Goal: Communication & Community: Answer question/provide support

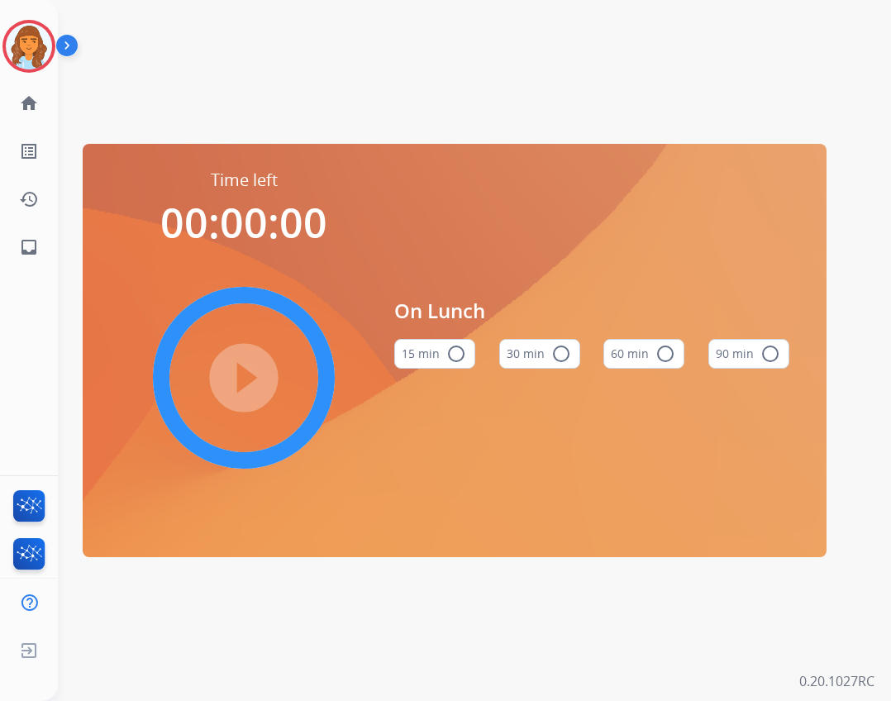
drag, startPoint x: 44, startPoint y: 39, endPoint x: 75, endPoint y: 57, distance: 36.3
click at [43, 40] on img at bounding box center [29, 46] width 46 height 46
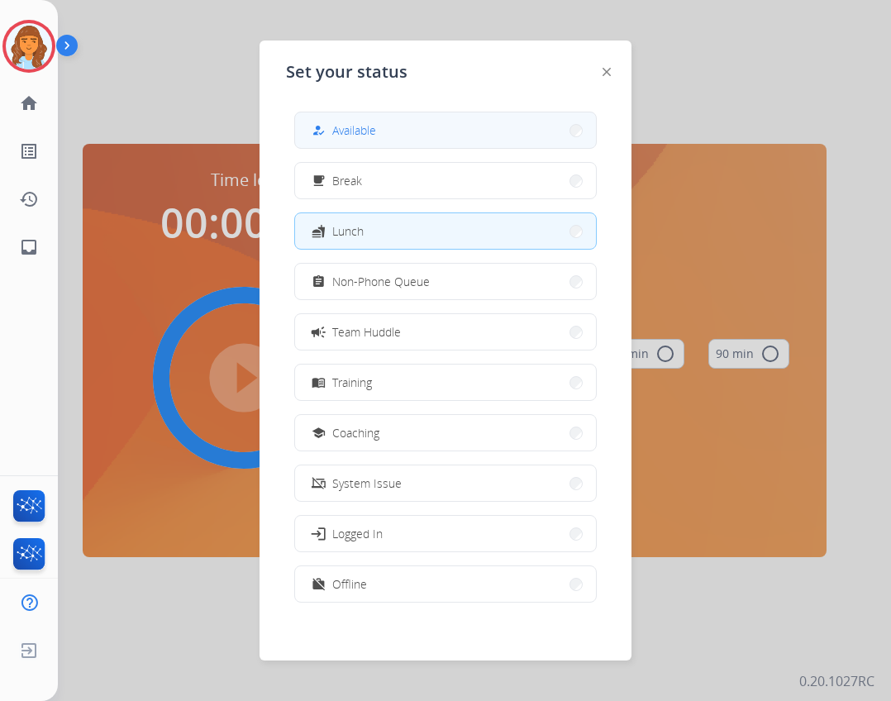
click at [311, 132] on button "how_to_reg Available" at bounding box center [445, 130] width 301 height 36
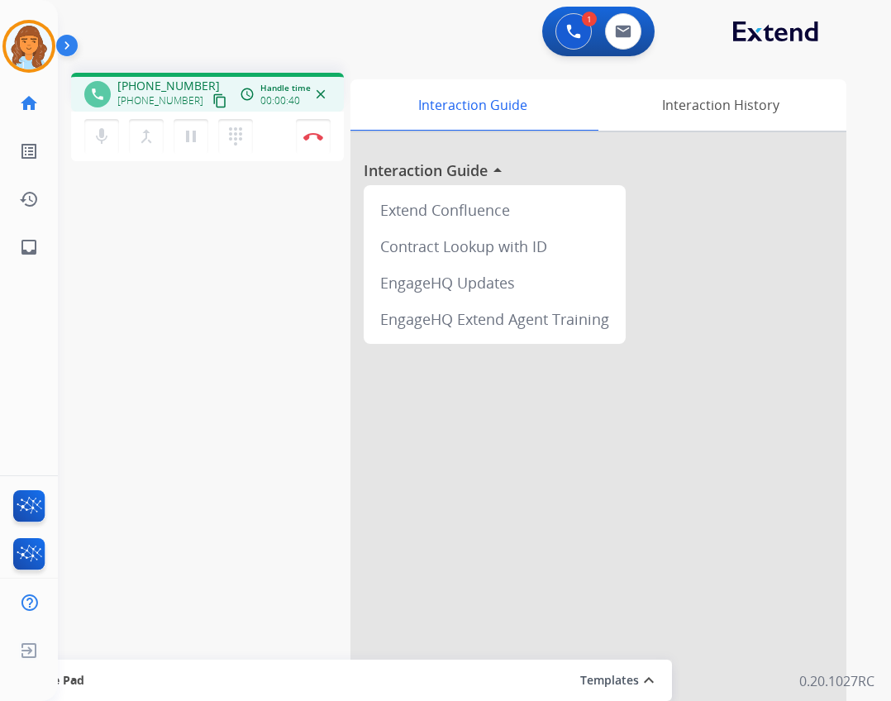
click at [212, 105] on mat-icon "content_copy" at bounding box center [219, 100] width 15 height 15
click at [48, 241] on link "inbox Emails" at bounding box center [29, 247] width 46 height 46
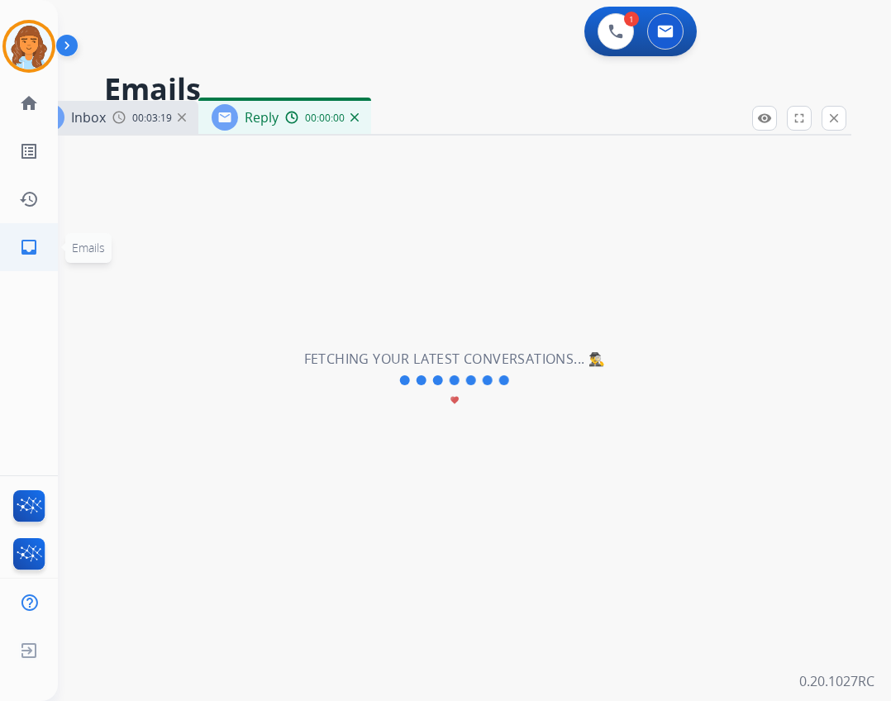
select select "**********"
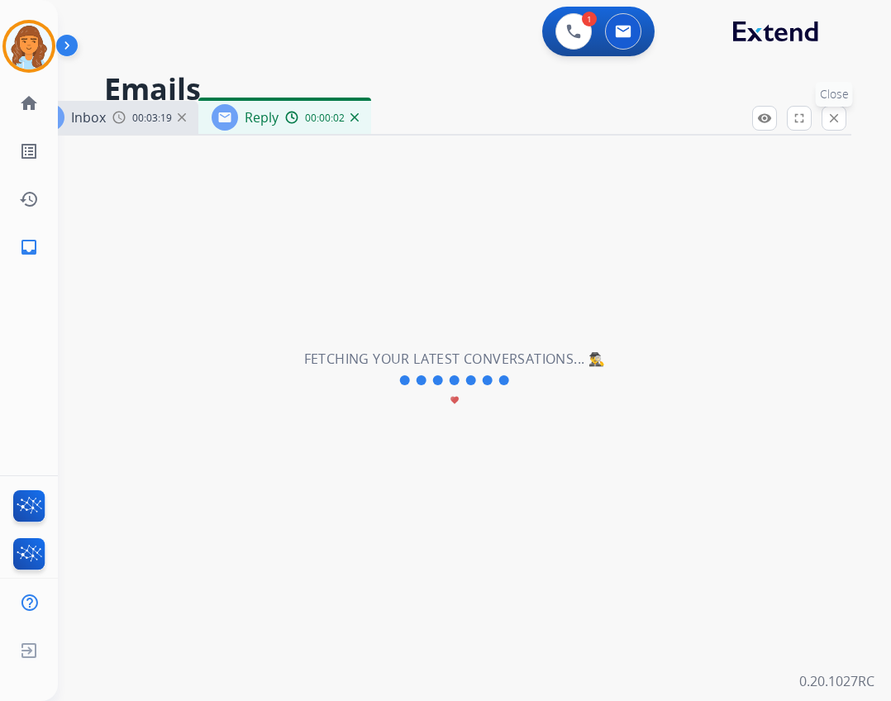
click at [839, 121] on mat-icon "close" at bounding box center [833, 118] width 15 height 15
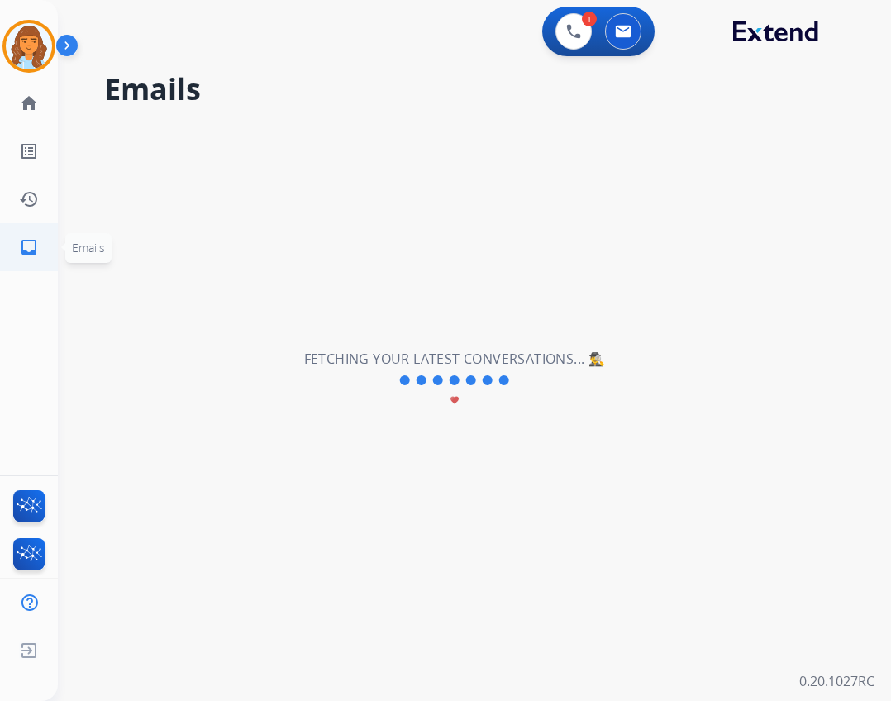
click at [45, 235] on link "inbox Emails" at bounding box center [29, 247] width 46 height 46
click at [426, 353] on h2 "Fetching your latest conversations... 🕵️‍♂️" at bounding box center [455, 359] width 302 height 20
click at [464, 341] on div "**********" at bounding box center [454, 380] width 793 height 641
click at [42, 105] on link "home Home" at bounding box center [29, 103] width 46 height 46
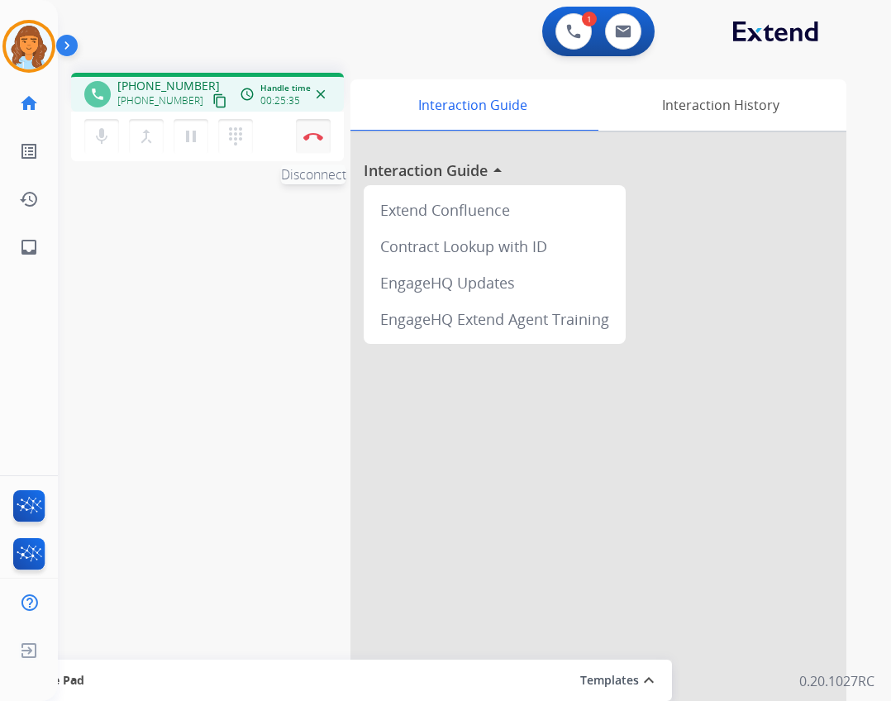
click at [324, 136] on button "Disconnect" at bounding box center [313, 136] width 35 height 35
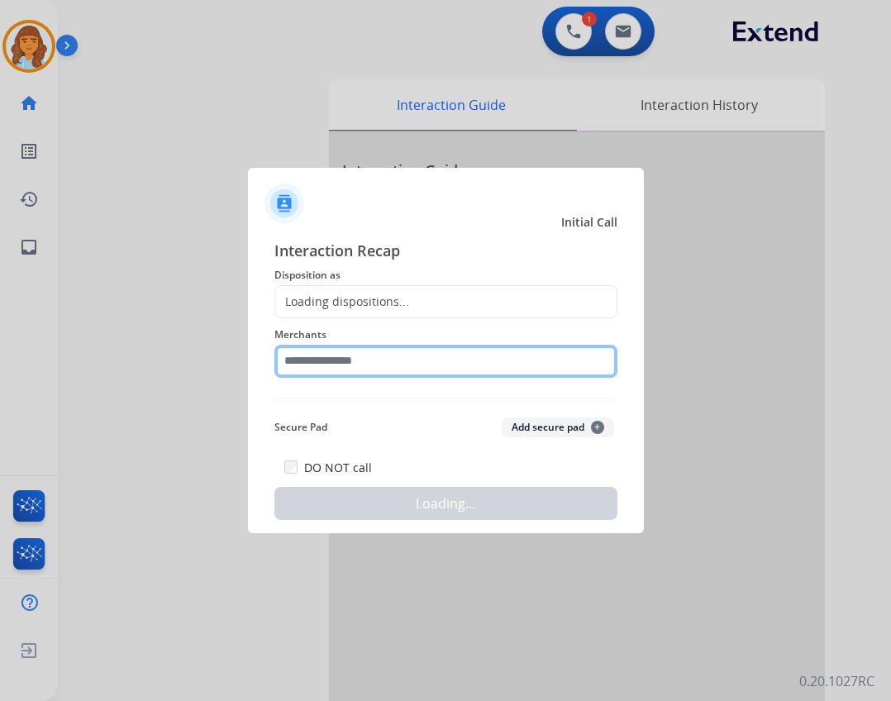
click at [327, 371] on input "text" at bounding box center [445, 361] width 343 height 33
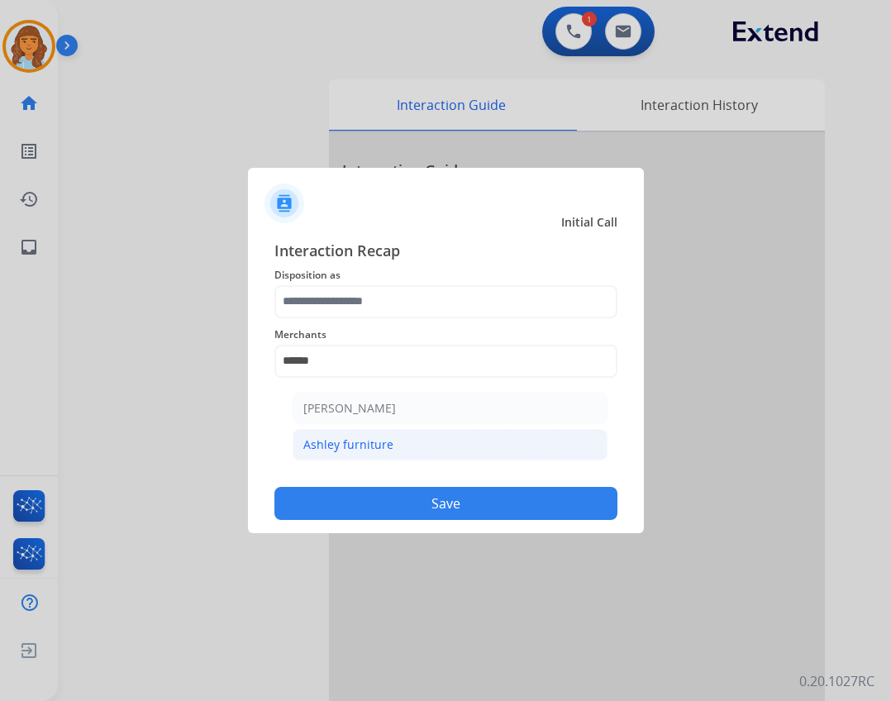
click at [362, 443] on div "Ashley furniture" at bounding box center [348, 444] width 90 height 17
type input "**********"
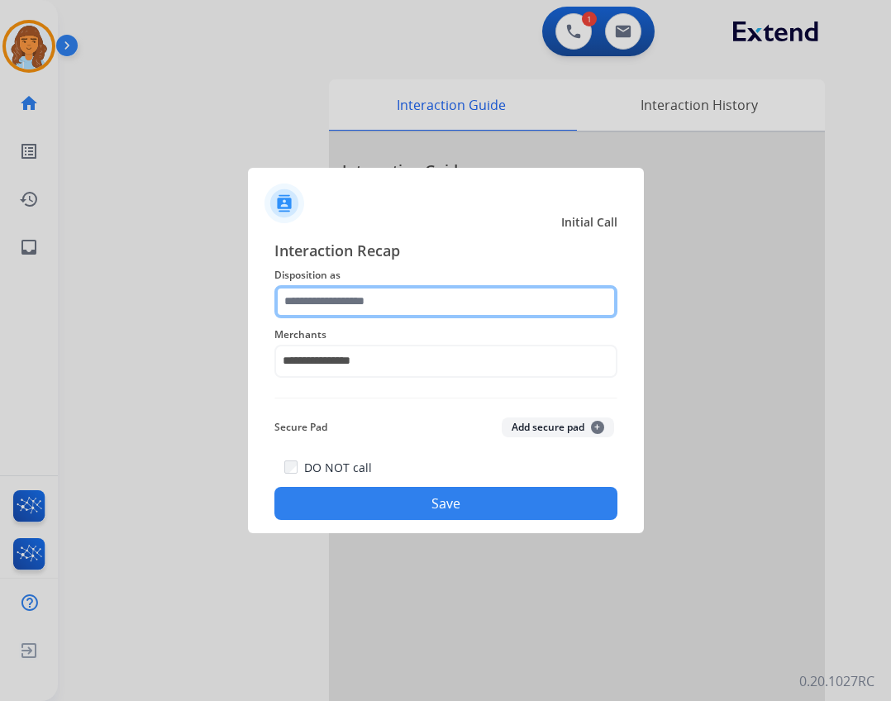
click at [338, 300] on input "text" at bounding box center [445, 301] width 343 height 33
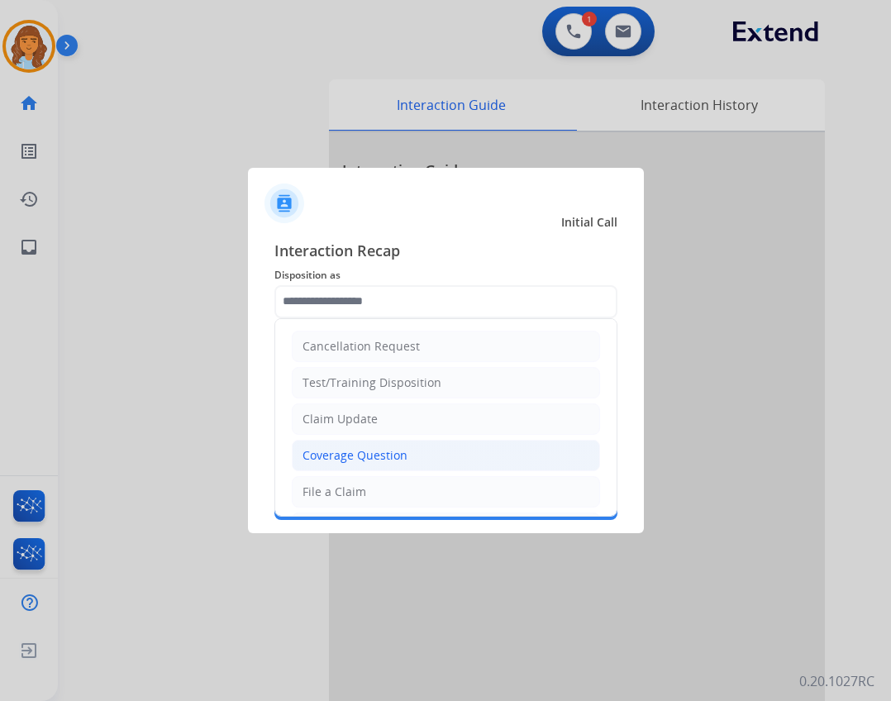
click at [352, 460] on div "Coverage Question" at bounding box center [354, 455] width 105 height 17
type input "**********"
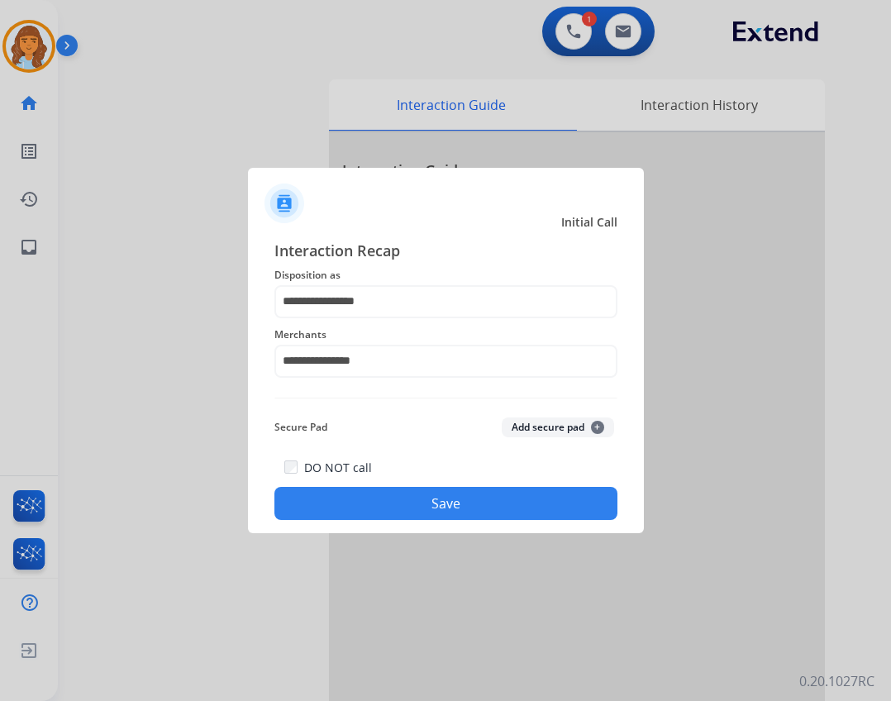
click at [349, 494] on button "Save" at bounding box center [445, 503] width 343 height 33
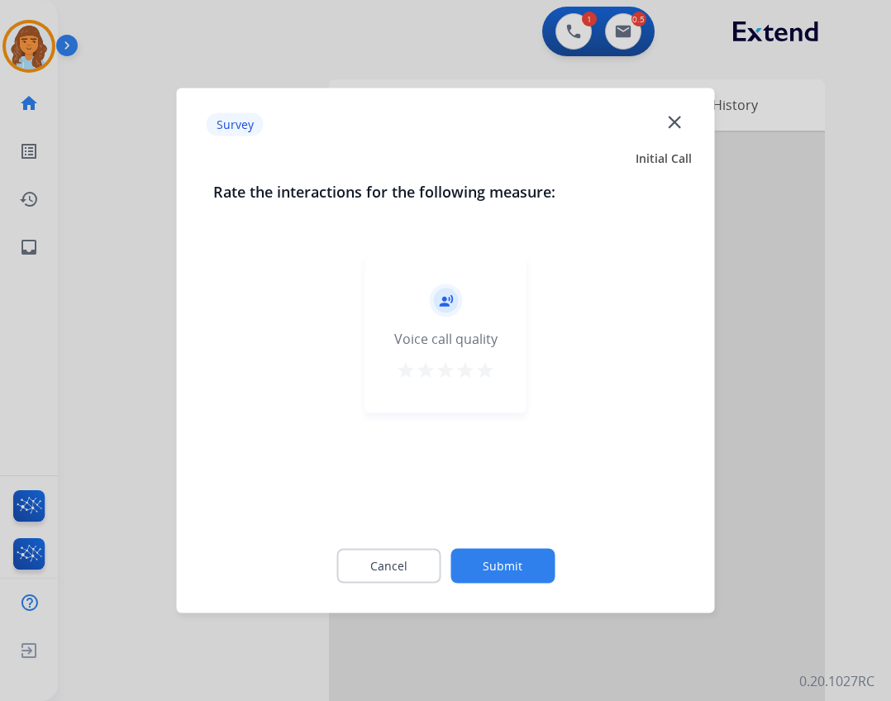
click at [506, 573] on button "Submit" at bounding box center [502, 566] width 104 height 35
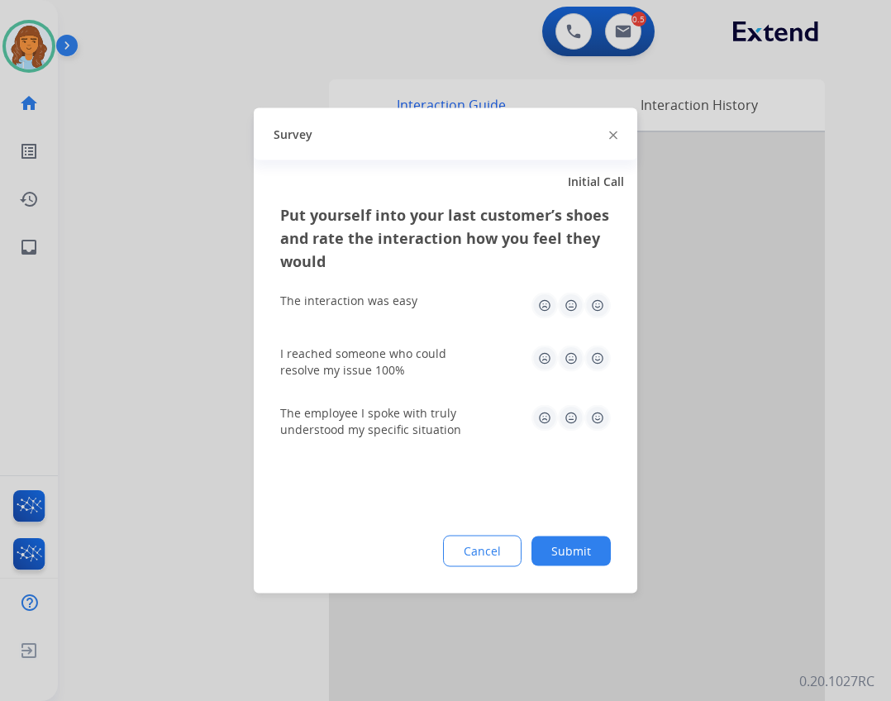
click at [581, 550] on button "Submit" at bounding box center [570, 551] width 79 height 30
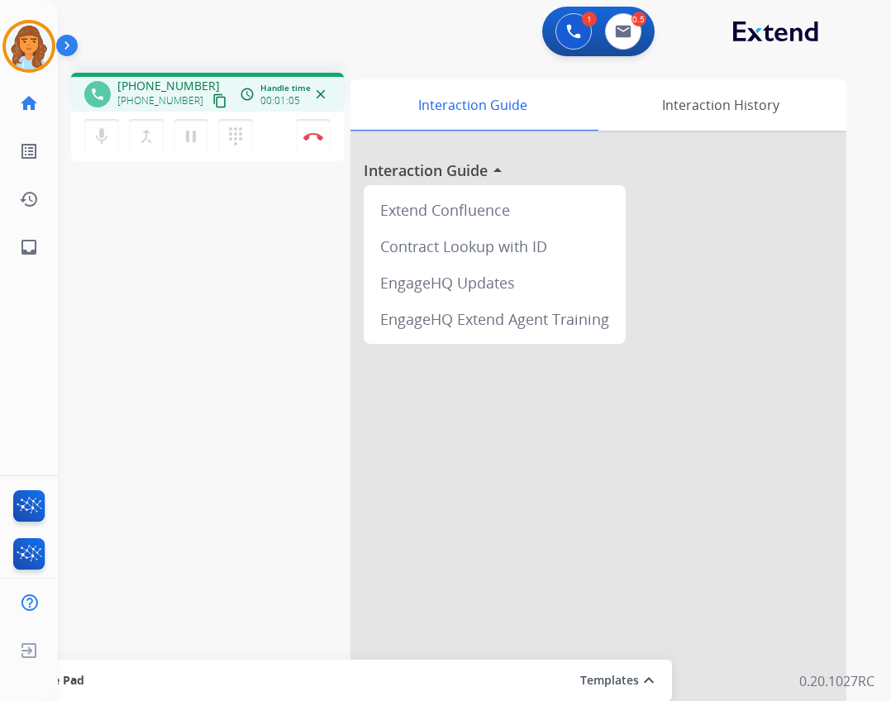
click at [212, 102] on mat-icon "content_copy" at bounding box center [219, 100] width 15 height 15
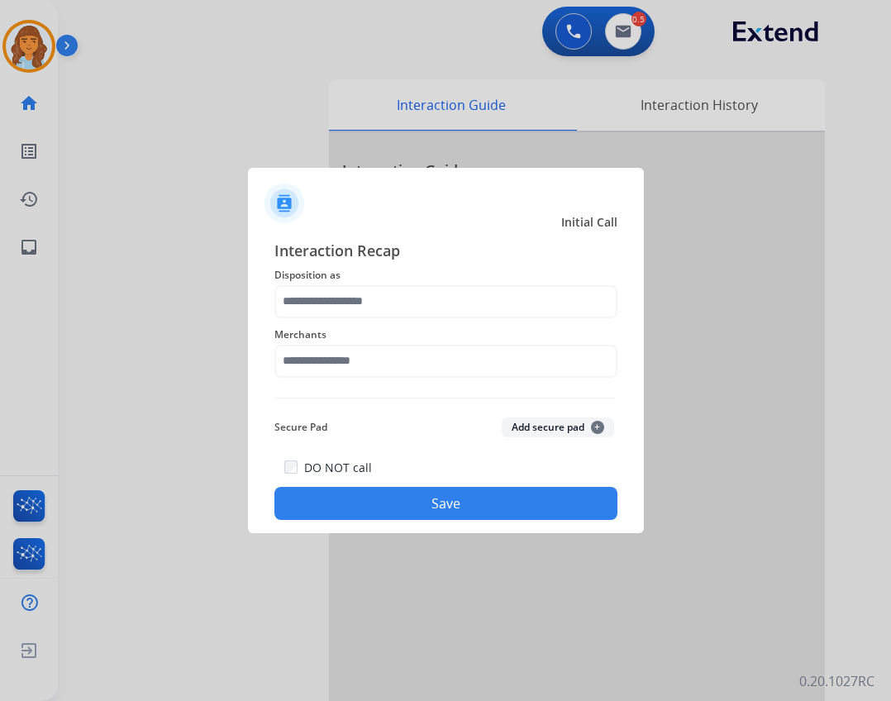
drag, startPoint x: 295, startPoint y: 342, endPoint x: 298, endPoint y: 355, distance: 12.6
click at [295, 343] on span "Merchants" at bounding box center [445, 335] width 343 height 20
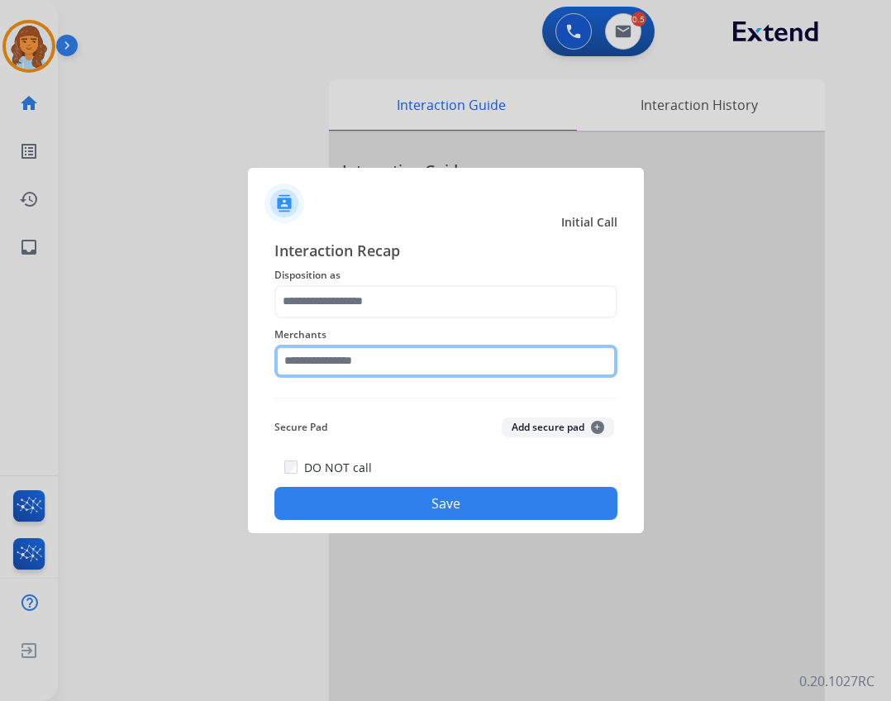
click at [300, 369] on input "text" at bounding box center [445, 361] width 343 height 33
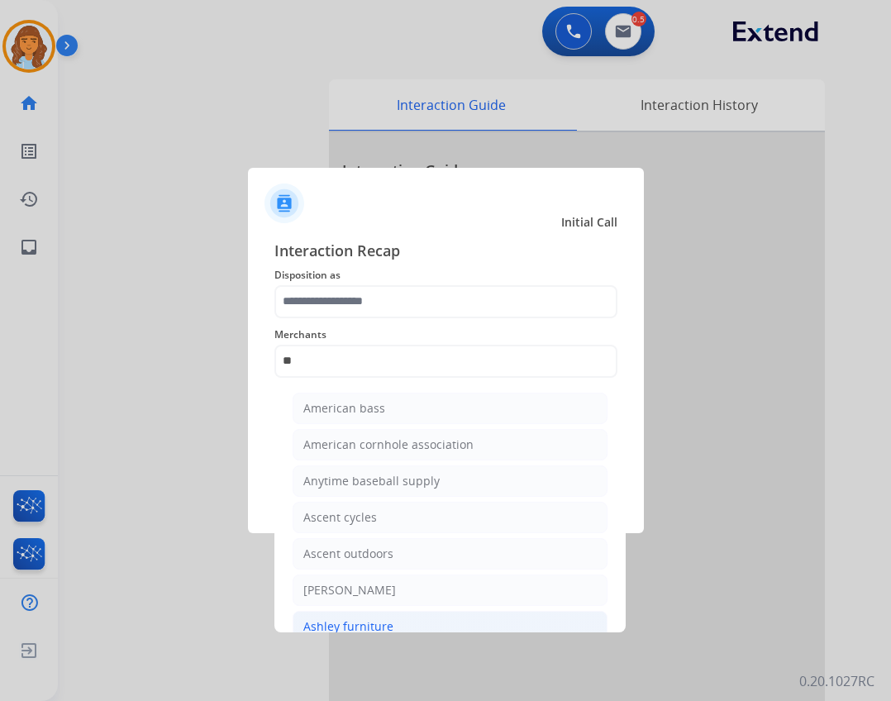
click at [364, 622] on div "Ashley furniture" at bounding box center [348, 626] width 90 height 17
type input "**********"
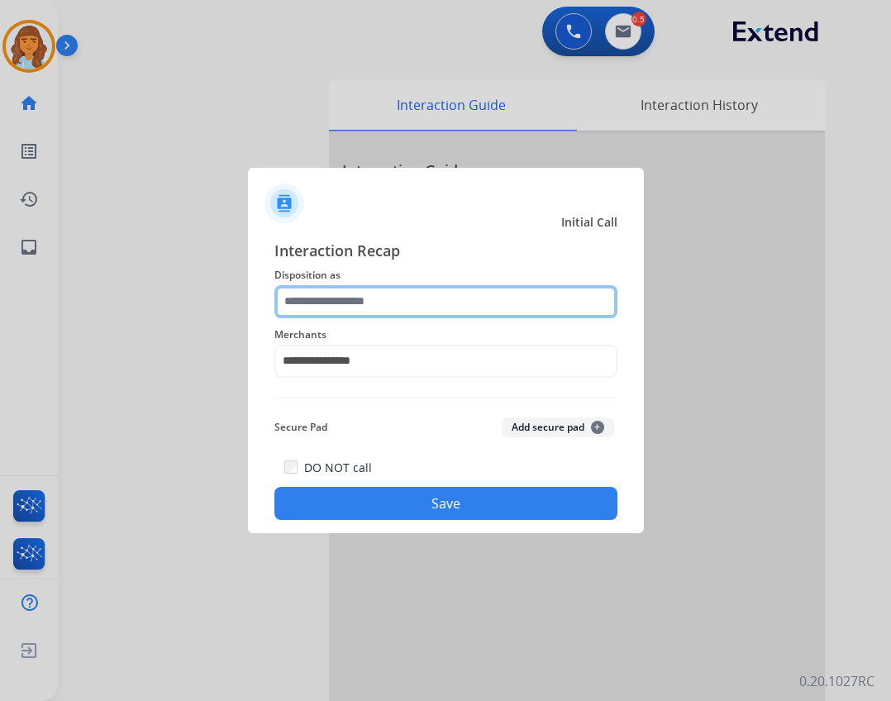
click at [317, 306] on input "text" at bounding box center [445, 301] width 343 height 33
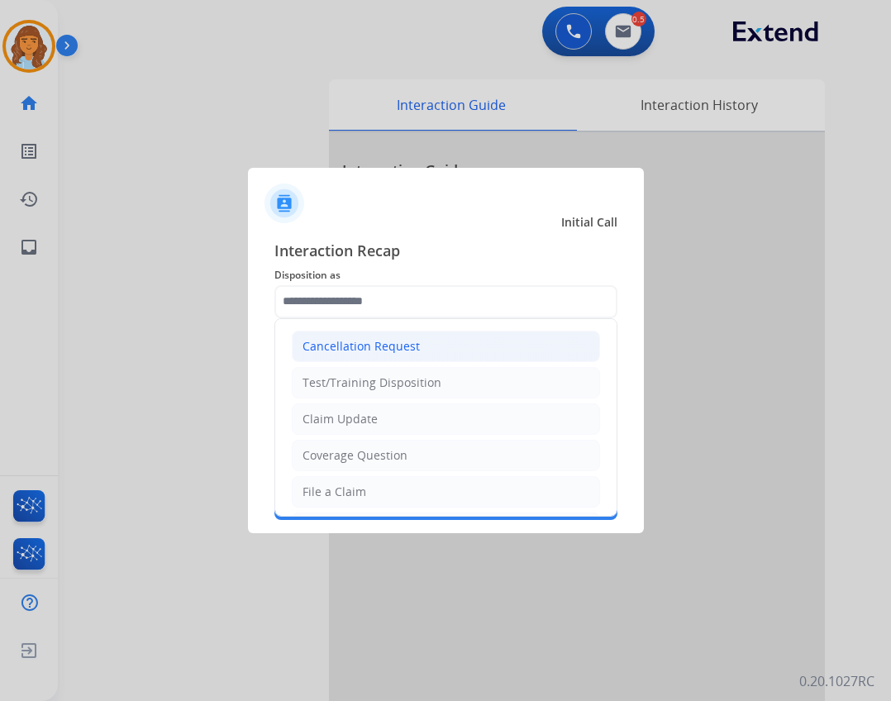
click at [388, 343] on div "Cancellation Request" at bounding box center [360, 346] width 117 height 17
type input "**********"
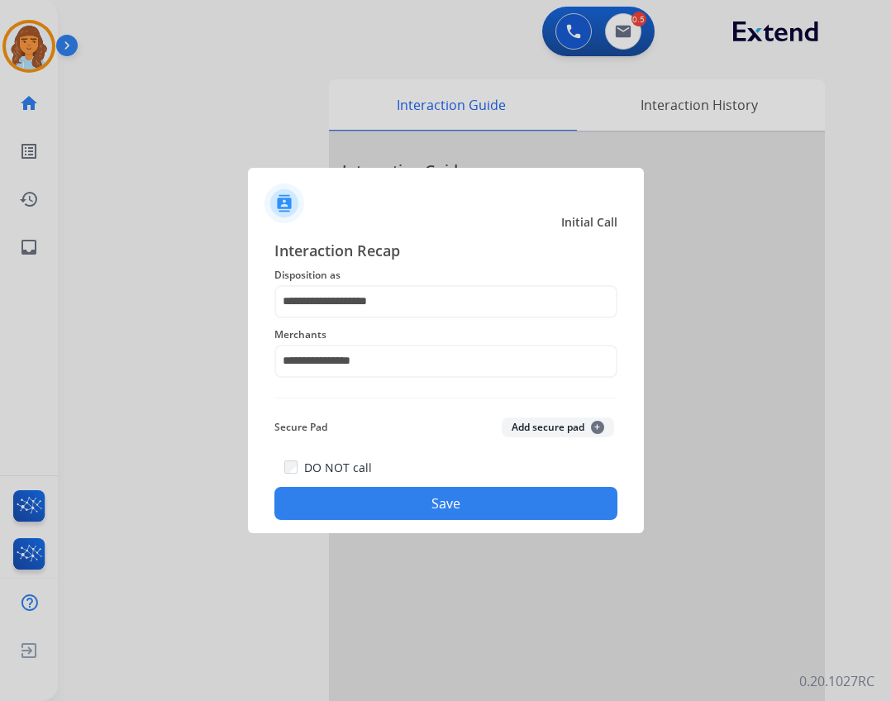
click at [396, 490] on button "Save" at bounding box center [445, 503] width 343 height 33
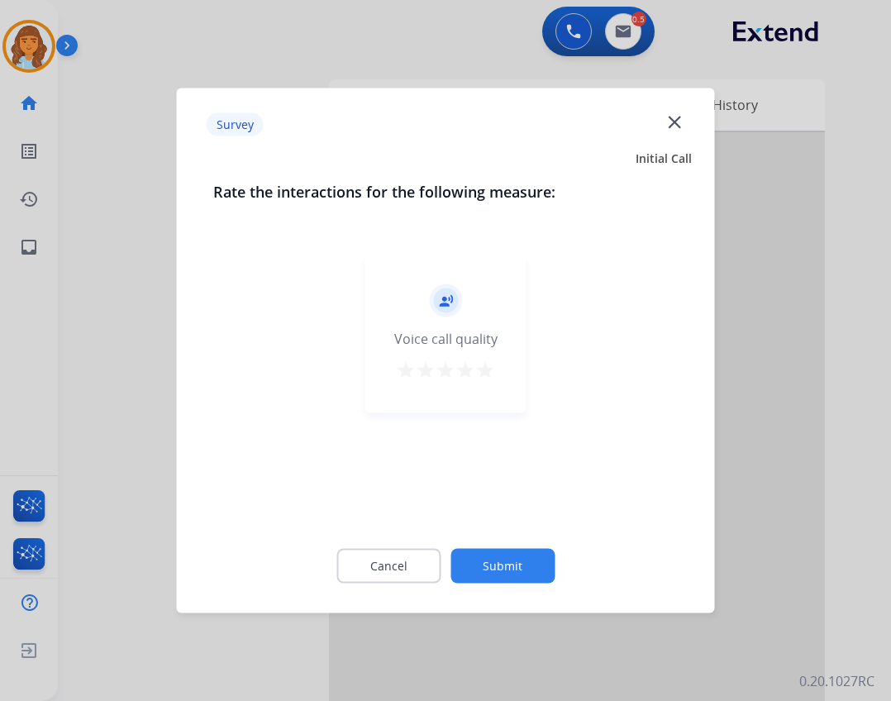
drag, startPoint x: 524, startPoint y: 563, endPoint x: 525, endPoint y: 579, distance: 15.7
click at [525, 579] on button "Submit" at bounding box center [502, 566] width 104 height 35
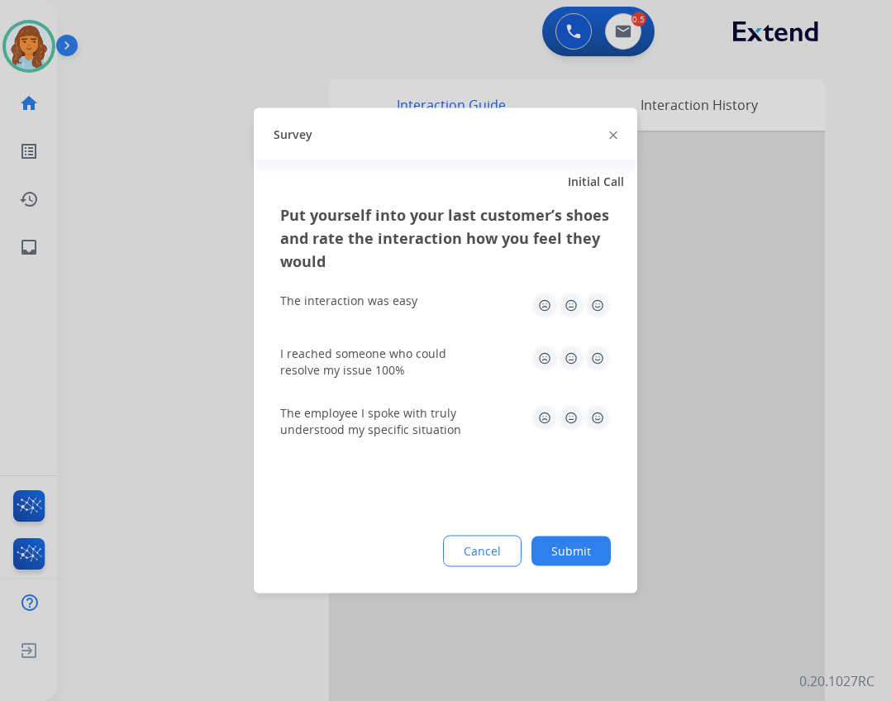
click at [530, 547] on div "Cancel Submit" at bounding box center [445, 551] width 331 height 31
click at [562, 550] on button "Submit" at bounding box center [570, 551] width 79 height 30
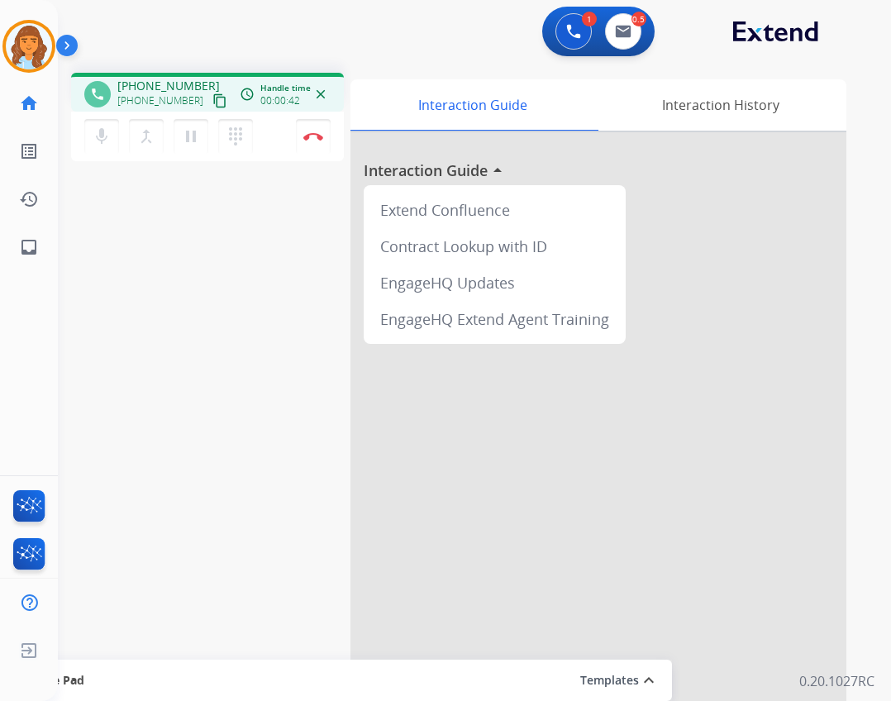
click at [212, 101] on mat-icon "content_copy" at bounding box center [219, 100] width 15 height 15
click at [322, 127] on button "Disconnect" at bounding box center [313, 136] width 35 height 35
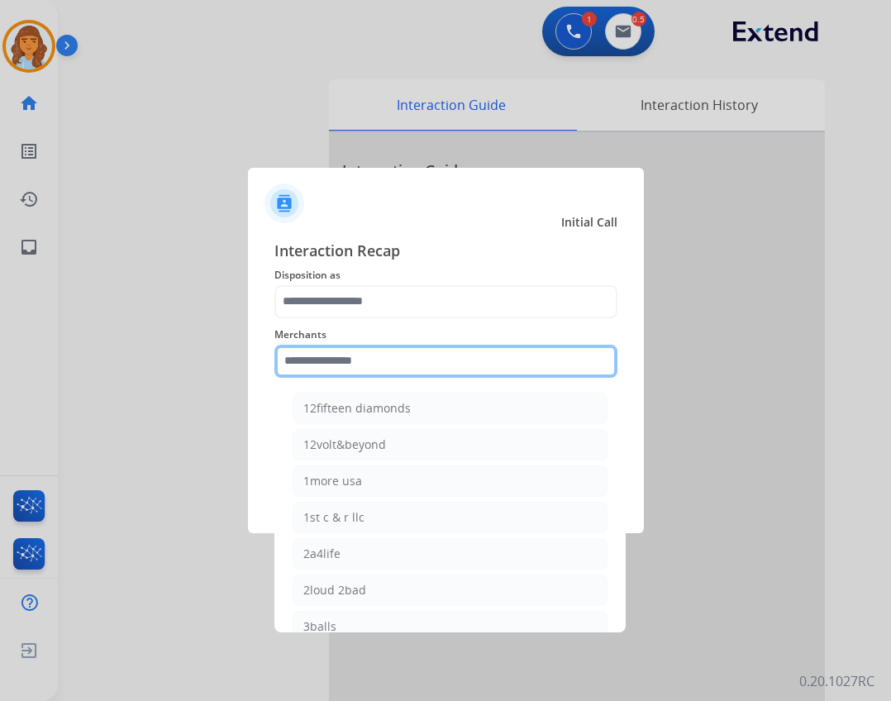
click at [332, 366] on input "text" at bounding box center [445, 361] width 343 height 33
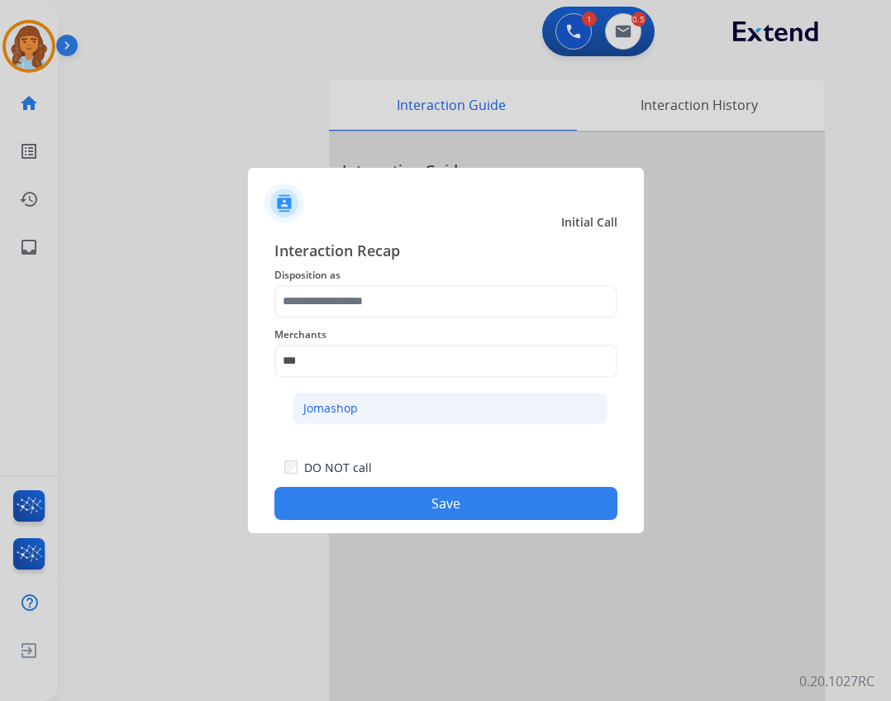
click at [349, 417] on li "Jomashop" at bounding box center [450, 408] width 315 height 31
type input "********"
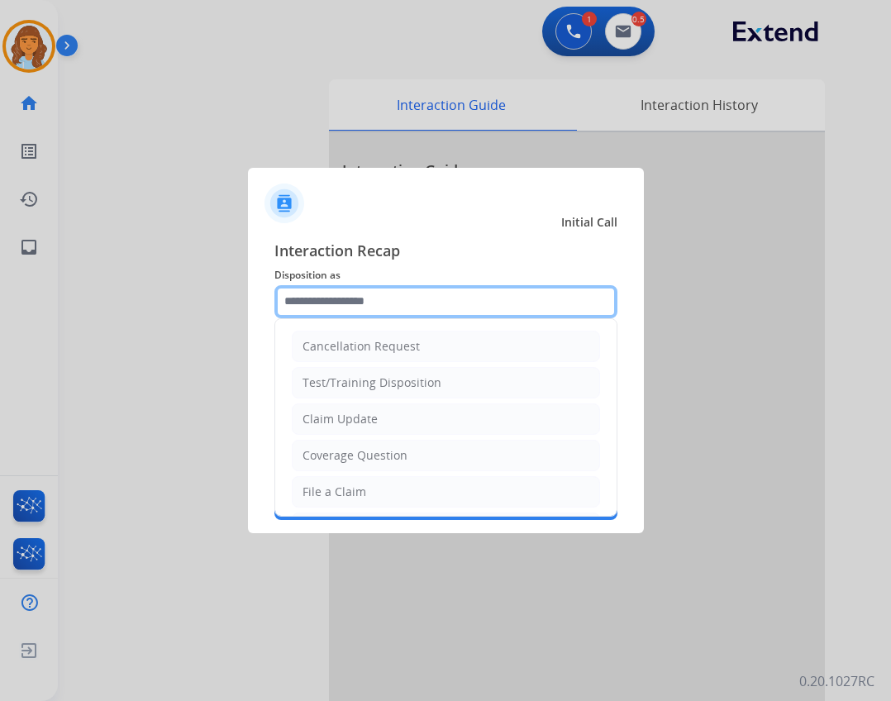
click at [393, 288] on input "text" at bounding box center [445, 301] width 343 height 33
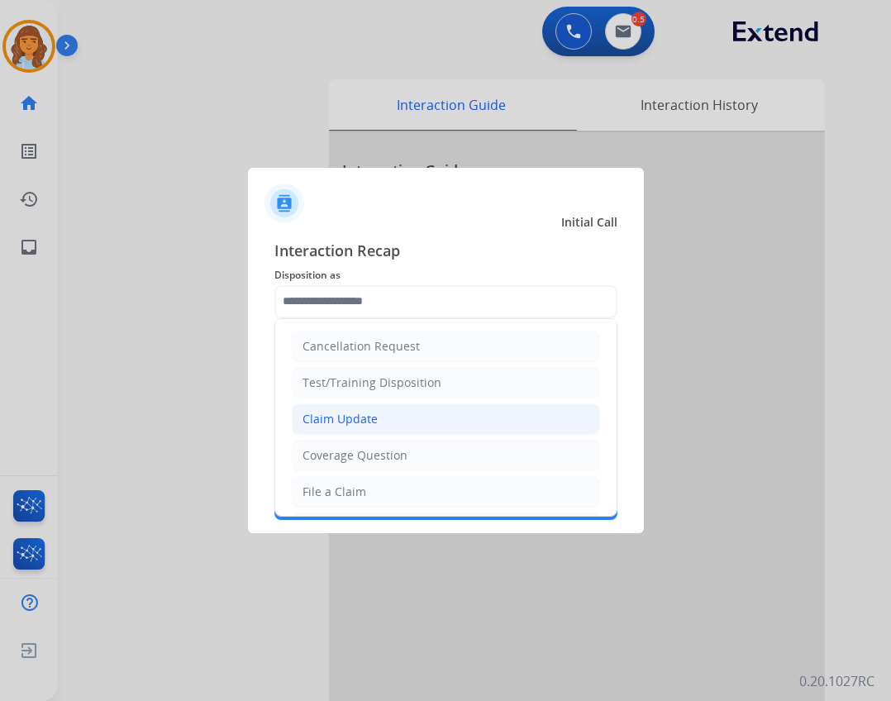
click at [404, 417] on li "Claim Update" at bounding box center [446, 418] width 308 height 31
type input "**********"
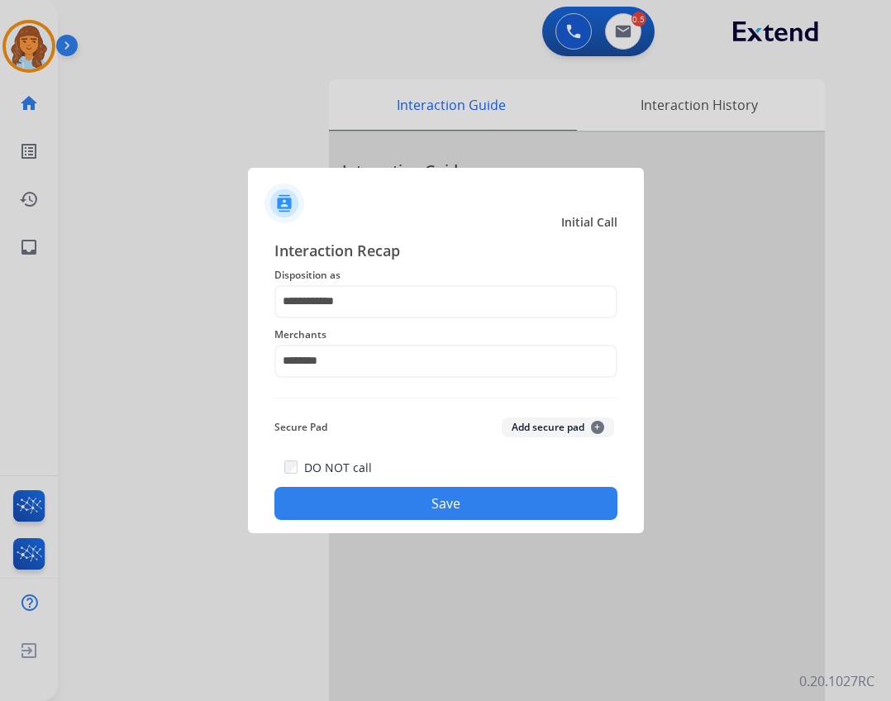
click at [431, 501] on button "Save" at bounding box center [445, 503] width 343 height 33
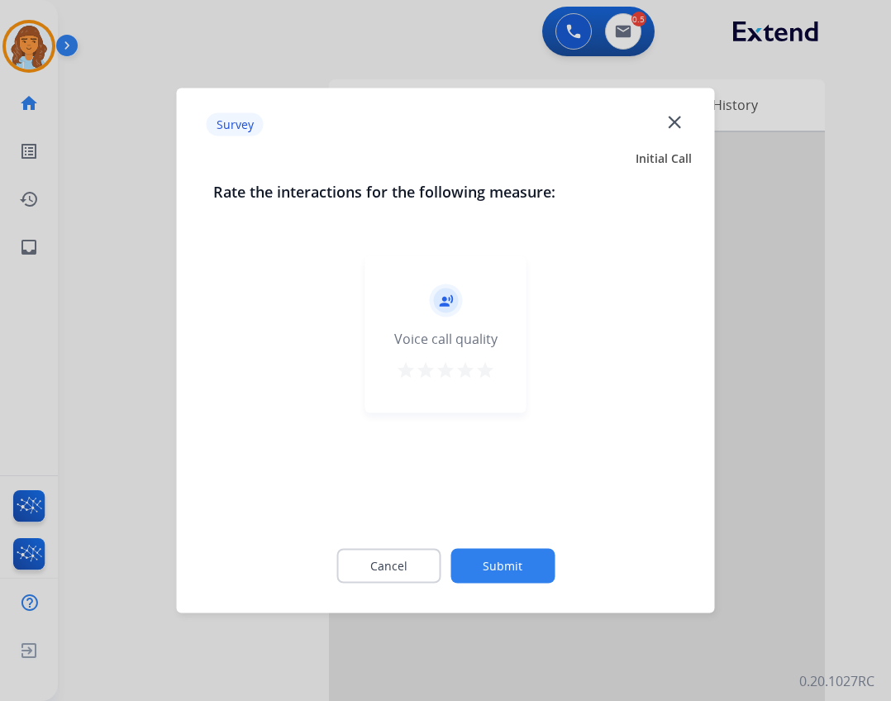
click at [512, 546] on div "Cancel Submit" at bounding box center [445, 566] width 465 height 74
click at [507, 574] on button "Submit" at bounding box center [502, 566] width 104 height 35
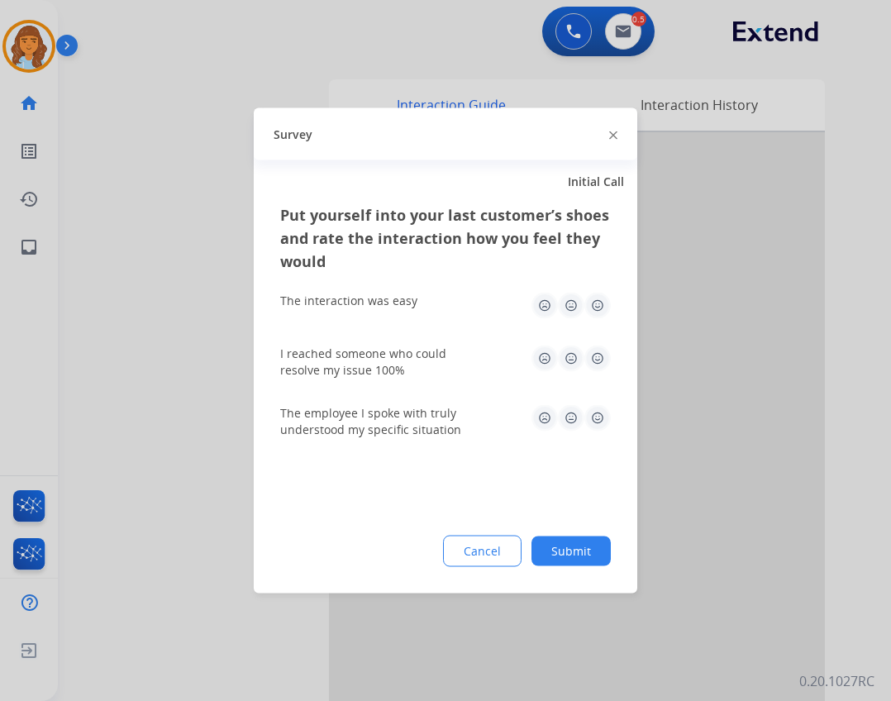
click at [567, 556] on button "Submit" at bounding box center [570, 551] width 79 height 30
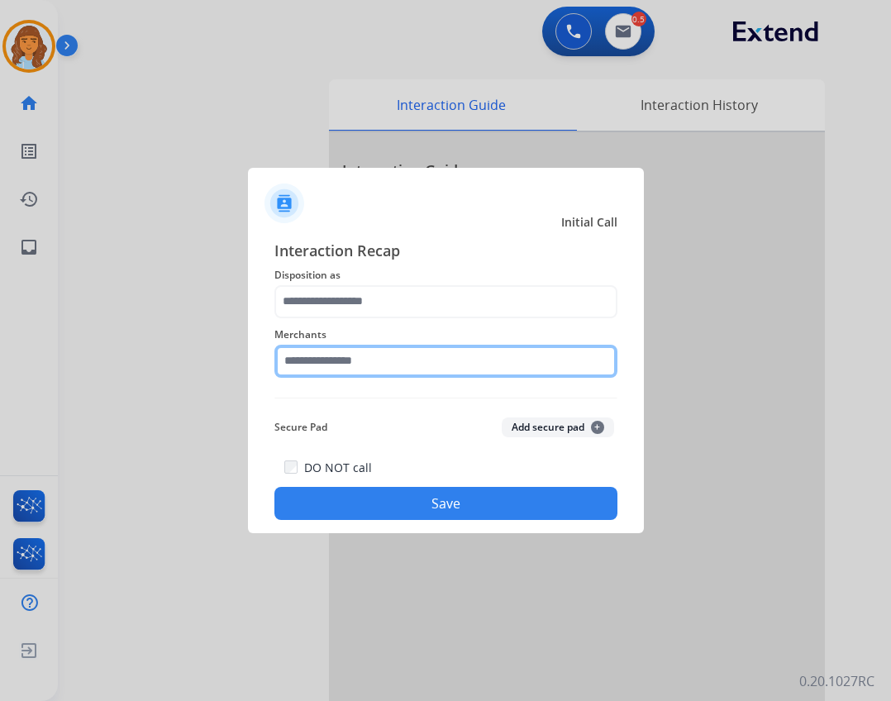
click at [427, 346] on input "text" at bounding box center [445, 361] width 343 height 33
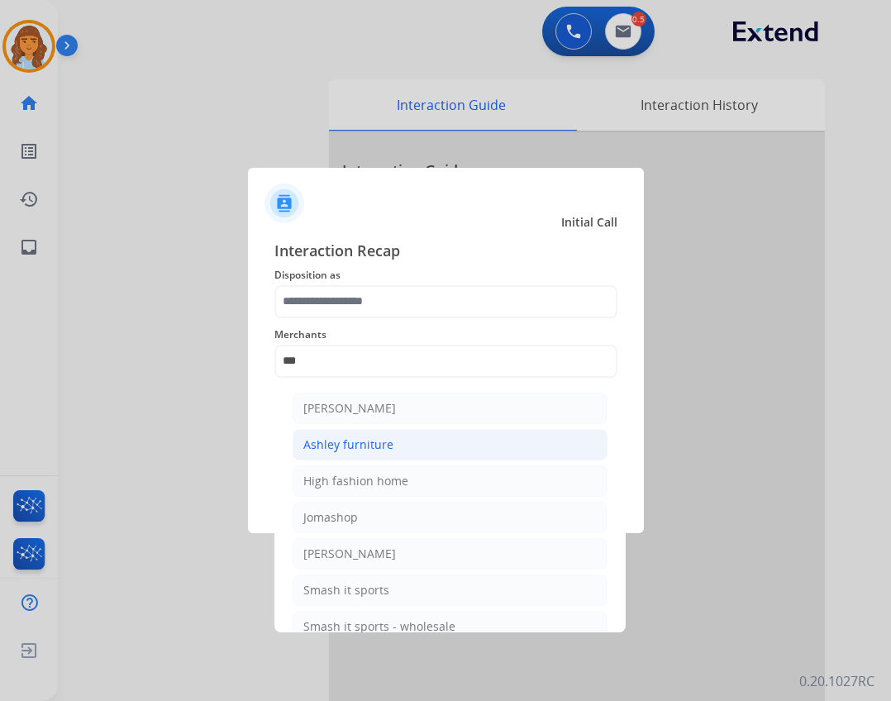
click at [393, 442] on li "Ashley furniture" at bounding box center [450, 444] width 315 height 31
type input "**********"
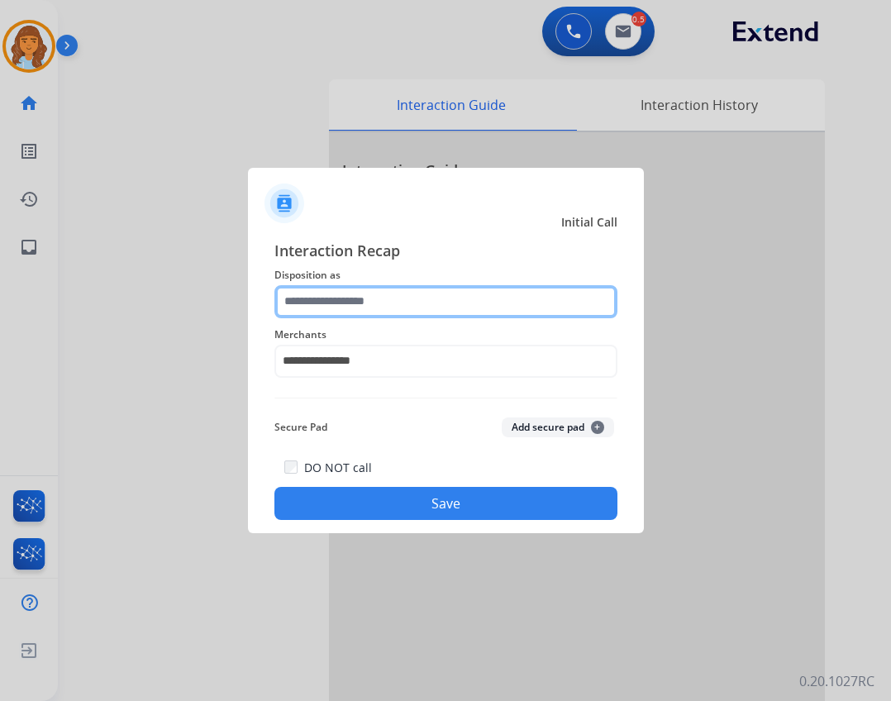
click at [353, 289] on input "text" at bounding box center [445, 301] width 343 height 33
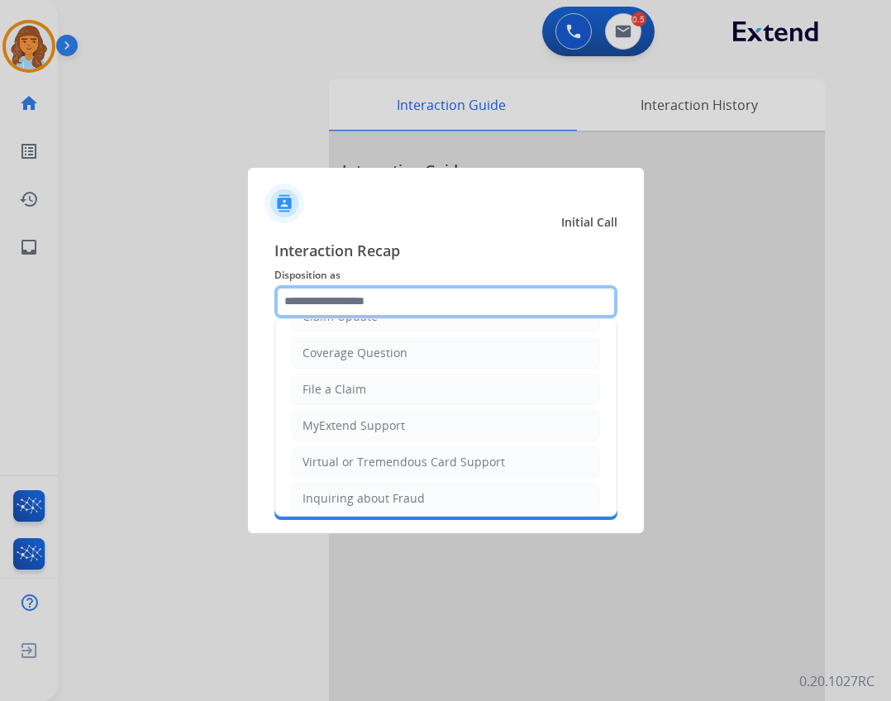
scroll to position [258, 0]
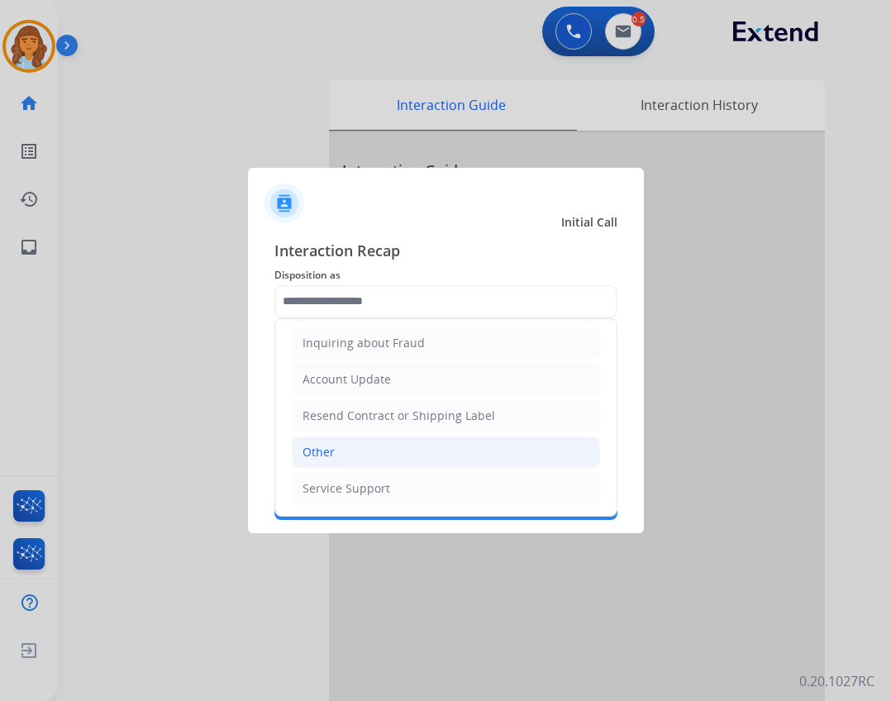
click at [369, 449] on li "Other" at bounding box center [446, 451] width 308 height 31
type input "*****"
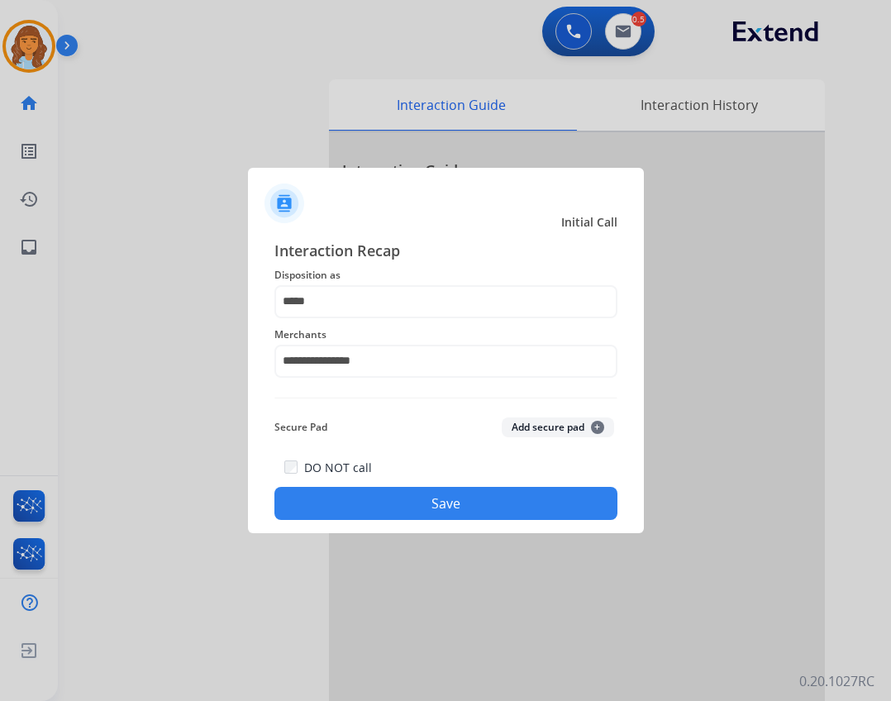
click at [486, 517] on button "Save" at bounding box center [445, 503] width 343 height 33
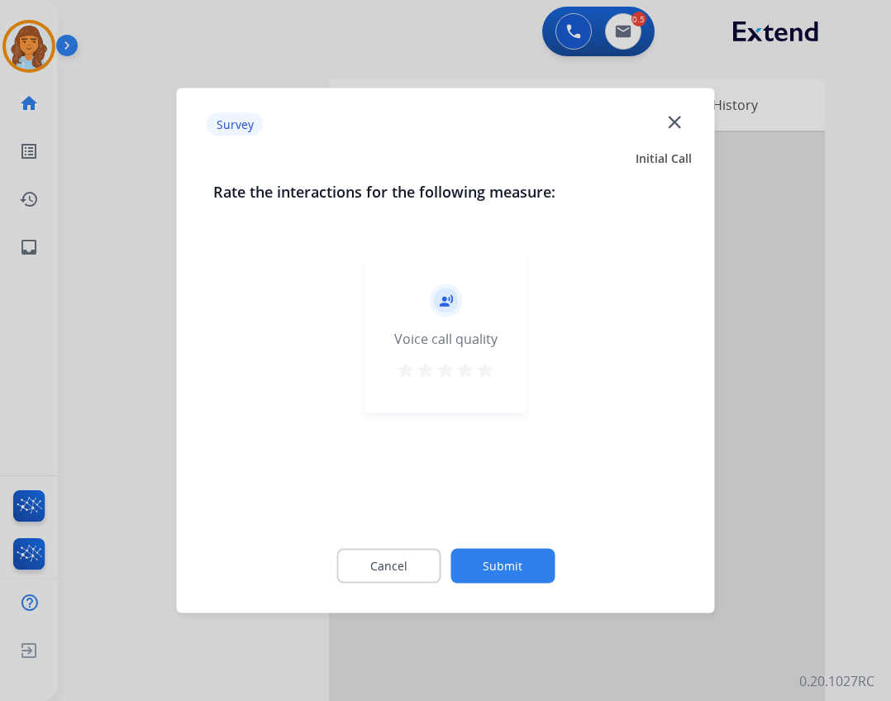
drag, startPoint x: 45, startPoint y: 367, endPoint x: 501, endPoint y: 560, distance: 495.2
click at [501, 560] on button "Submit" at bounding box center [502, 566] width 104 height 35
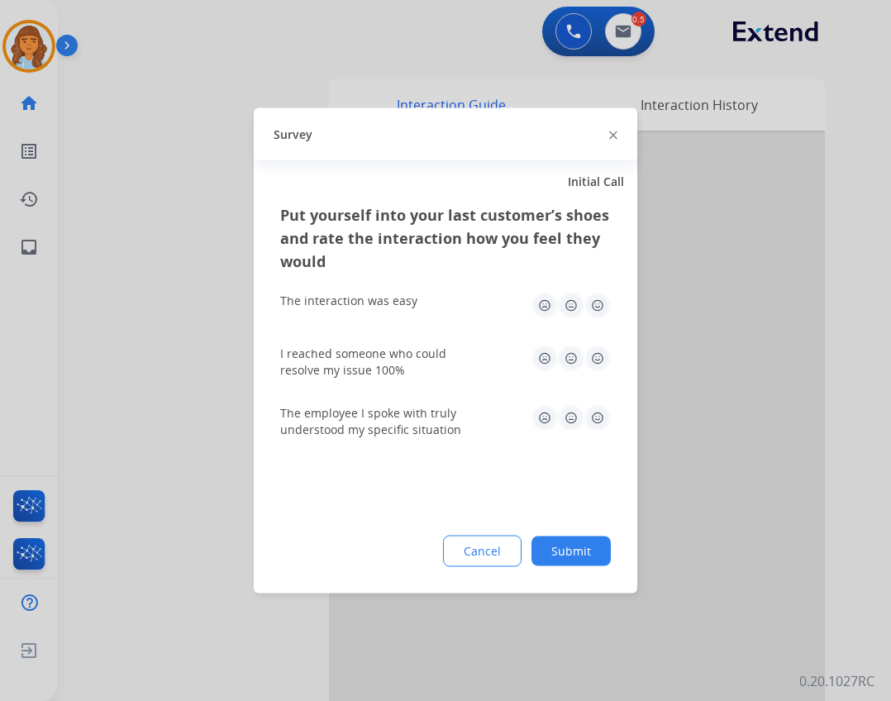
click at [573, 560] on button "Submit" at bounding box center [570, 551] width 79 height 30
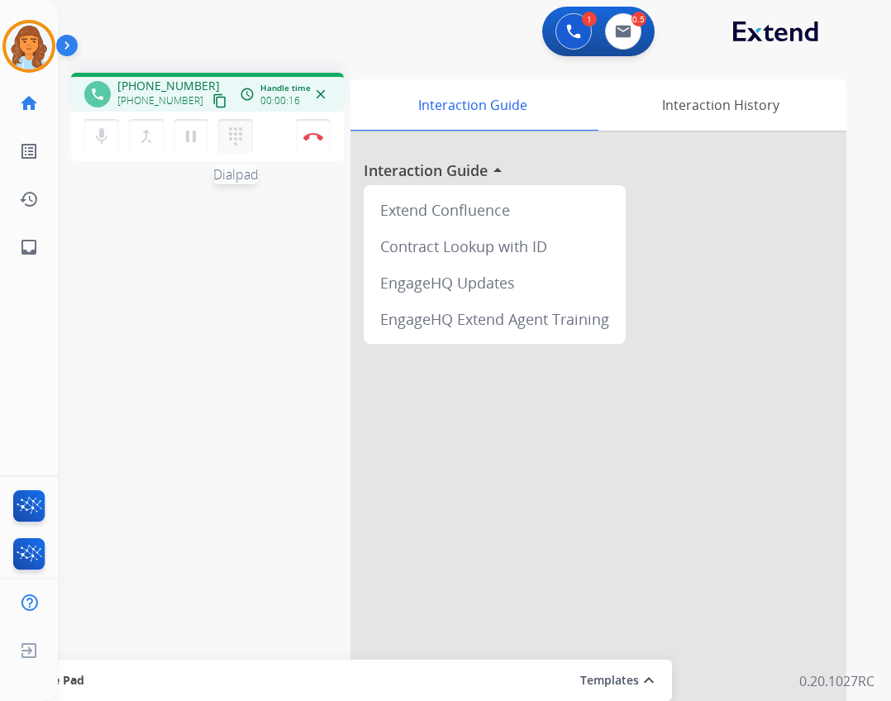
click at [225, 137] on button "dialpad Dialpad" at bounding box center [235, 136] width 35 height 35
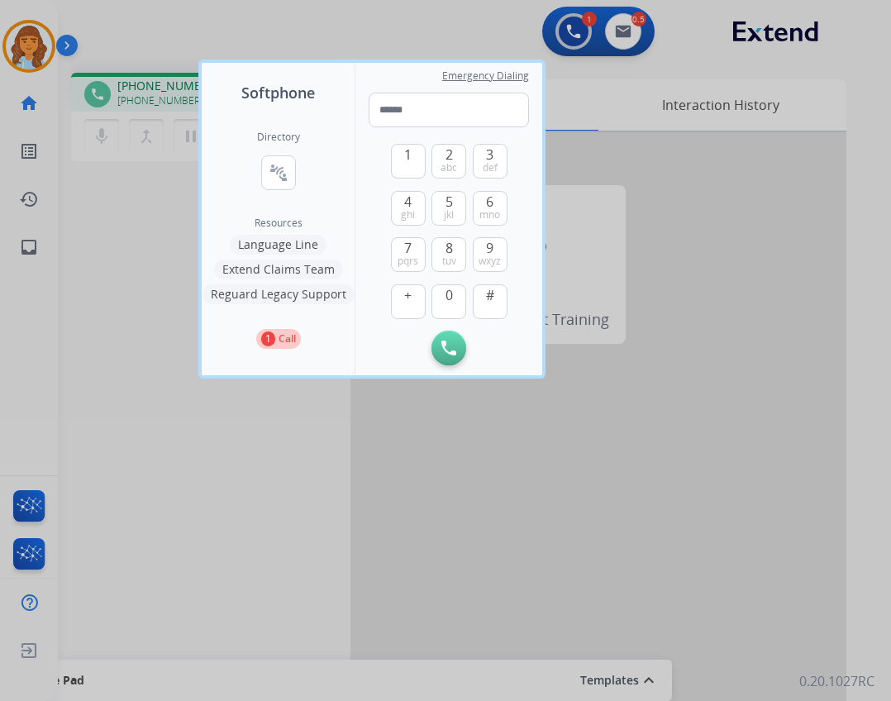
click at [260, 245] on button "Language Line" at bounding box center [278, 245] width 97 height 20
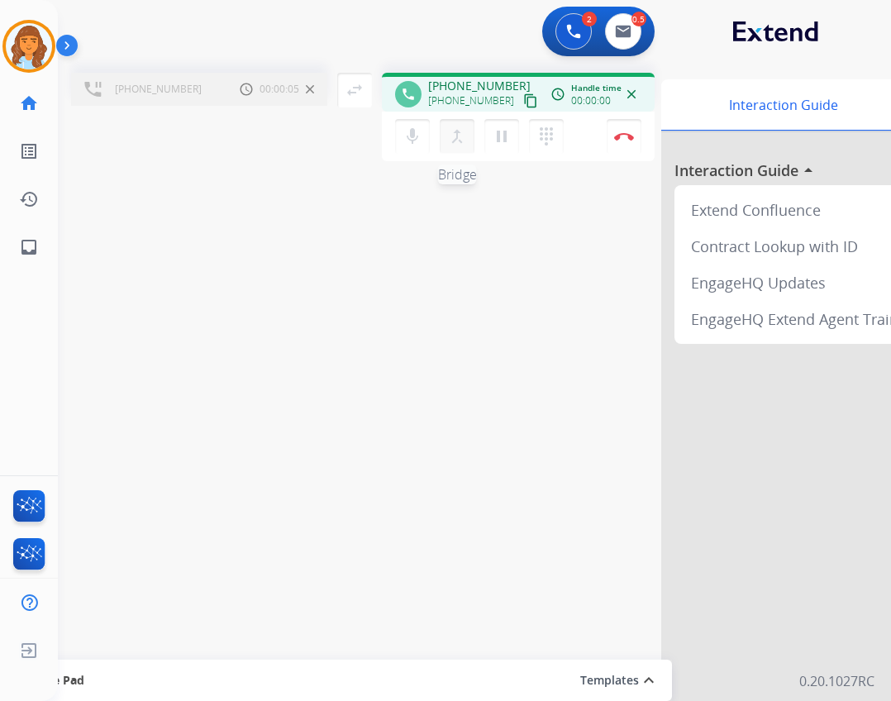
click at [460, 143] on mat-icon "merge_type" at bounding box center [457, 136] width 20 height 20
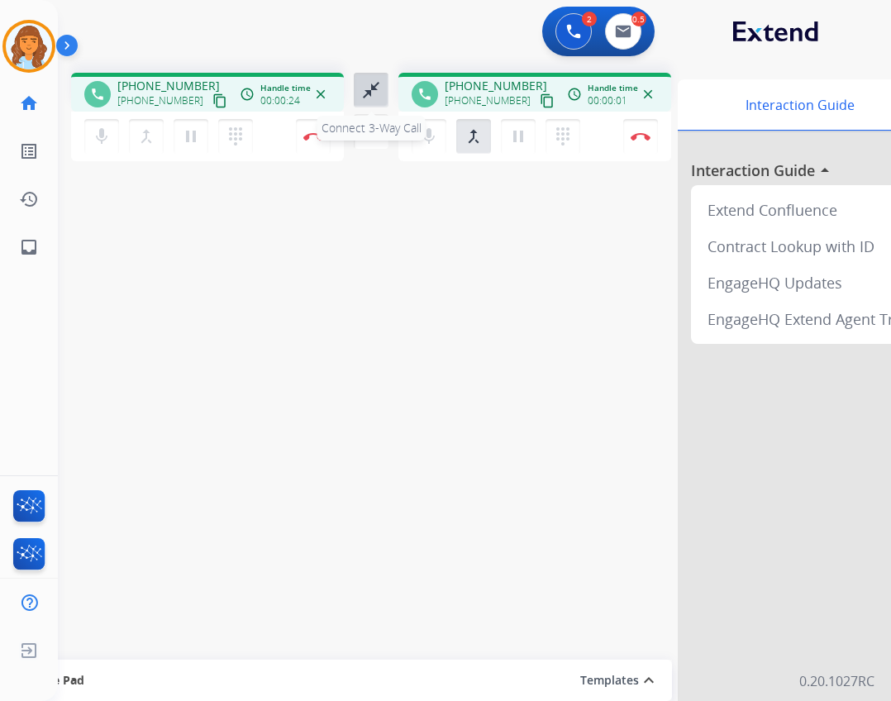
click at [384, 104] on button "close_fullscreen Connect 3-Way Call" at bounding box center [371, 90] width 35 height 35
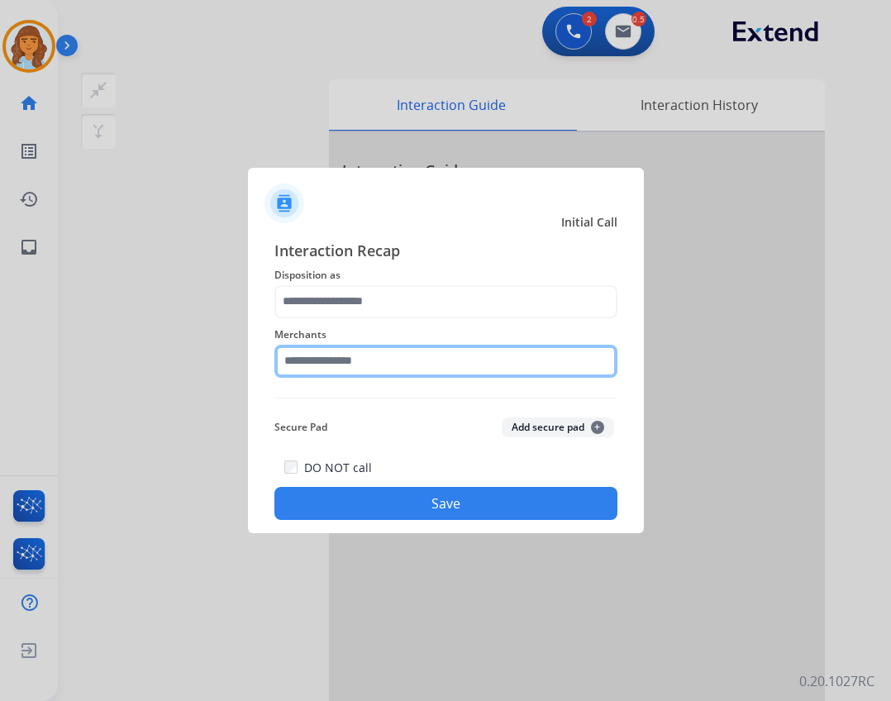
click at [347, 361] on input "text" at bounding box center [445, 361] width 343 height 33
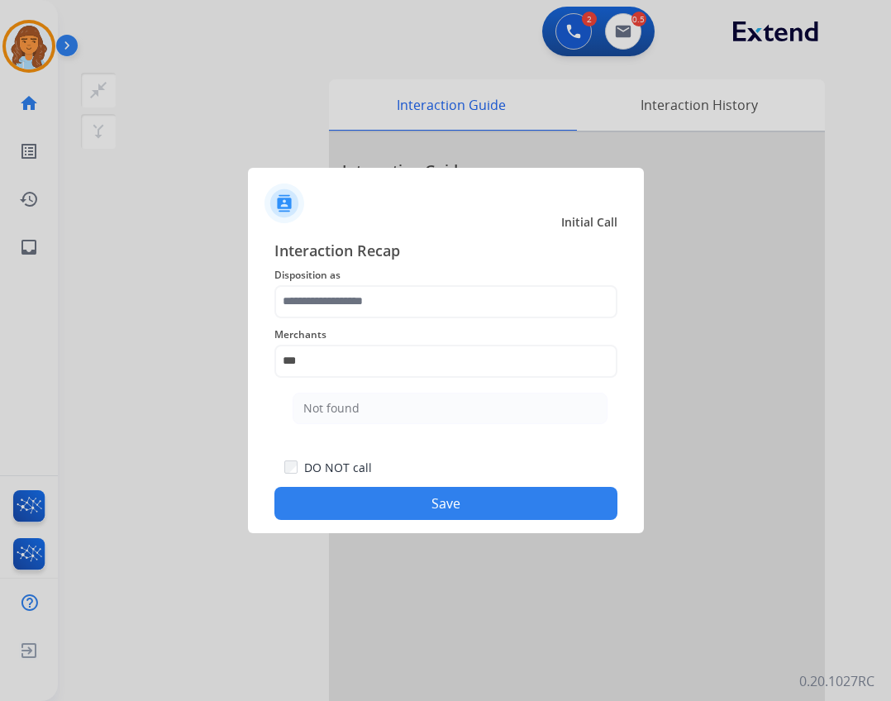
click at [469, 411] on li "Not found" at bounding box center [450, 408] width 315 height 31
type input "*********"
click at [447, 318] on div "Merchants *********" at bounding box center [445, 351] width 343 height 66
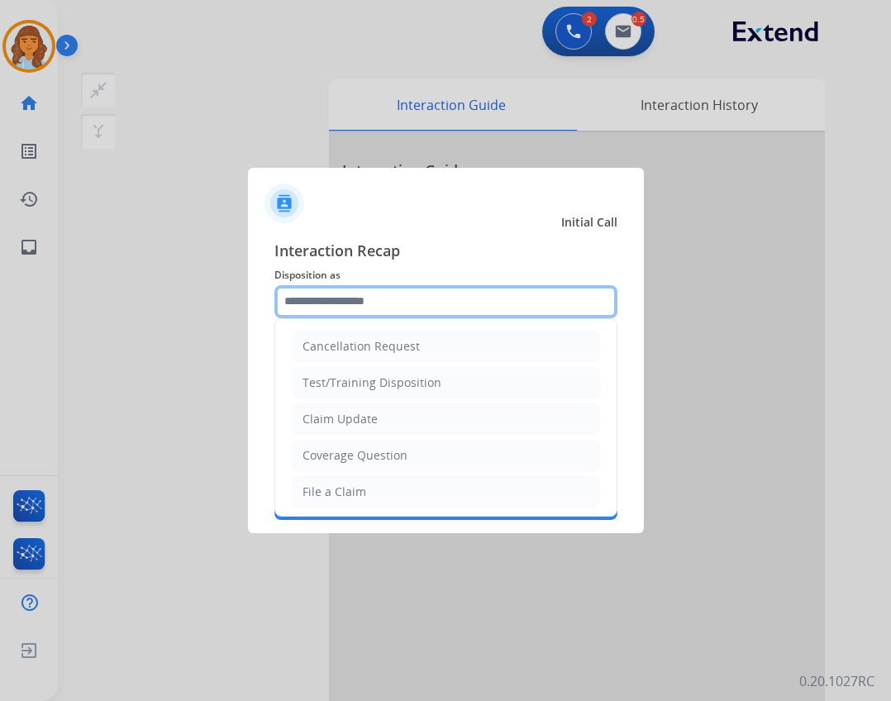
click at [452, 307] on input "text" at bounding box center [445, 301] width 343 height 33
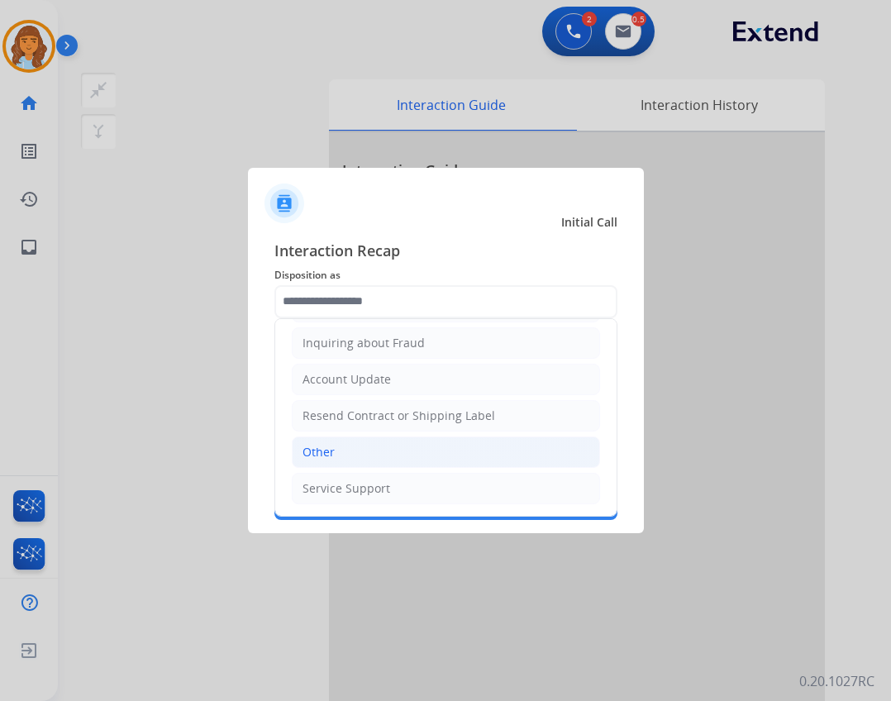
click at [343, 441] on li "Other" at bounding box center [446, 451] width 308 height 31
type input "*****"
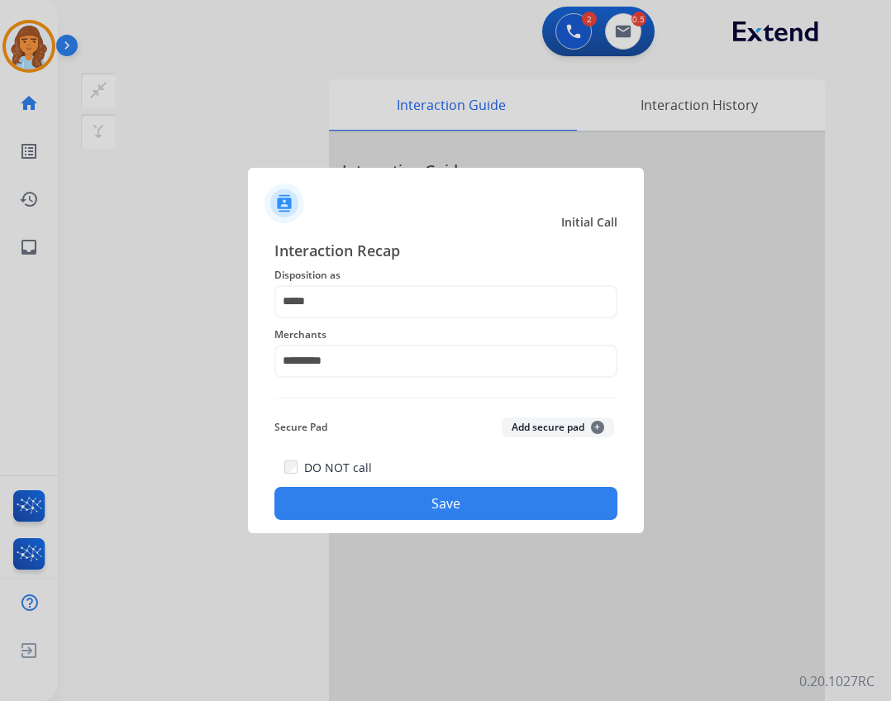
click at [359, 492] on button "Save" at bounding box center [445, 503] width 343 height 33
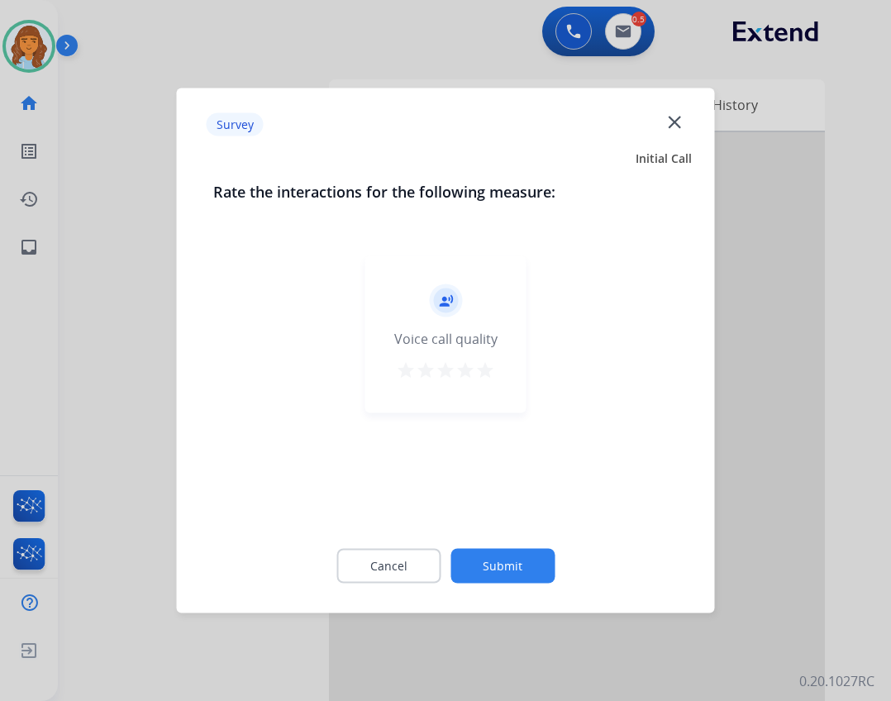
click at [490, 566] on button "Submit" at bounding box center [502, 566] width 104 height 35
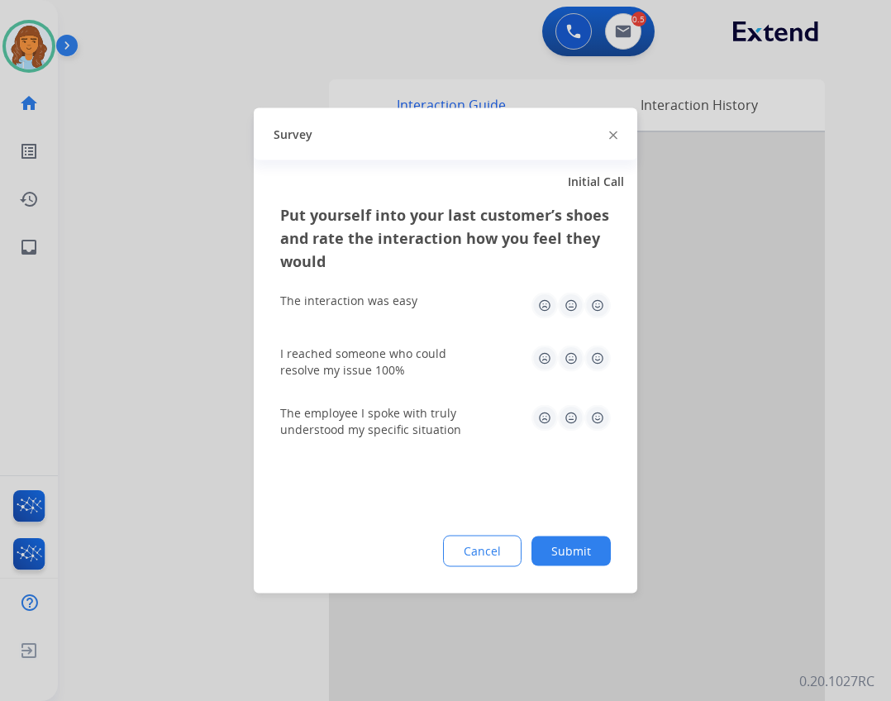
drag, startPoint x: 577, startPoint y: 556, endPoint x: 565, endPoint y: 553, distance: 12.0
click at [568, 553] on button "Submit" at bounding box center [570, 551] width 79 height 30
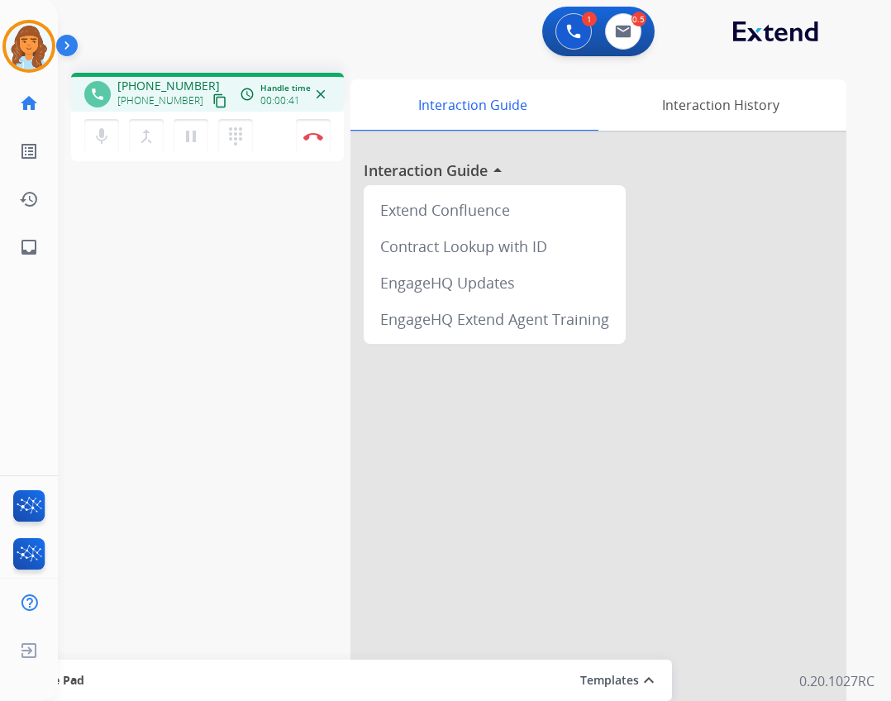
click at [212, 102] on mat-icon "content_copy" at bounding box center [219, 100] width 15 height 15
click at [317, 137] on img at bounding box center [313, 136] width 20 height 8
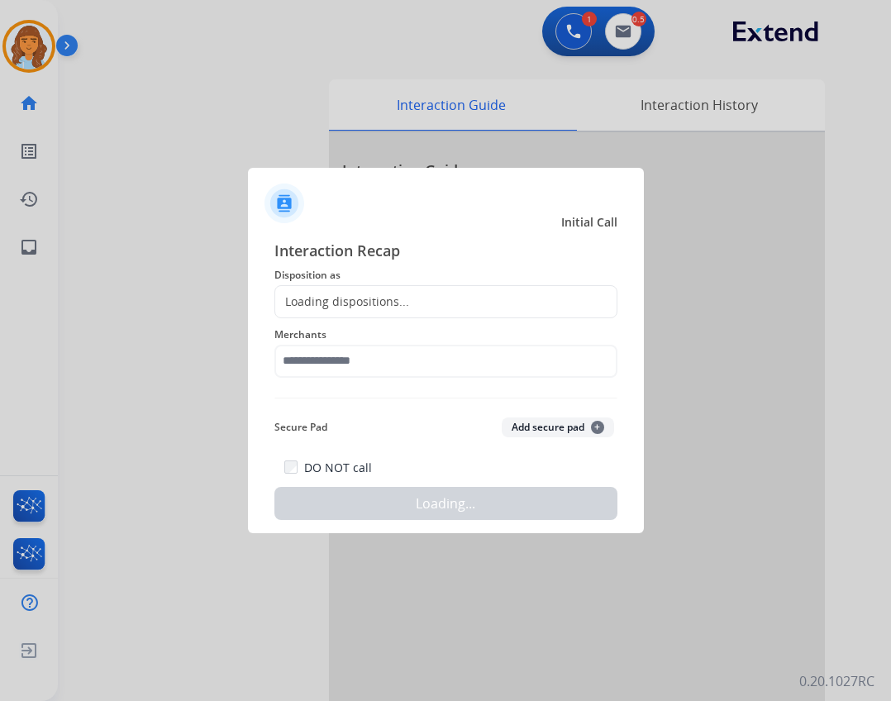
drag, startPoint x: 367, startPoint y: 385, endPoint x: 371, endPoint y: 371, distance: 14.6
click at [368, 381] on div "Interaction Recap Disposition as Loading dispositions... Merchants Secure Pad A…" at bounding box center [445, 380] width 343 height 282
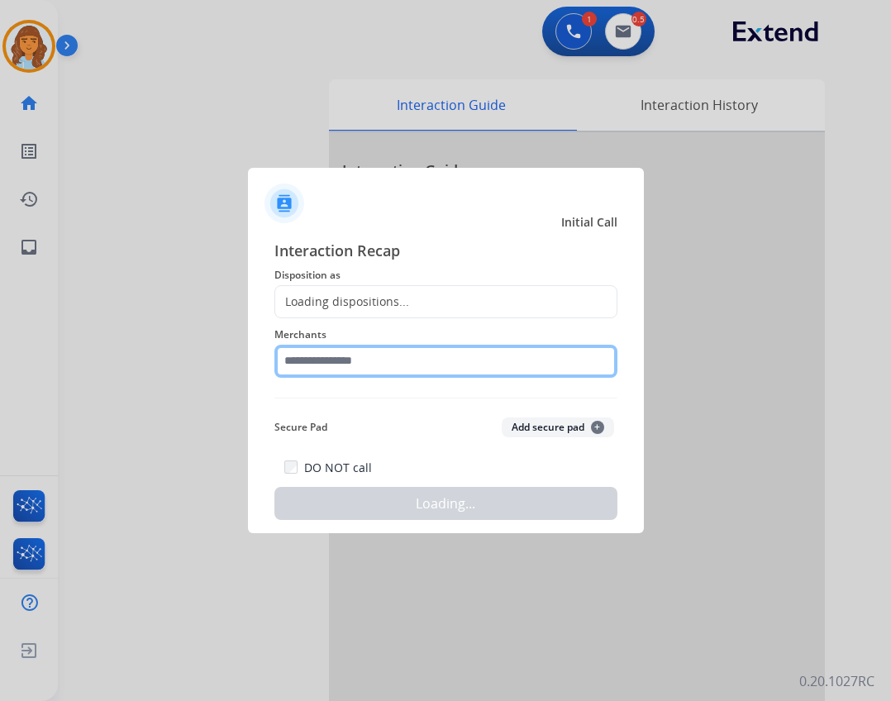
click at [373, 359] on input "text" at bounding box center [445, 361] width 343 height 33
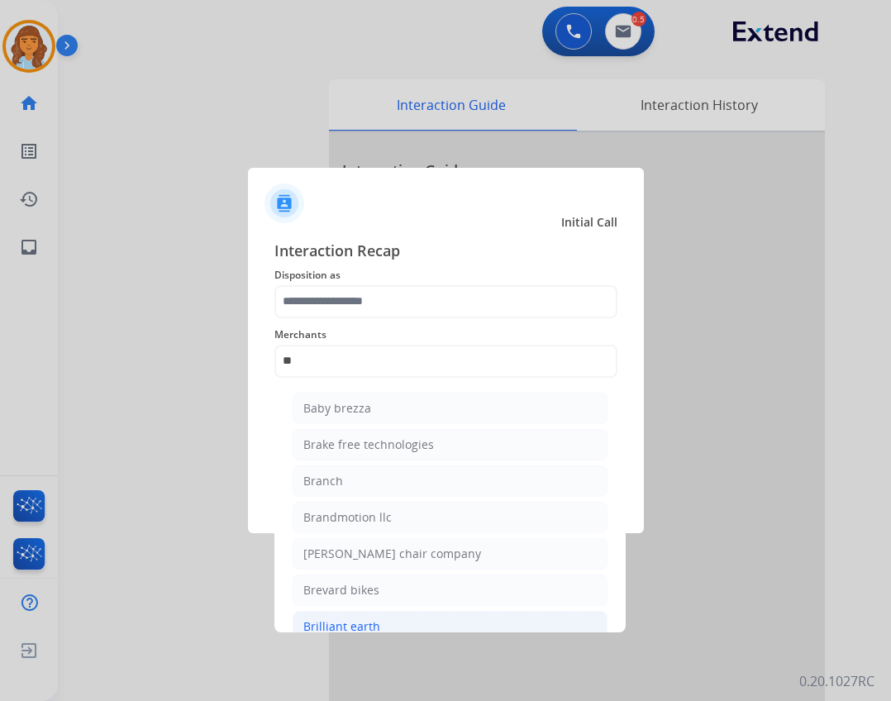
click at [346, 624] on div "Brilliant earth" at bounding box center [341, 626] width 77 height 17
type input "**********"
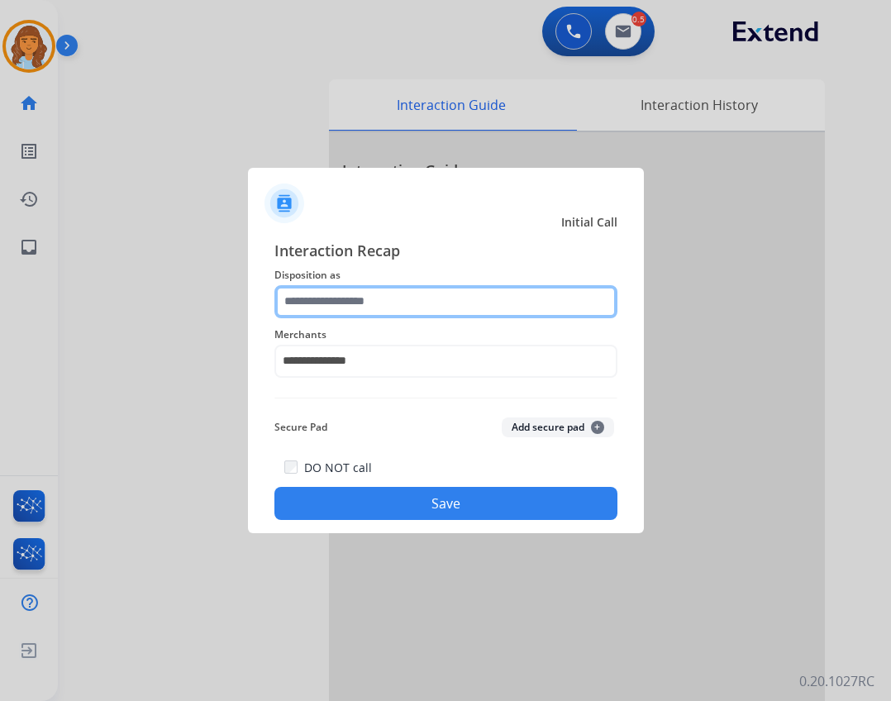
click at [364, 286] on input "text" at bounding box center [445, 301] width 343 height 33
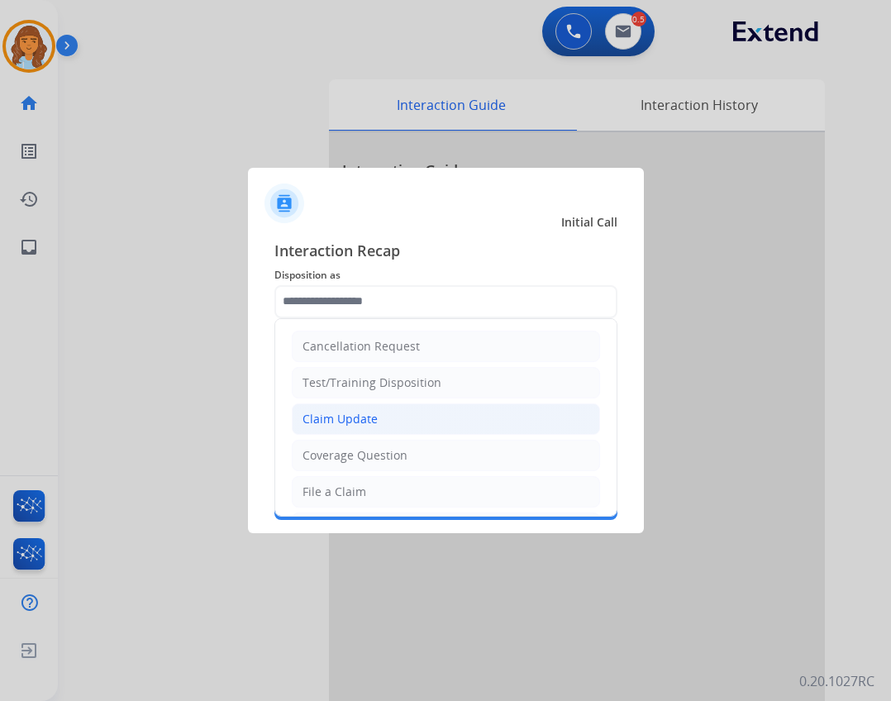
click at [386, 422] on li "Claim Update" at bounding box center [446, 418] width 308 height 31
type input "**********"
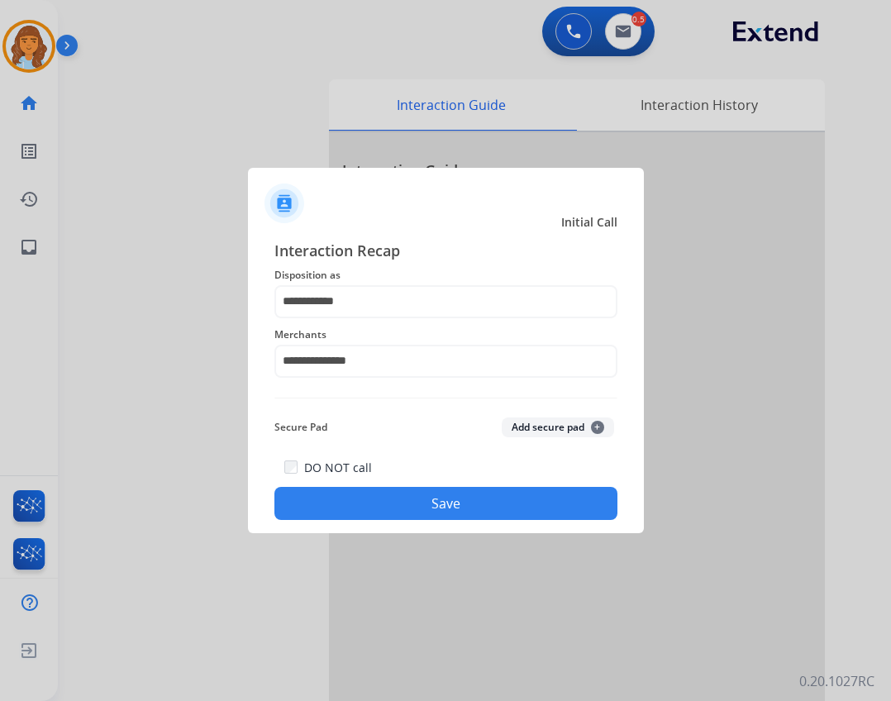
click at [412, 485] on div "DO NOT call Save" at bounding box center [445, 488] width 343 height 63
click at [411, 493] on button "Save" at bounding box center [445, 503] width 343 height 33
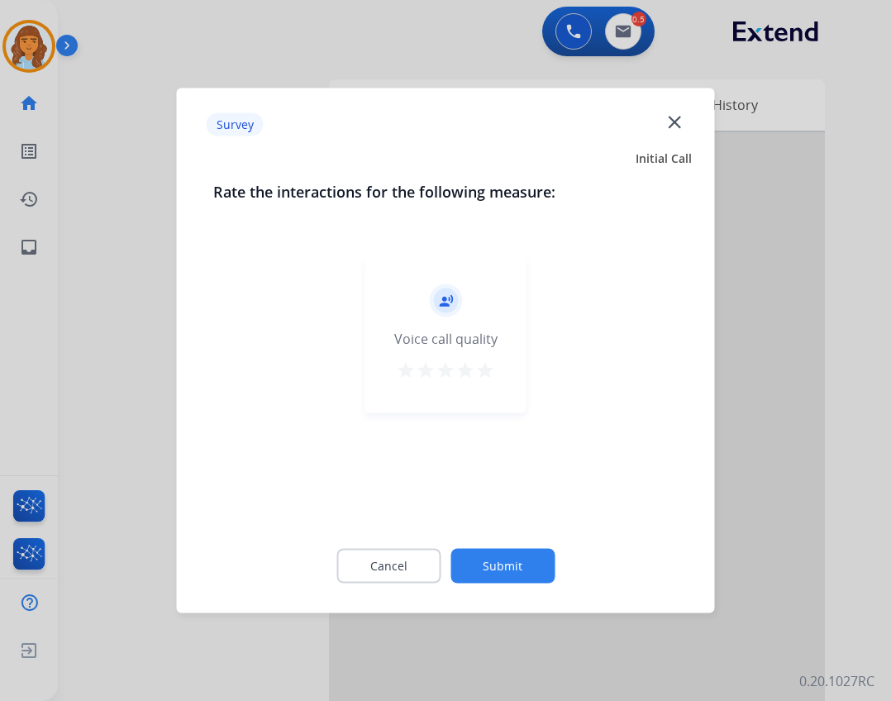
click at [469, 567] on button "Submit" at bounding box center [502, 566] width 104 height 35
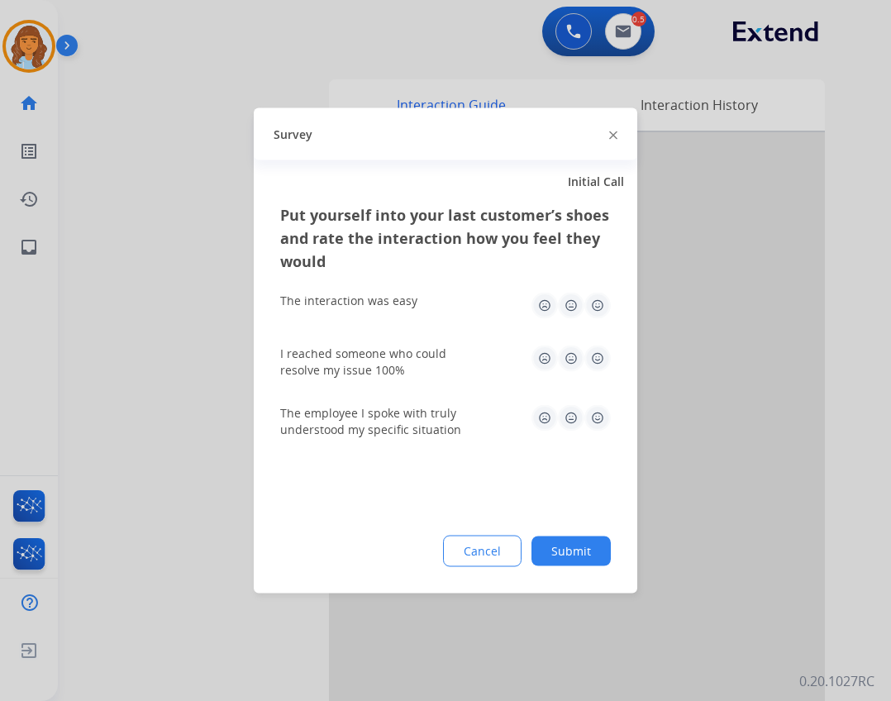
click at [543, 562] on button "Submit" at bounding box center [570, 551] width 79 height 30
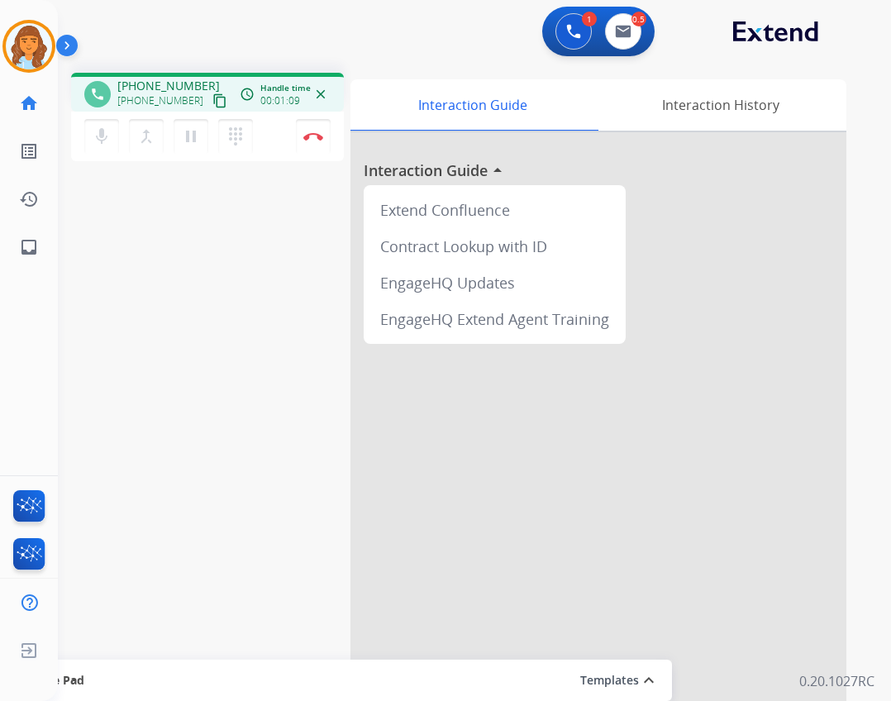
click at [212, 97] on mat-icon "content_copy" at bounding box center [219, 100] width 15 height 15
click at [310, 143] on button "Disconnect" at bounding box center [313, 136] width 35 height 35
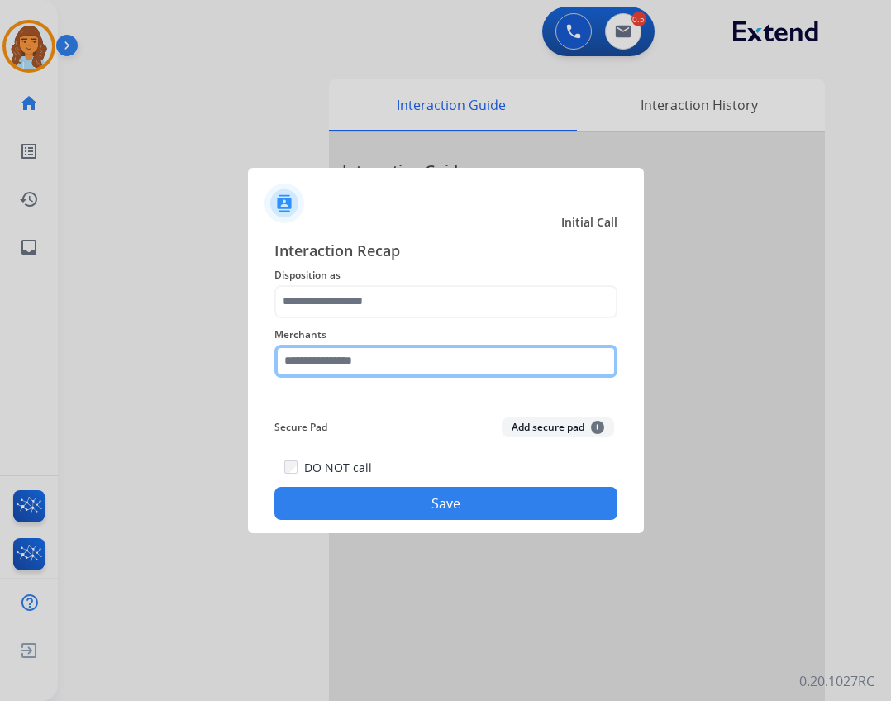
click at [389, 367] on input "text" at bounding box center [445, 361] width 343 height 33
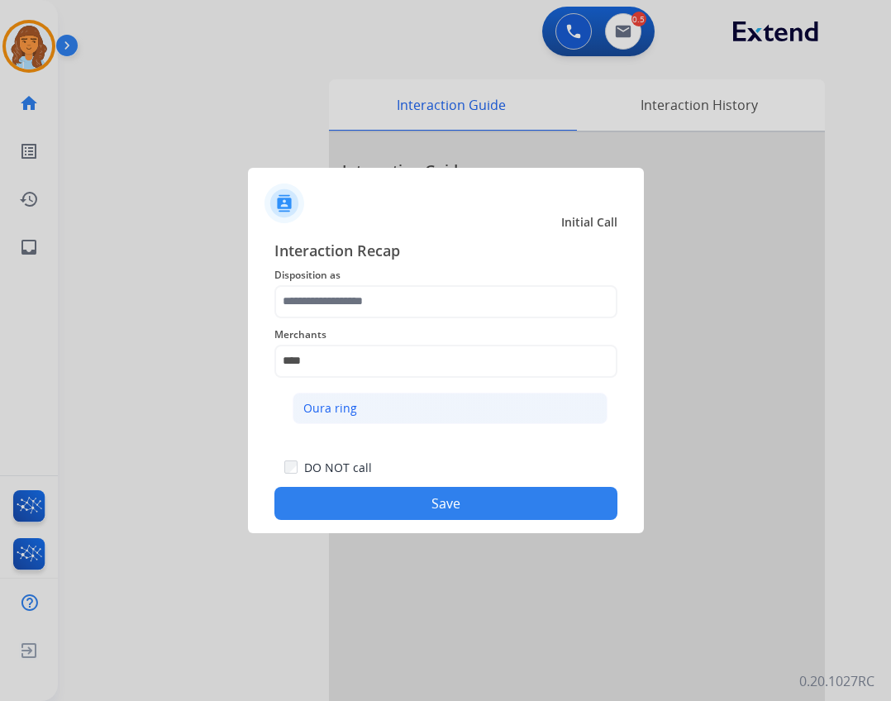
click at [328, 396] on li "Oura ring" at bounding box center [450, 408] width 315 height 31
type input "*********"
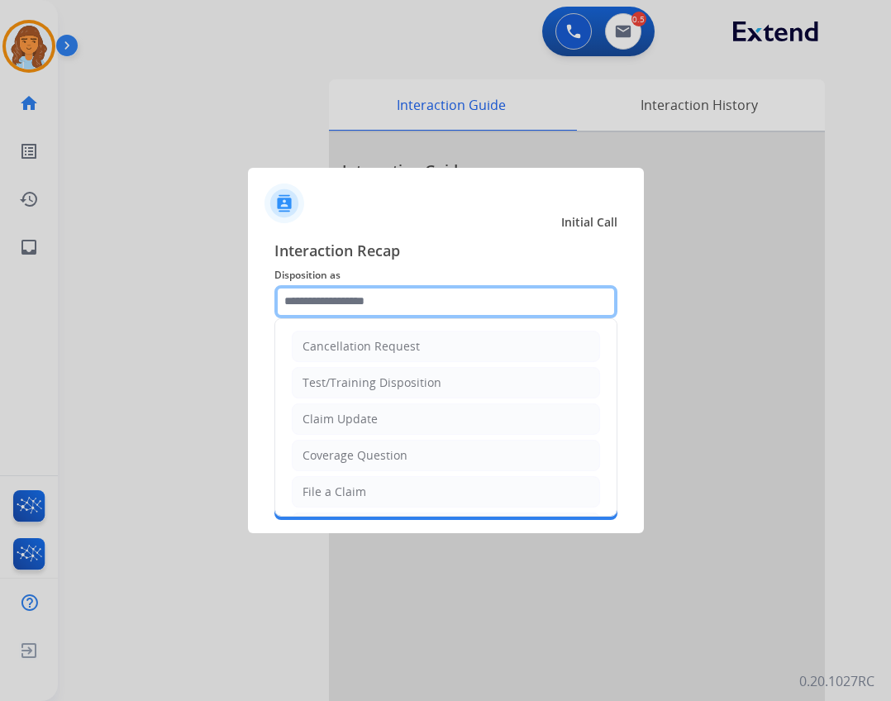
click at [334, 289] on input "text" at bounding box center [445, 301] width 343 height 33
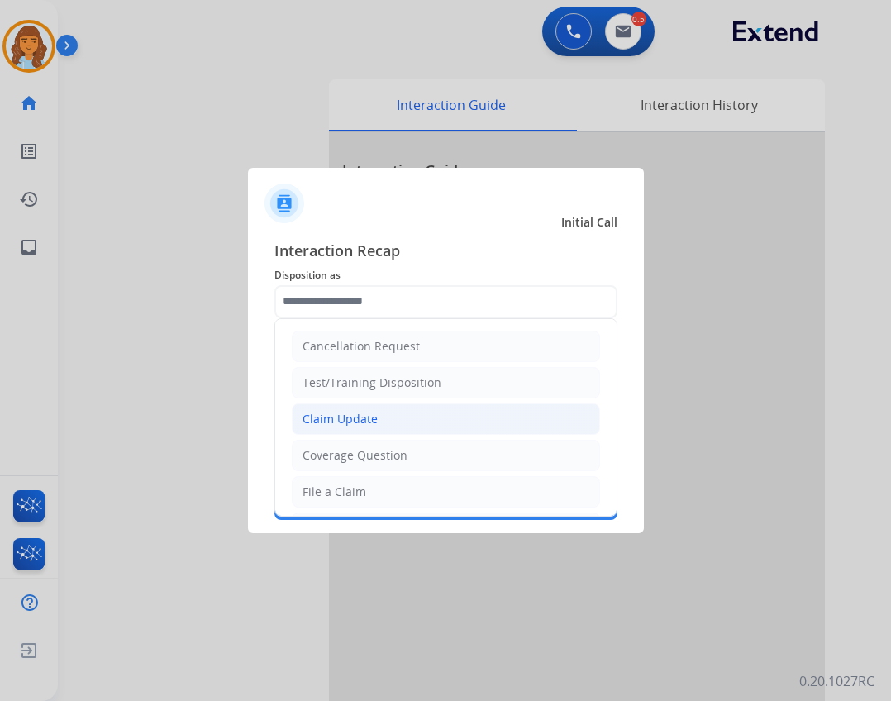
click at [358, 422] on div "Claim Update" at bounding box center [339, 419] width 75 height 17
type input "**********"
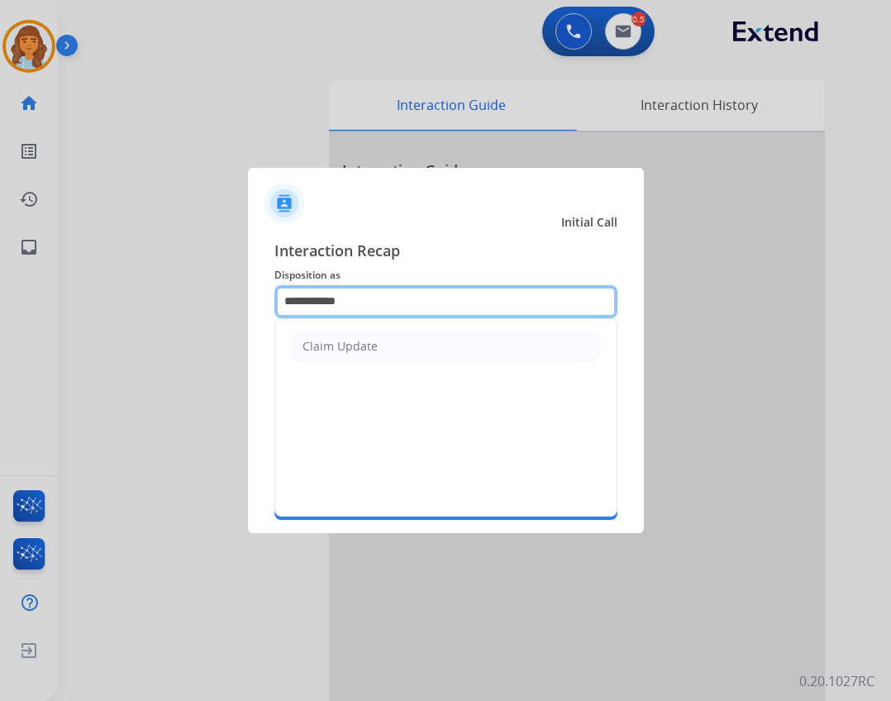
drag, startPoint x: 384, startPoint y: 302, endPoint x: 138, endPoint y: 262, distance: 249.6
click at [0, 262] on app-contact-recap-modal "**********" at bounding box center [0, 350] width 0 height 701
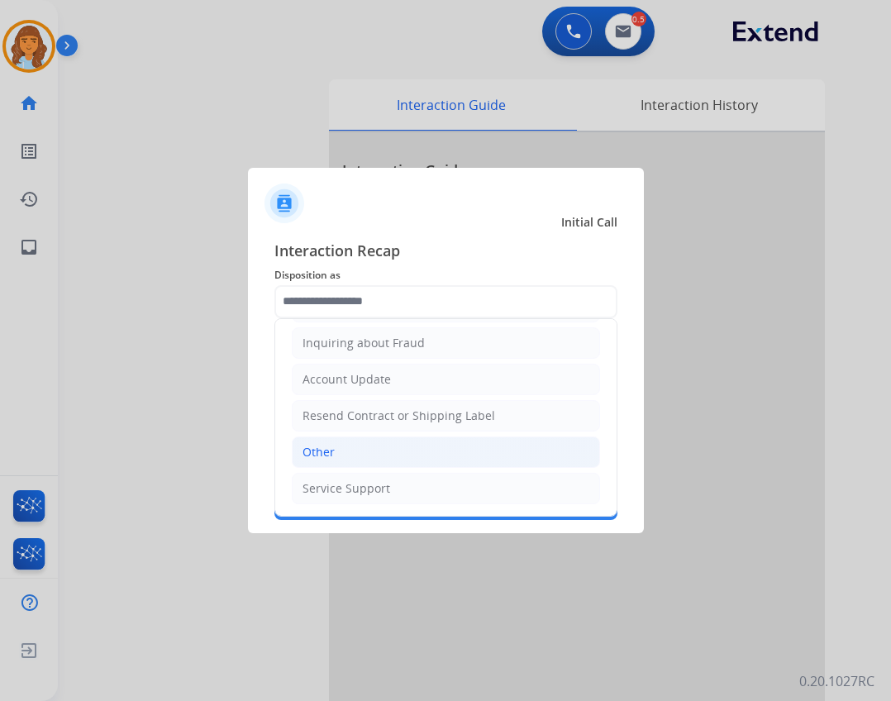
click at [377, 459] on li "Other" at bounding box center [446, 451] width 308 height 31
type input "*****"
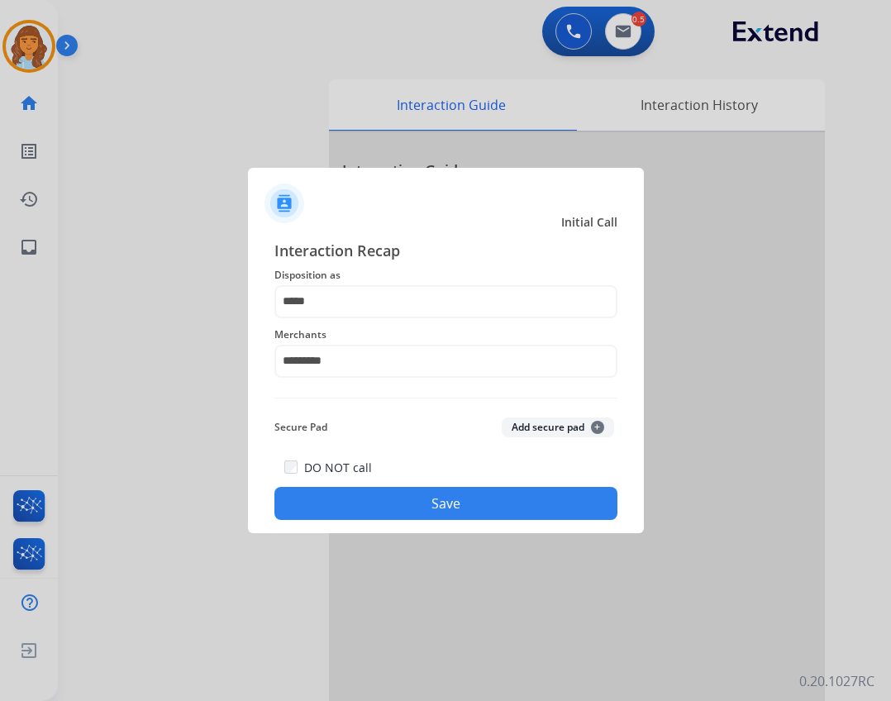
click at [386, 504] on button "Save" at bounding box center [445, 503] width 343 height 33
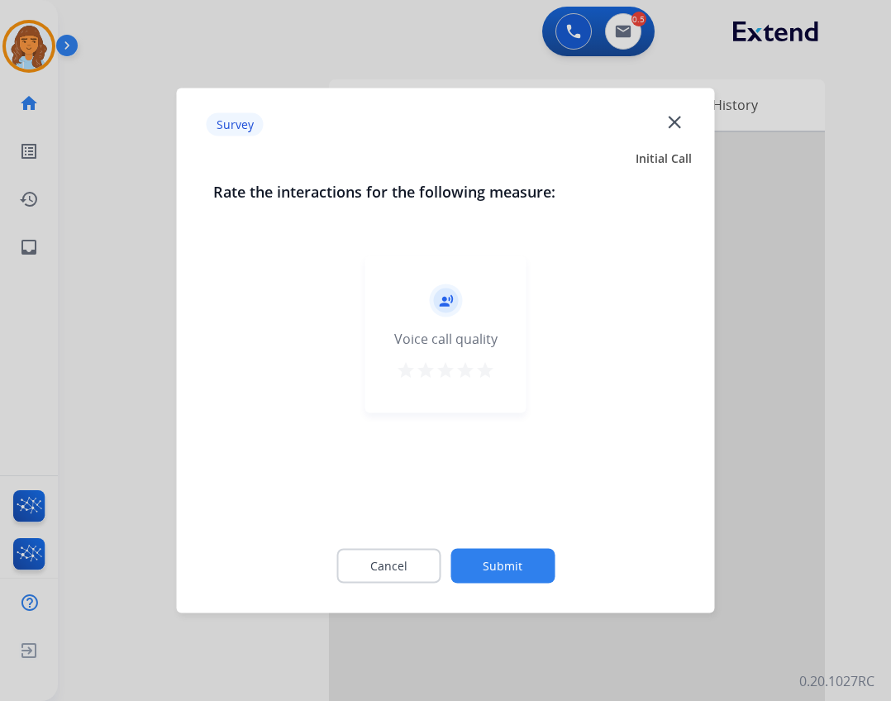
click at [484, 568] on button "Submit" at bounding box center [502, 566] width 104 height 35
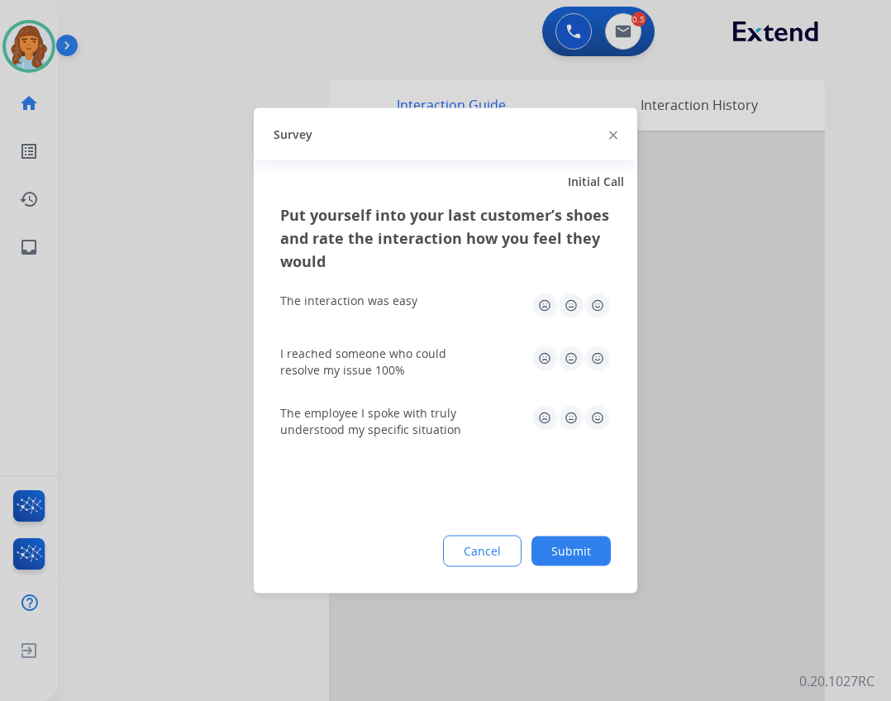
drag, startPoint x: 569, startPoint y: 536, endPoint x: 558, endPoint y: 553, distance: 20.2
click at [560, 550] on button "Submit" at bounding box center [570, 551] width 79 height 30
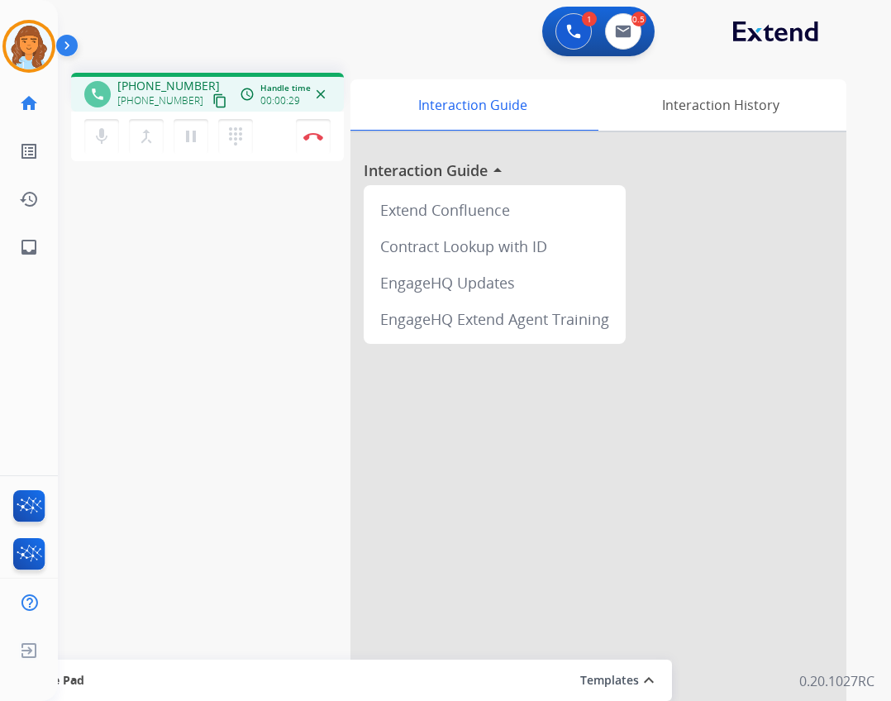
click at [212, 100] on mat-icon "content_copy" at bounding box center [219, 100] width 15 height 15
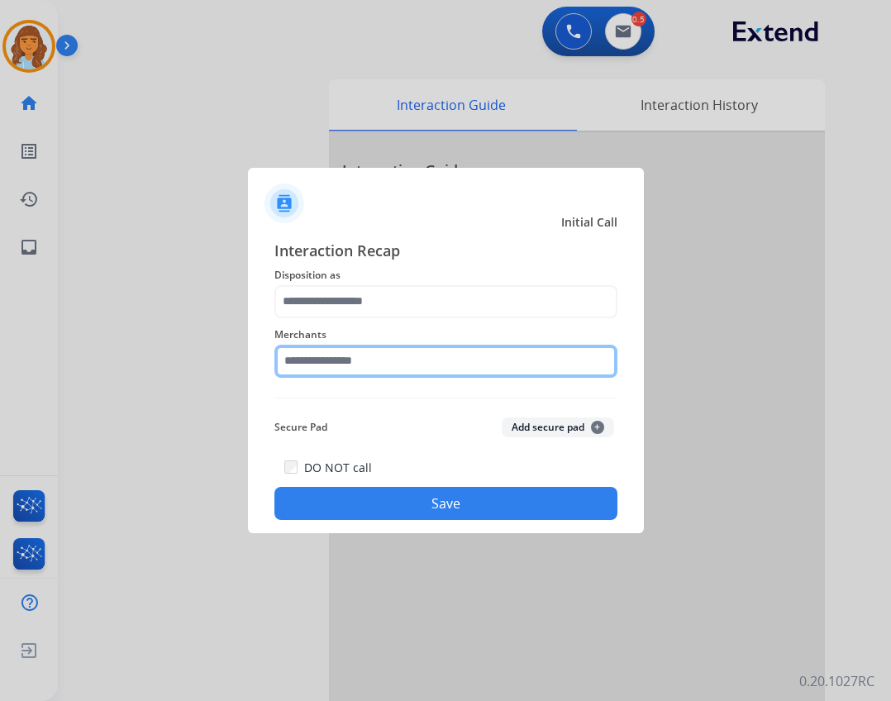
click at [419, 360] on input "text" at bounding box center [445, 361] width 343 height 33
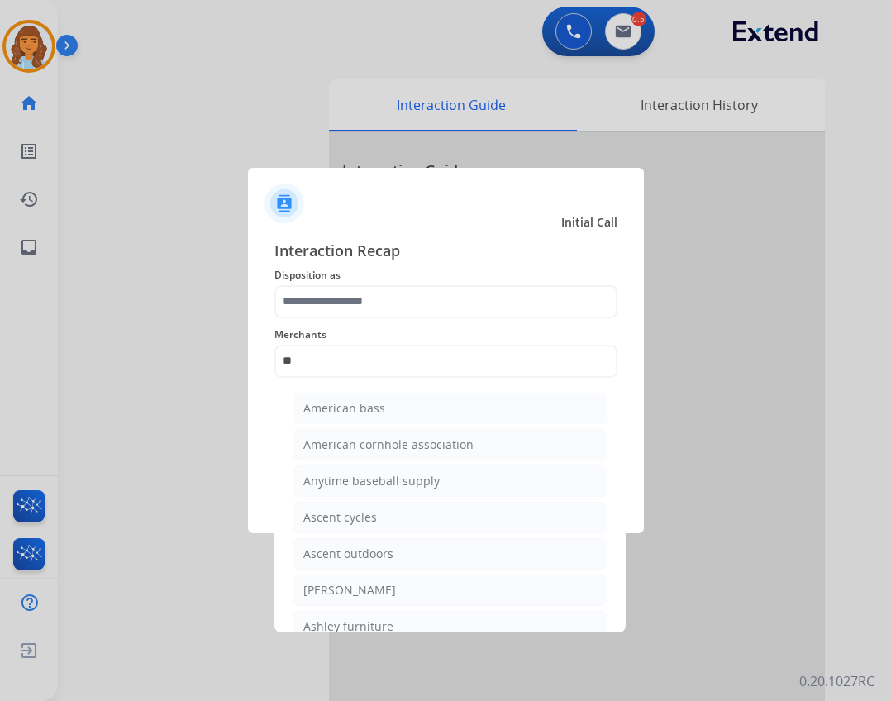
drag, startPoint x: 350, startPoint y: 589, endPoint x: 348, endPoint y: 564, distance: 24.8
click at [347, 578] on li "[PERSON_NAME]" at bounding box center [450, 589] width 315 height 31
type input "**********"
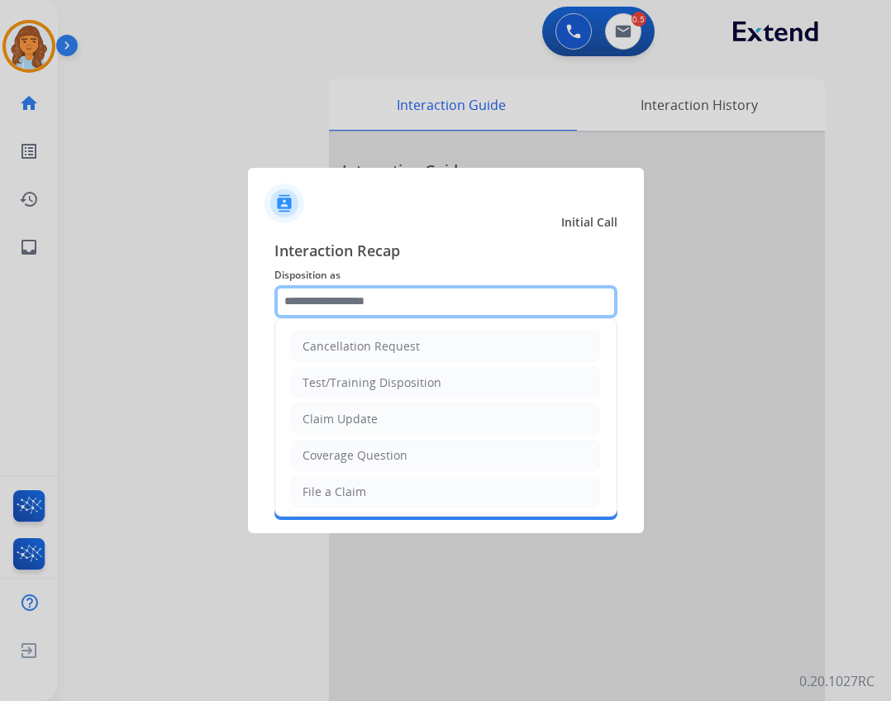
click at [350, 288] on input "text" at bounding box center [445, 301] width 343 height 33
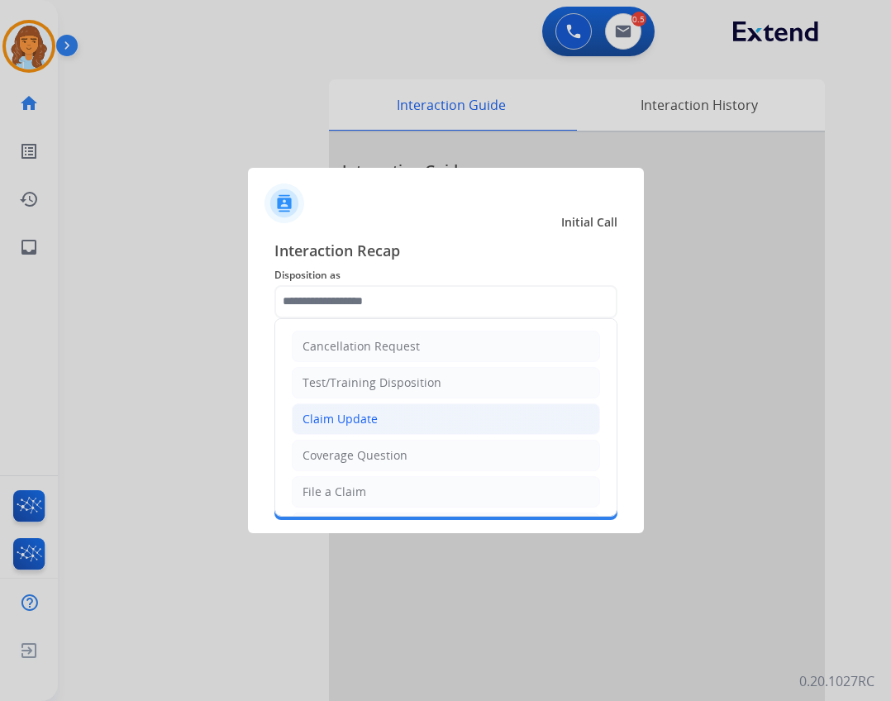
click at [360, 422] on div "Claim Update" at bounding box center [339, 419] width 75 height 17
type input "**********"
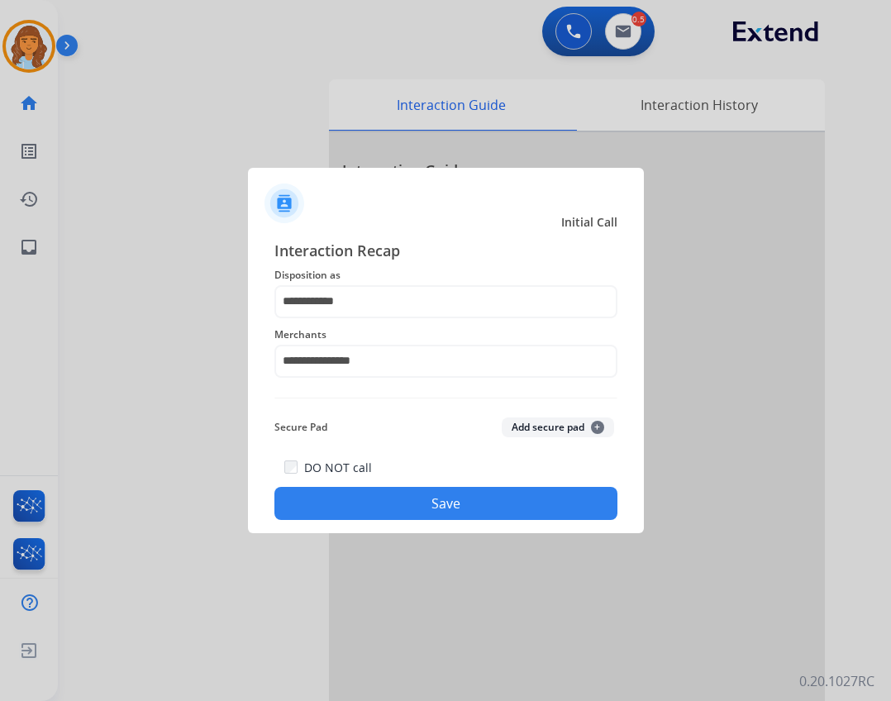
click at [396, 493] on button "Save" at bounding box center [445, 503] width 343 height 33
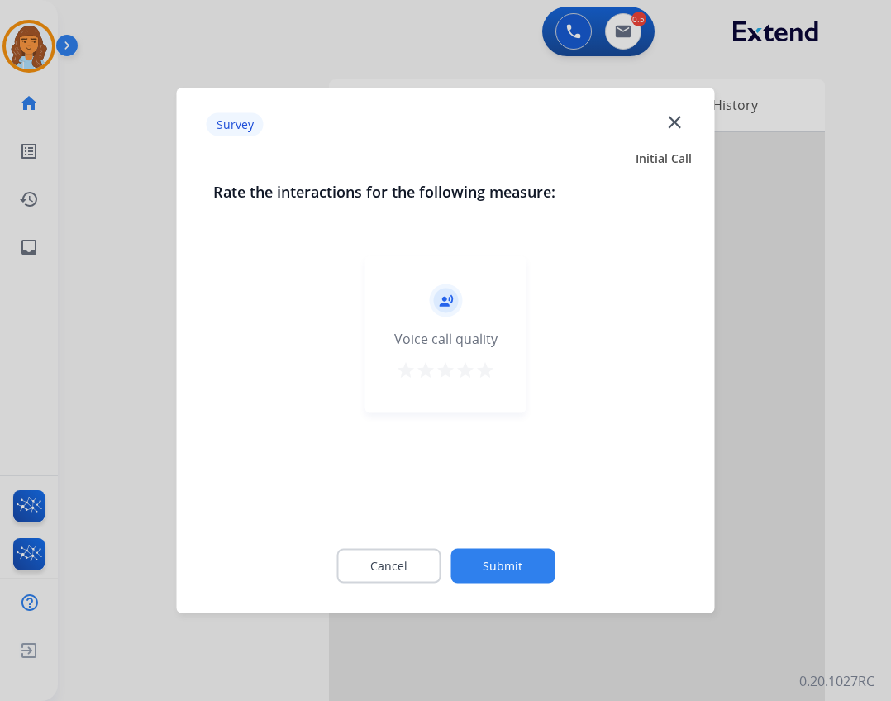
click at [503, 554] on button "Submit" at bounding box center [502, 566] width 104 height 35
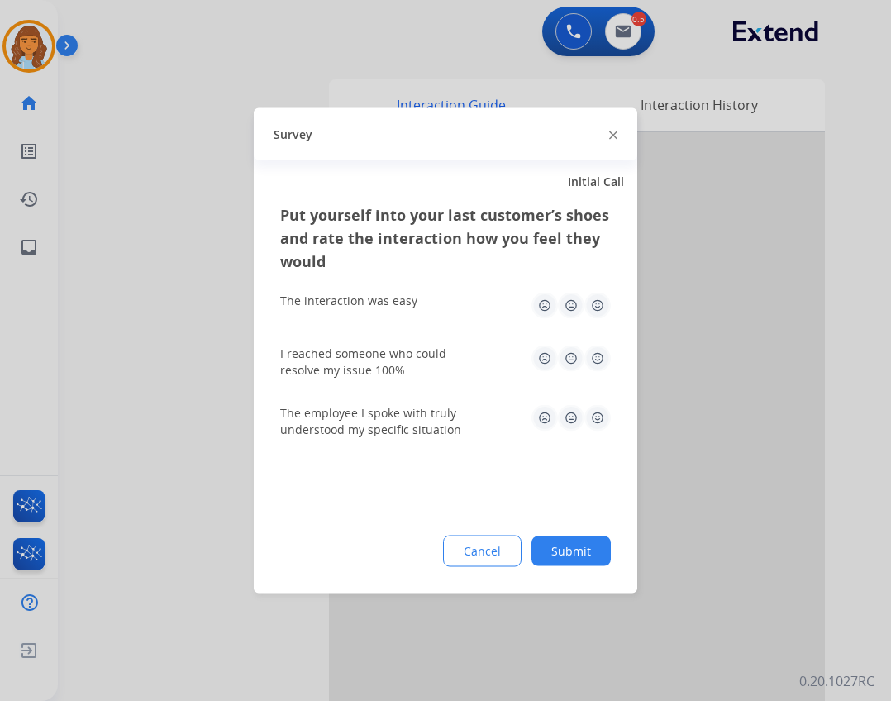
click at [573, 560] on button "Submit" at bounding box center [570, 551] width 79 height 30
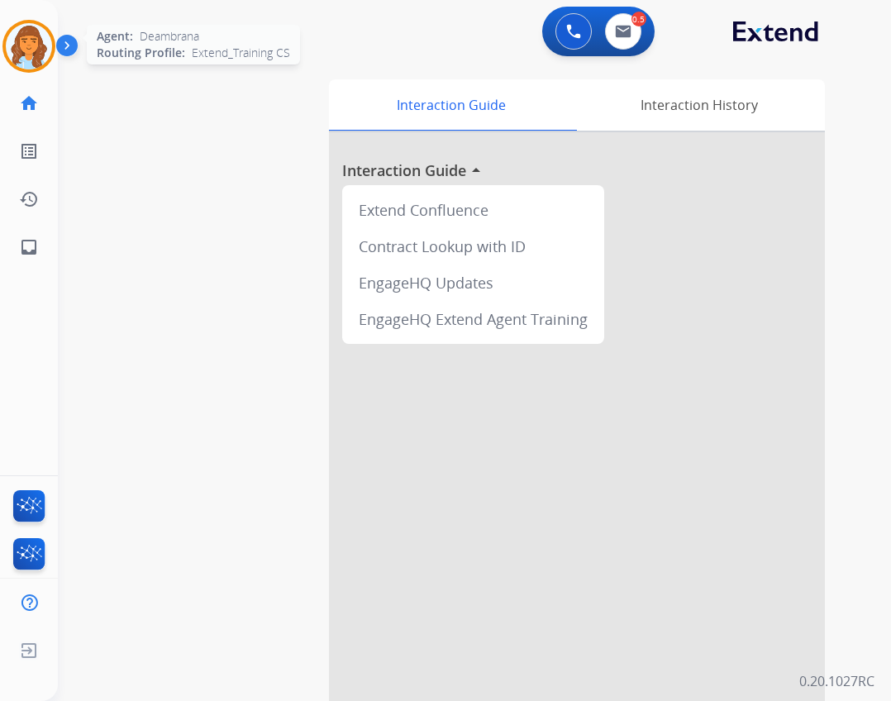
click at [45, 49] on img at bounding box center [29, 46] width 46 height 46
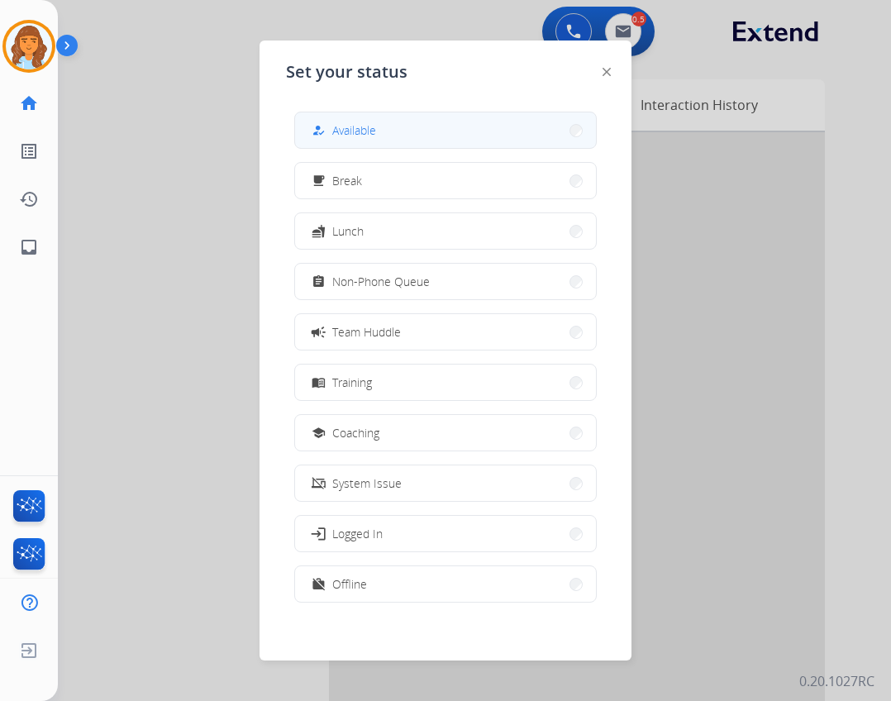
click at [374, 126] on span "Available" at bounding box center [354, 129] width 44 height 17
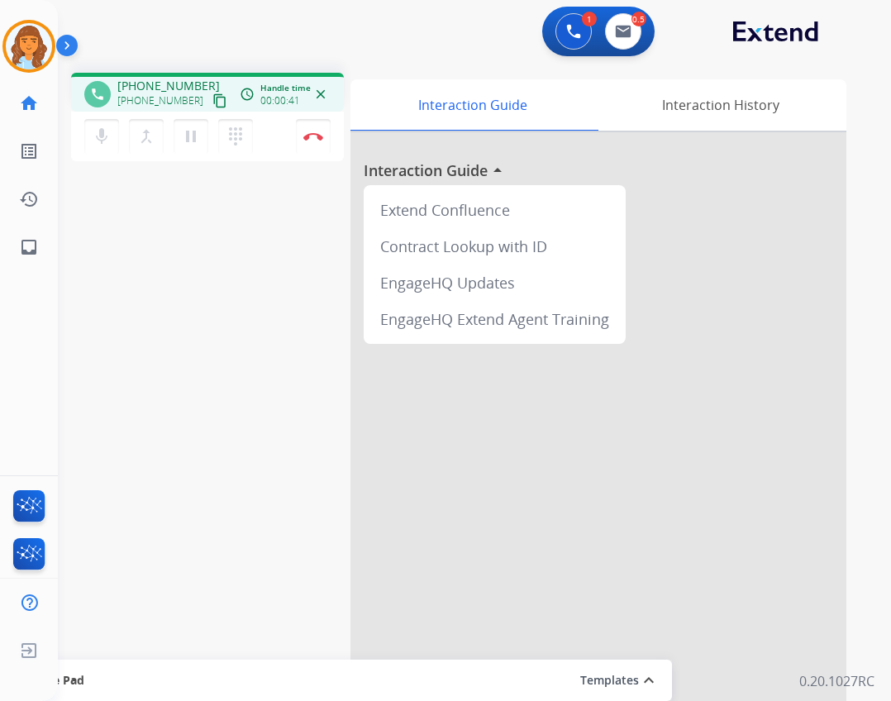
click at [212, 94] on mat-icon "content_copy" at bounding box center [219, 100] width 15 height 15
drag, startPoint x: 204, startPoint y: 99, endPoint x: 22, endPoint y: 112, distance: 182.3
click at [212, 100] on mat-icon "content_copy" at bounding box center [219, 100] width 15 height 15
click at [310, 133] on img at bounding box center [313, 136] width 20 height 8
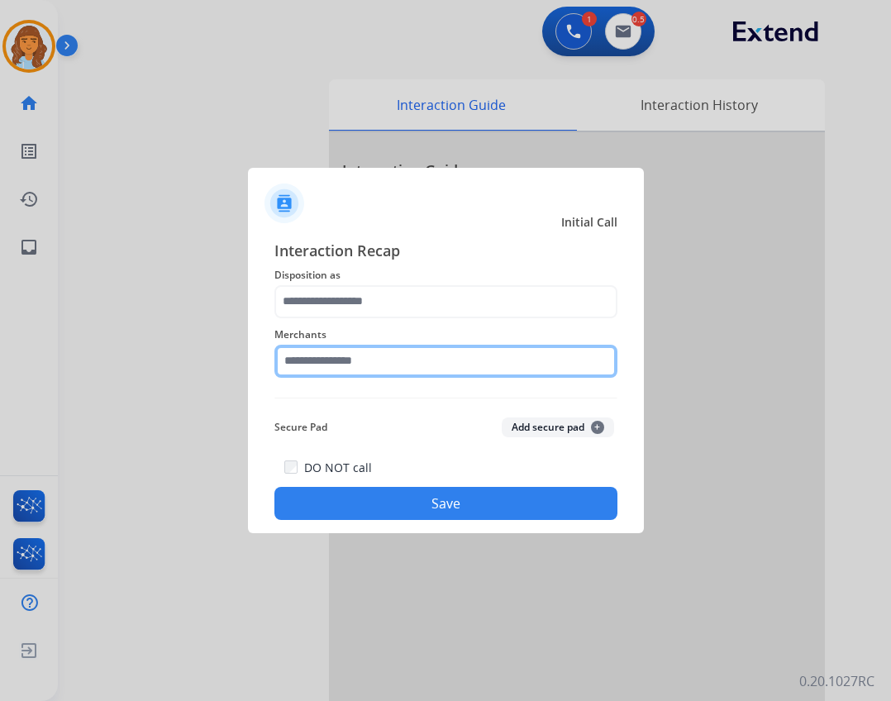
click at [367, 365] on input "text" at bounding box center [445, 361] width 343 height 33
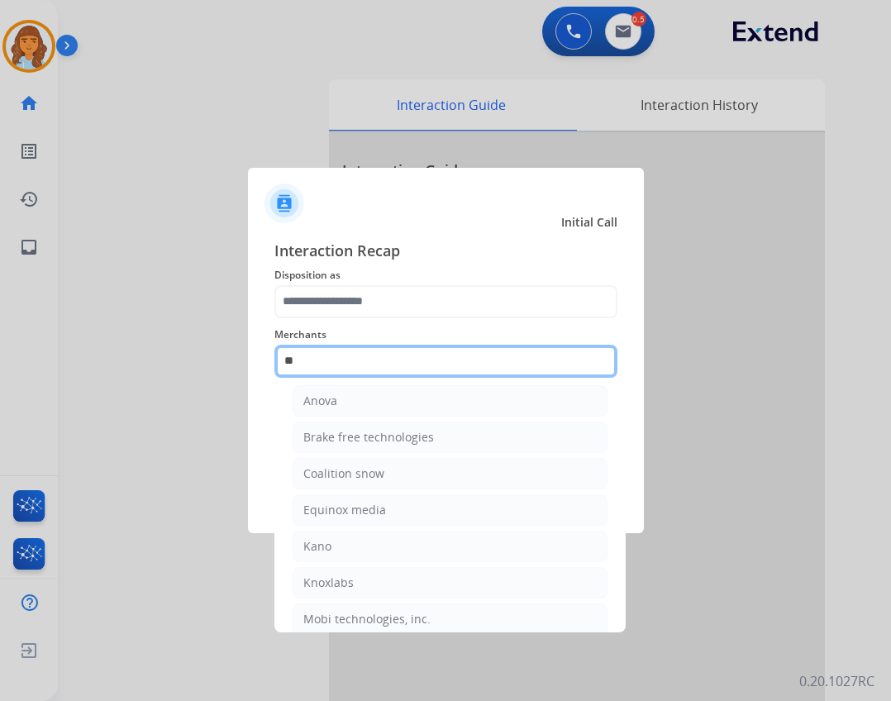
scroll to position [136, 0]
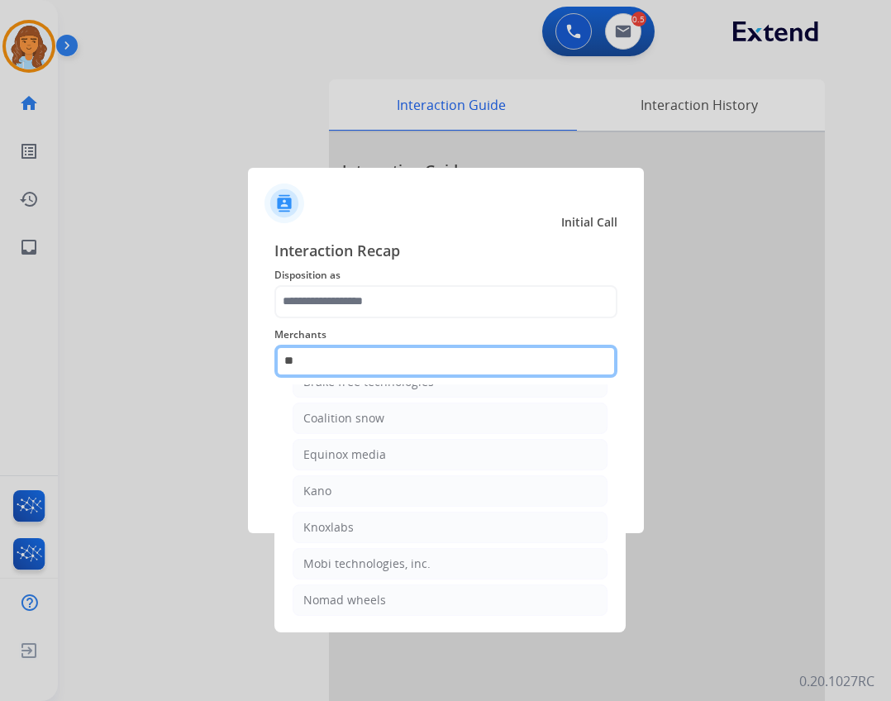
type input "*"
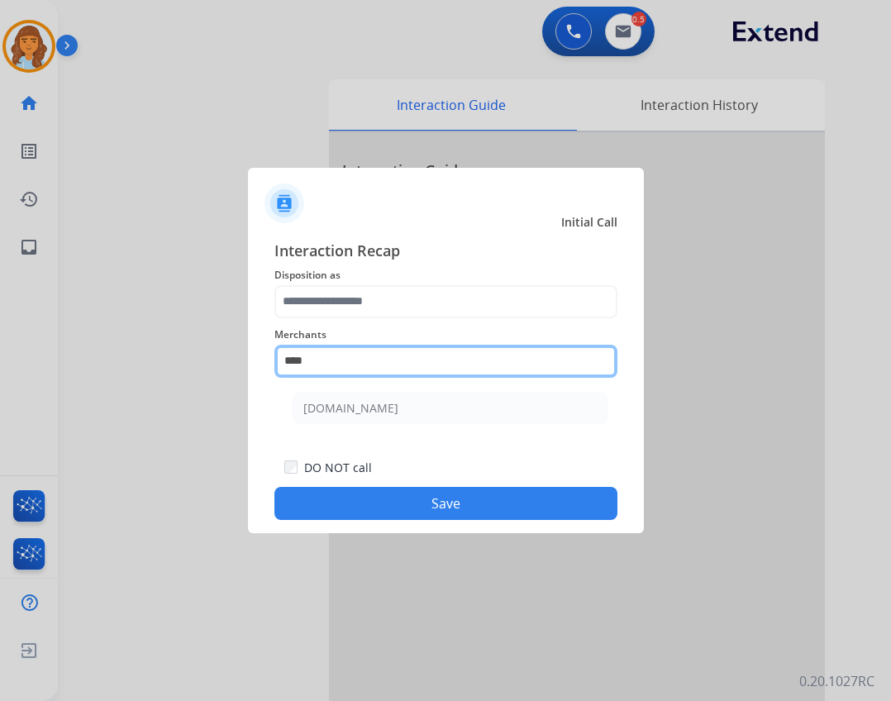
scroll to position [0, 0]
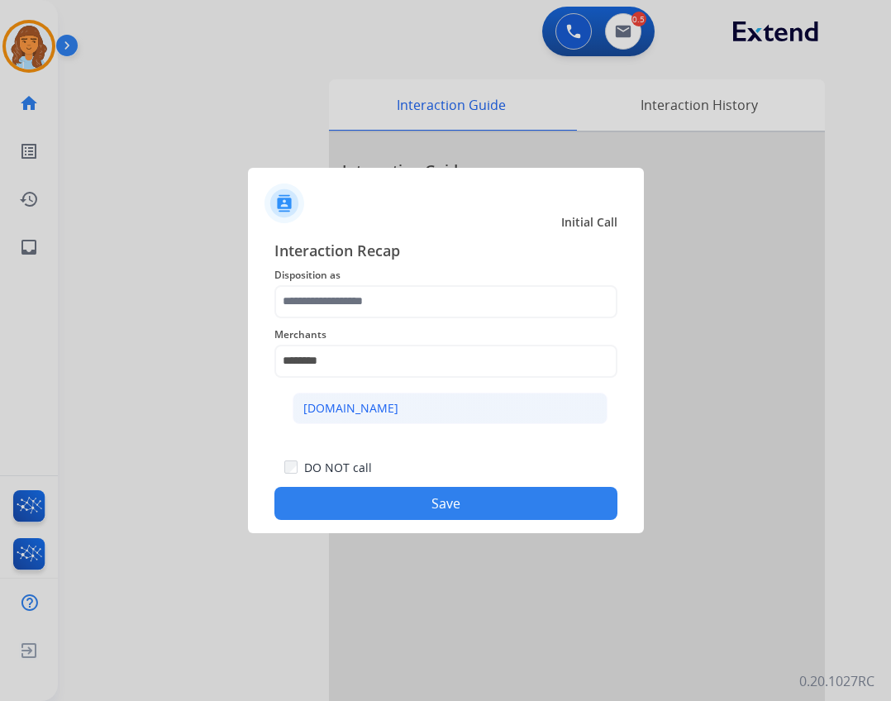
click at [392, 417] on li "[DOMAIN_NAME]" at bounding box center [450, 408] width 315 height 31
type input "**********"
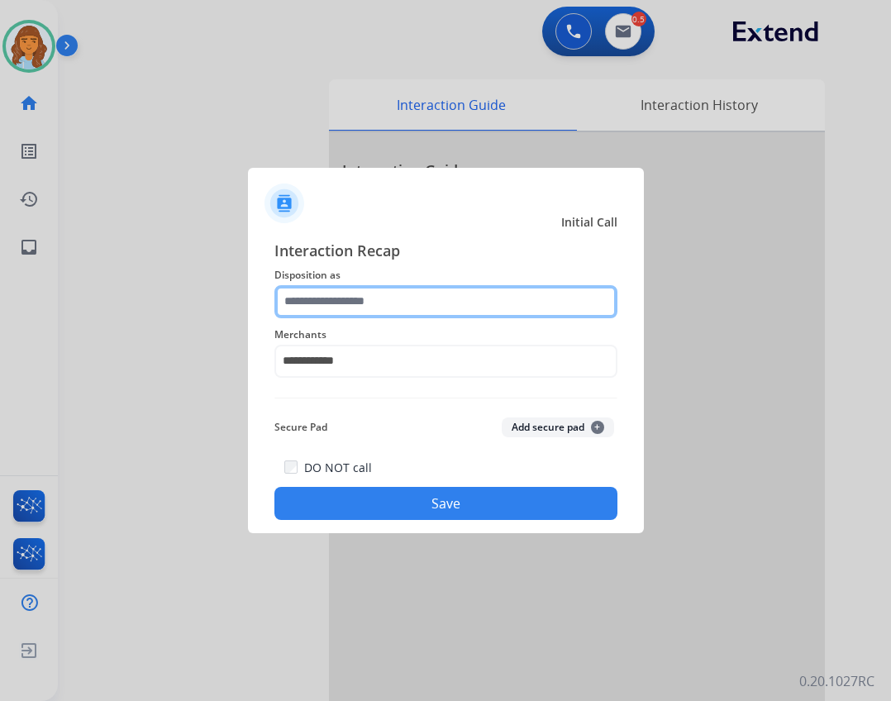
click at [564, 291] on input "text" at bounding box center [445, 301] width 343 height 33
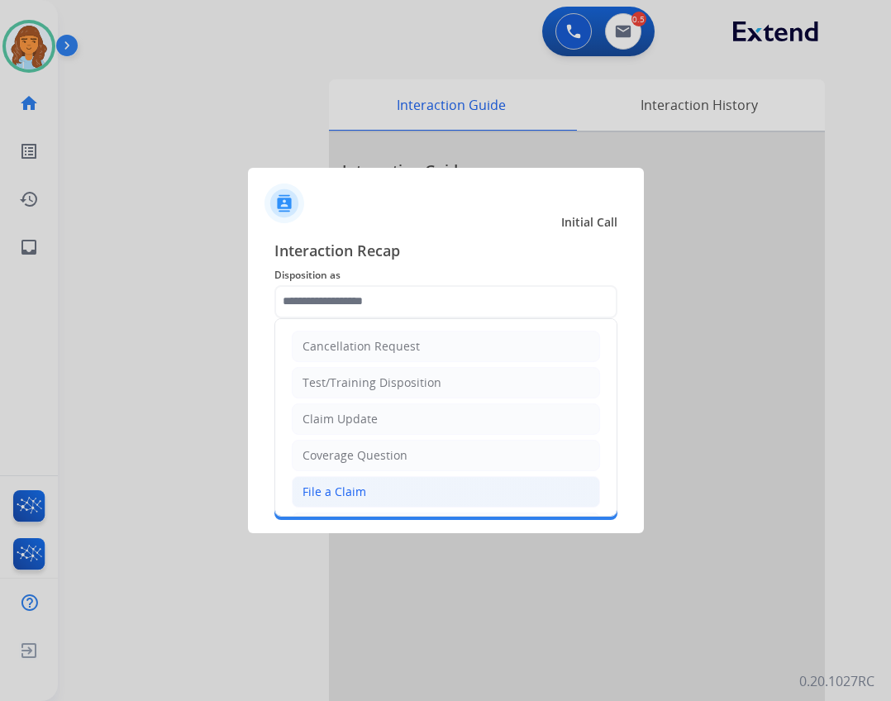
click at [369, 495] on li "File a Claim" at bounding box center [446, 491] width 308 height 31
type input "**********"
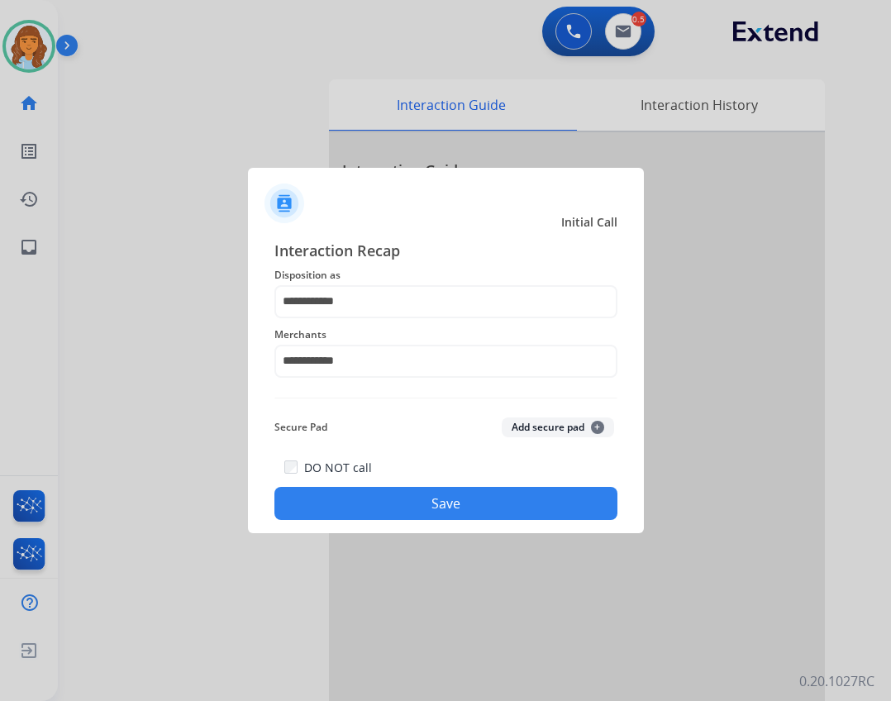
click at [387, 496] on button "Save" at bounding box center [445, 503] width 343 height 33
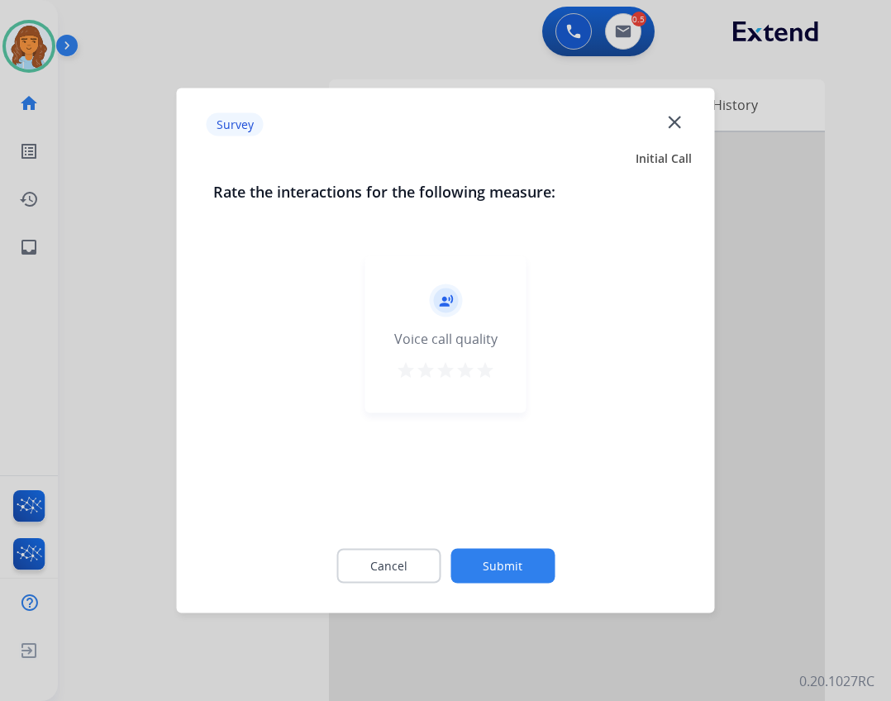
click at [522, 563] on button "Submit" at bounding box center [502, 566] width 104 height 35
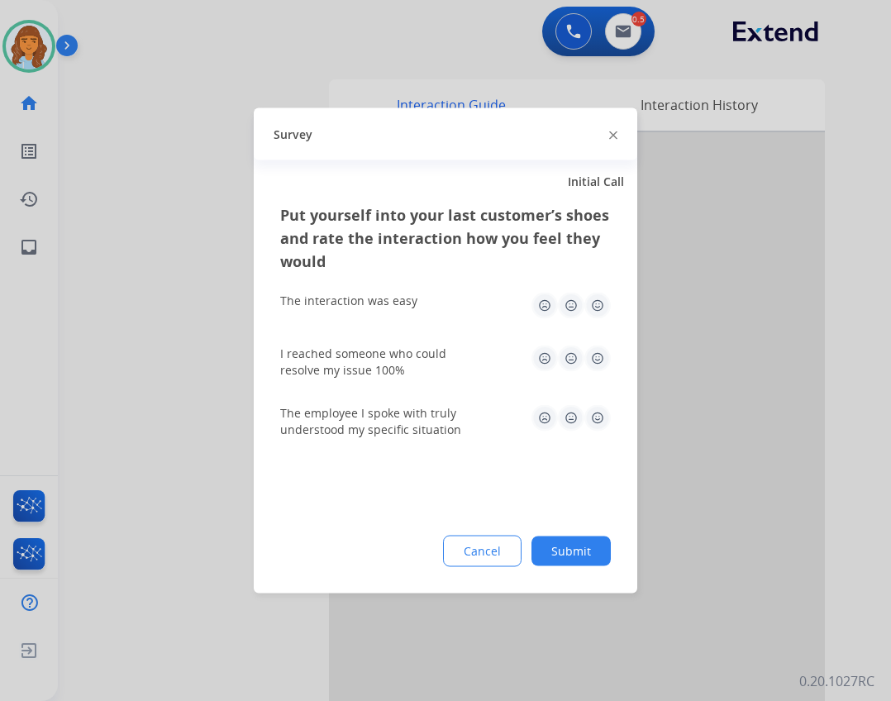
click at [487, 561] on button "Cancel" at bounding box center [482, 551] width 79 height 31
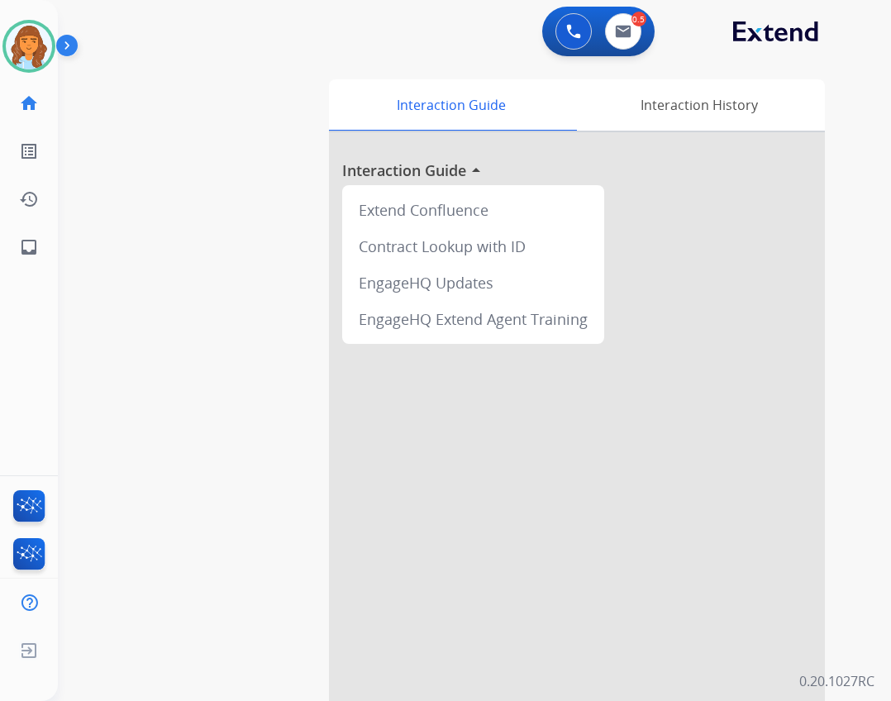
drag, startPoint x: 23, startPoint y: 39, endPoint x: 70, endPoint y: 40, distance: 47.1
click at [24, 39] on img at bounding box center [29, 46] width 46 height 46
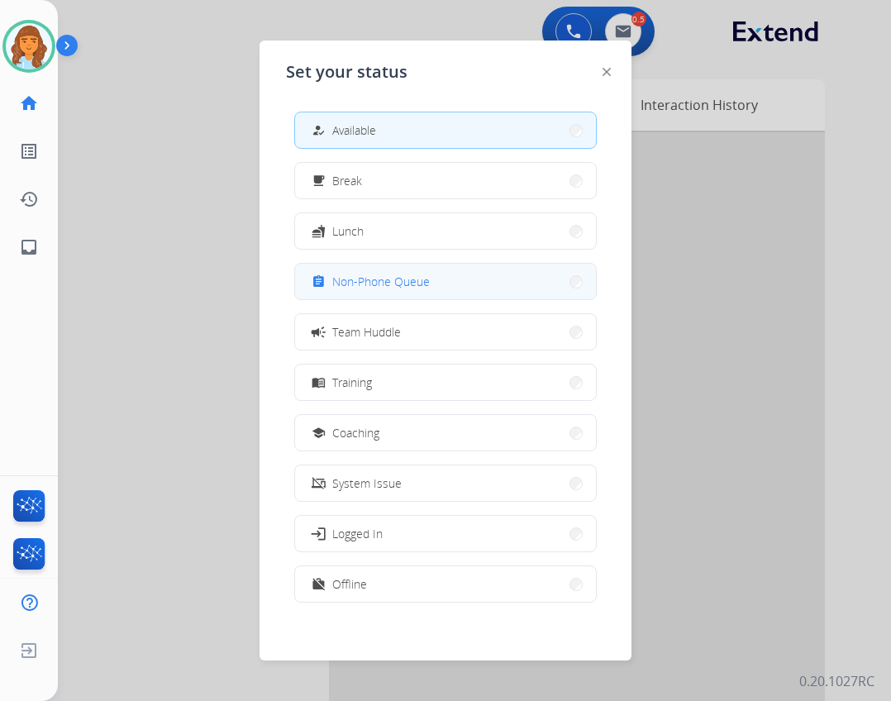
click at [394, 287] on span "Non-Phone Queue" at bounding box center [381, 281] width 98 height 17
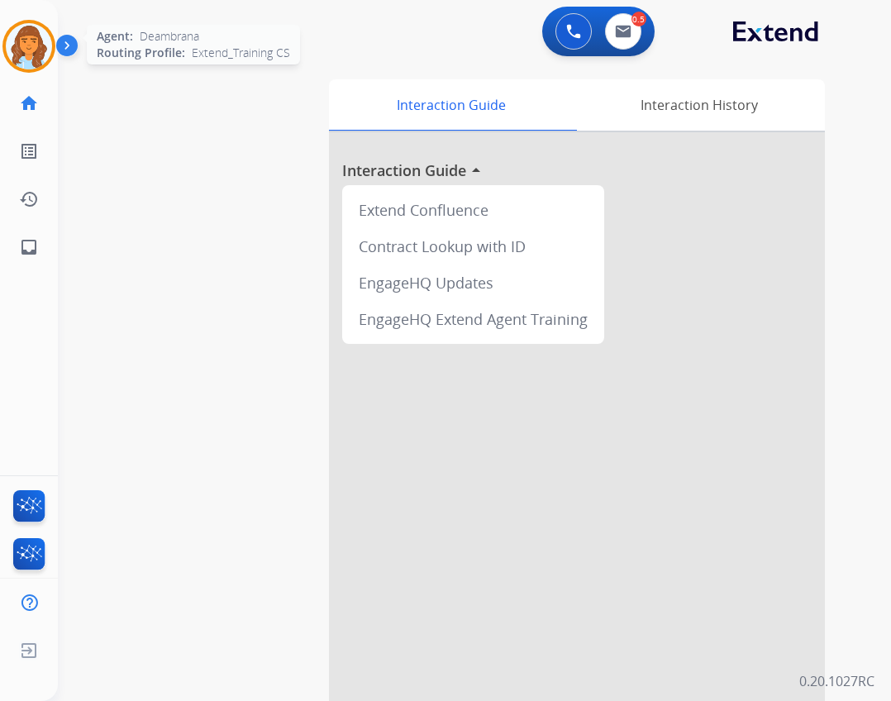
click at [2, 50] on div at bounding box center [28, 46] width 53 height 53
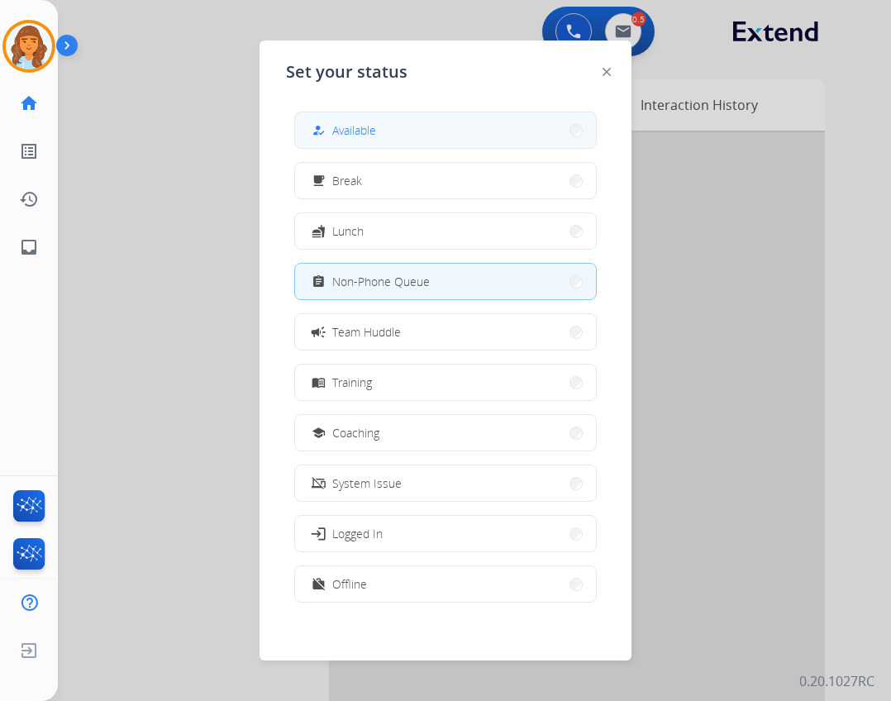
click at [356, 134] on span "Available" at bounding box center [354, 129] width 44 height 17
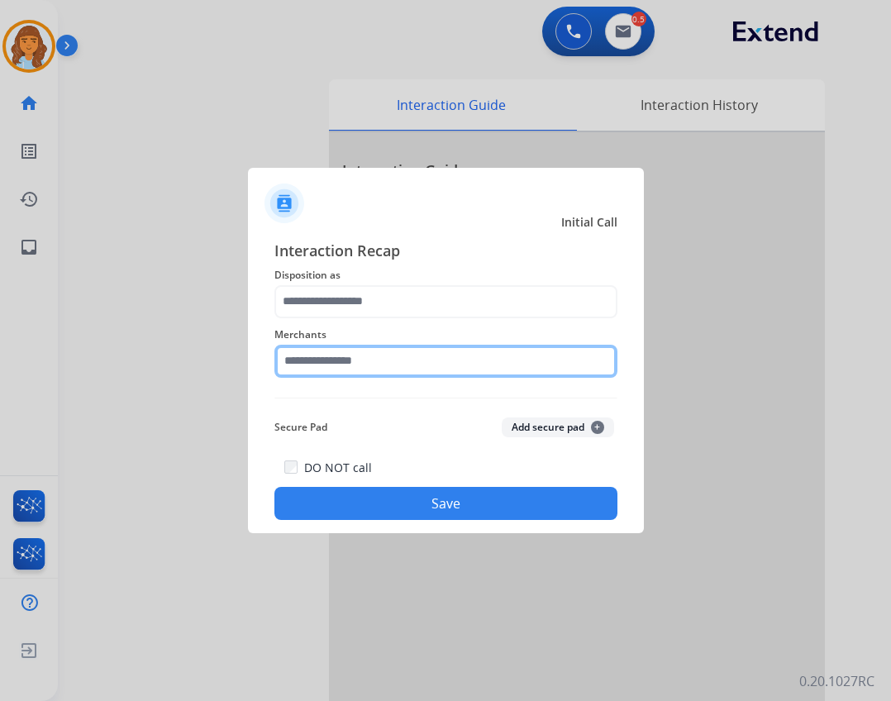
click at [393, 359] on input "text" at bounding box center [445, 361] width 343 height 33
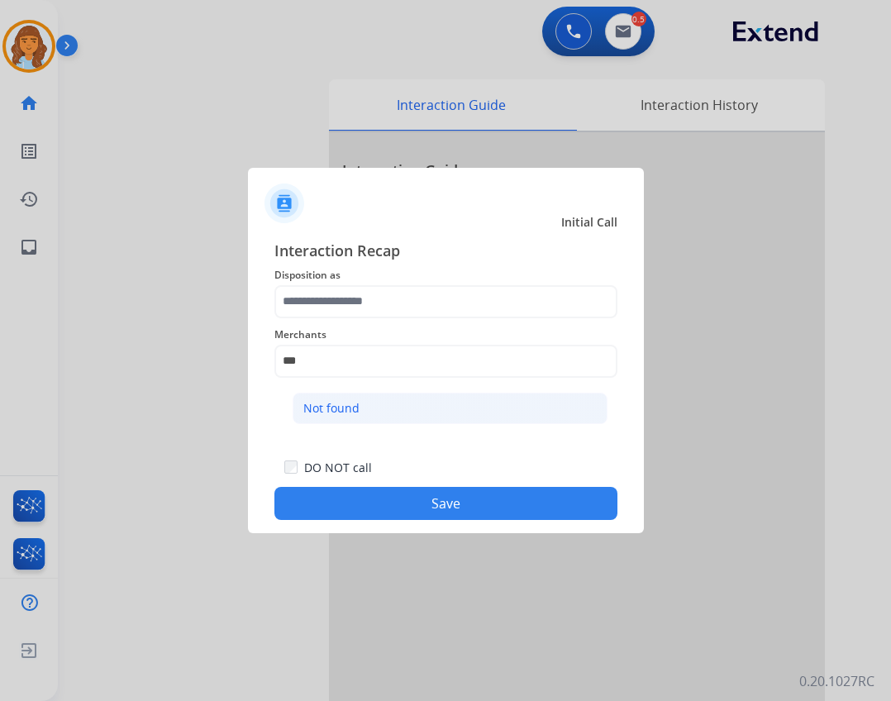
click at [466, 412] on li "Not found" at bounding box center [450, 408] width 315 height 31
type input "*********"
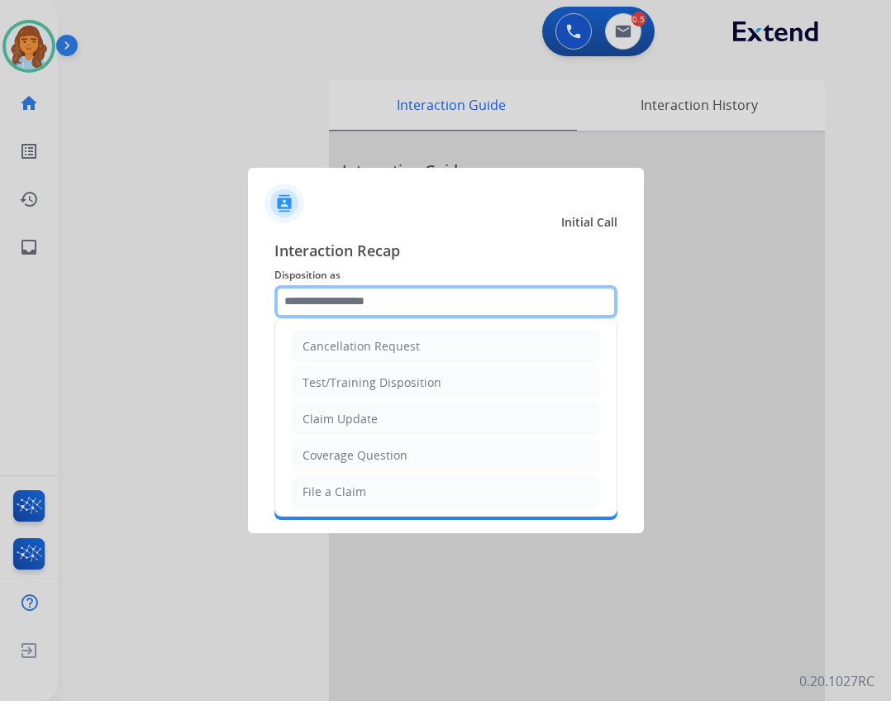
click at [412, 316] on input "text" at bounding box center [445, 301] width 343 height 33
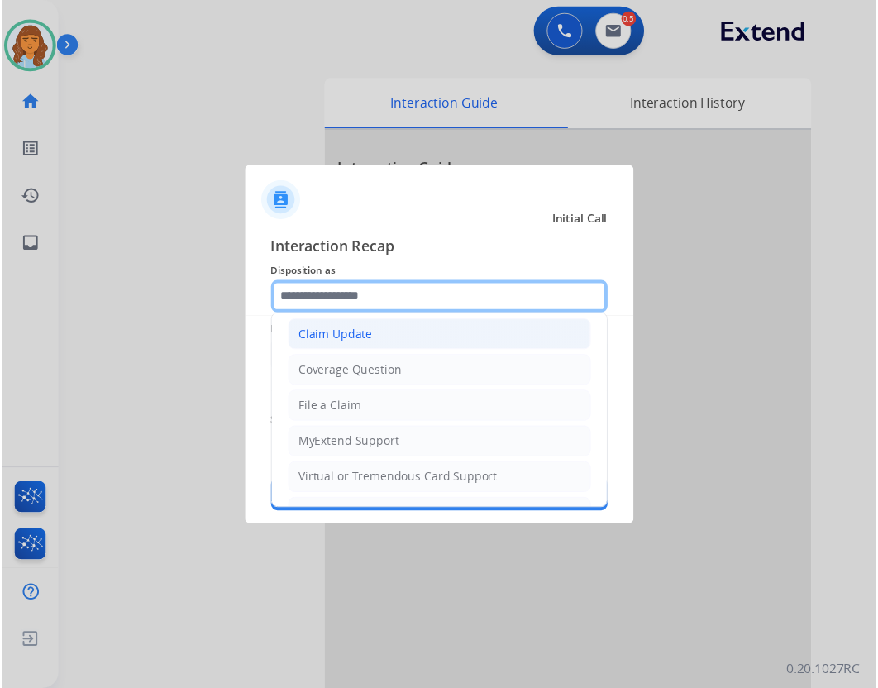
scroll to position [258, 0]
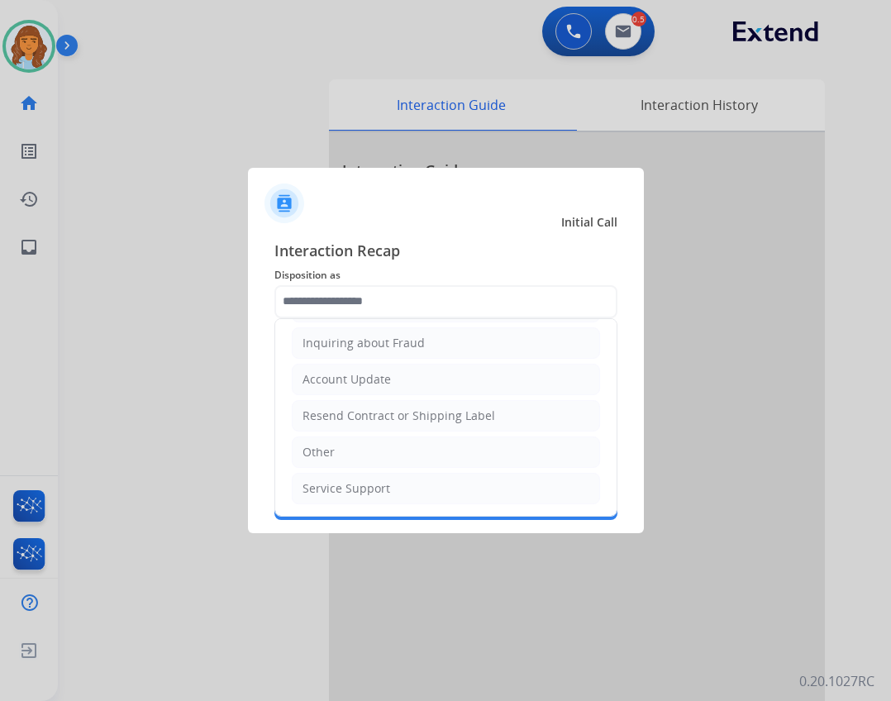
click at [372, 454] on li "Other" at bounding box center [446, 451] width 308 height 31
type input "*****"
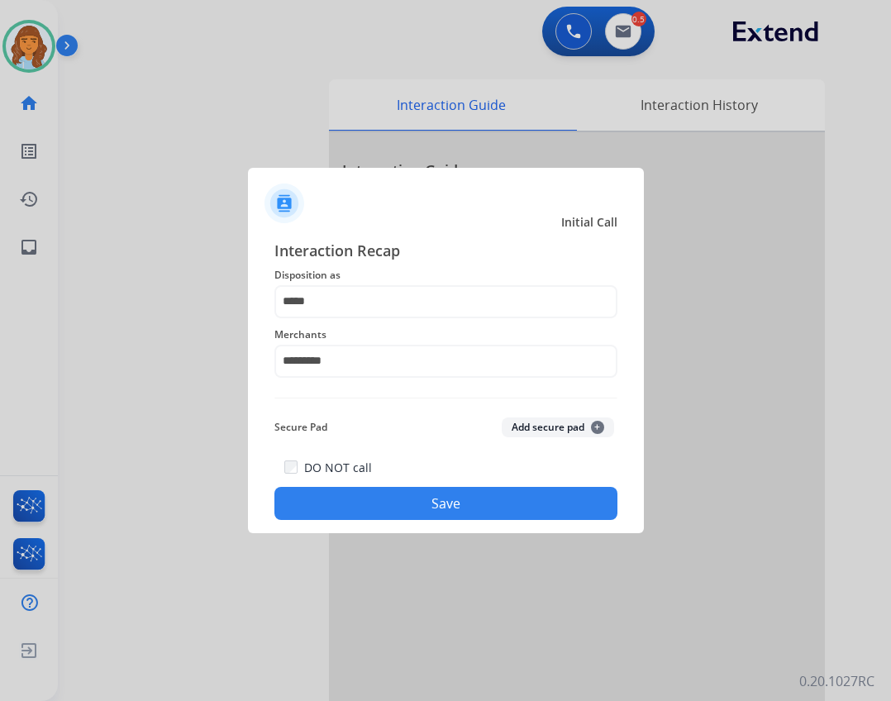
click at [458, 523] on div "Interaction Recap Disposition as ***** Merchants ********* Secure Pad Add secur…" at bounding box center [446, 380] width 396 height 308
click at [463, 511] on button "Save" at bounding box center [445, 503] width 343 height 33
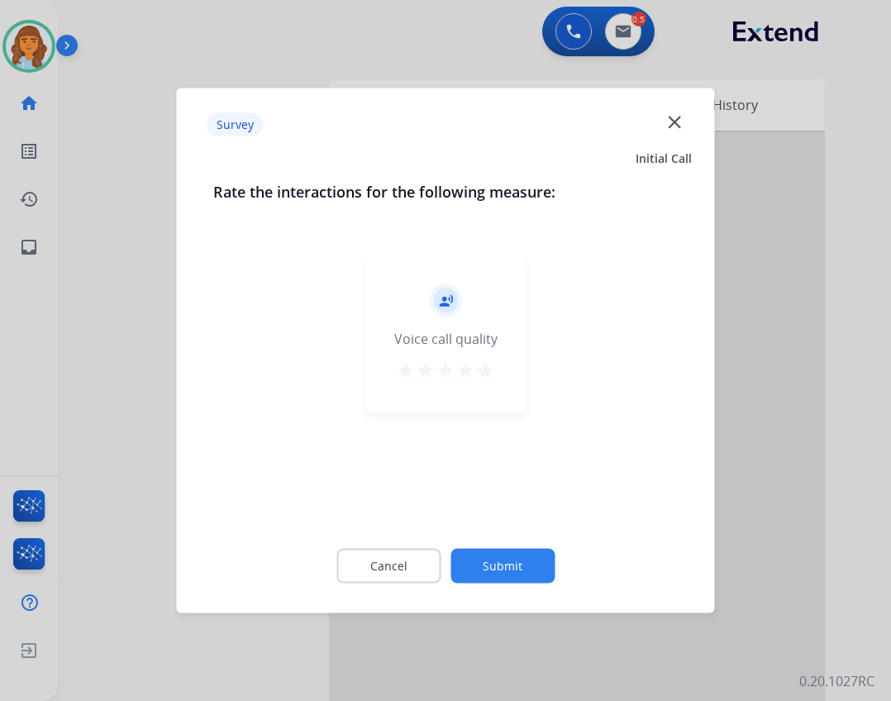
click at [500, 556] on button "Submit" at bounding box center [502, 566] width 104 height 35
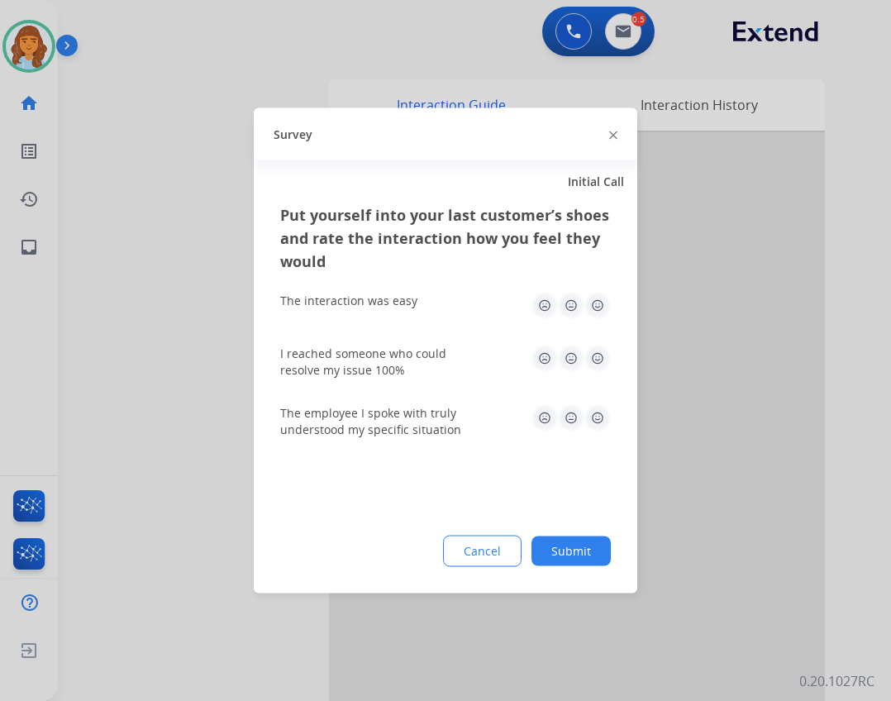
click at [564, 550] on button "Submit" at bounding box center [570, 551] width 79 height 30
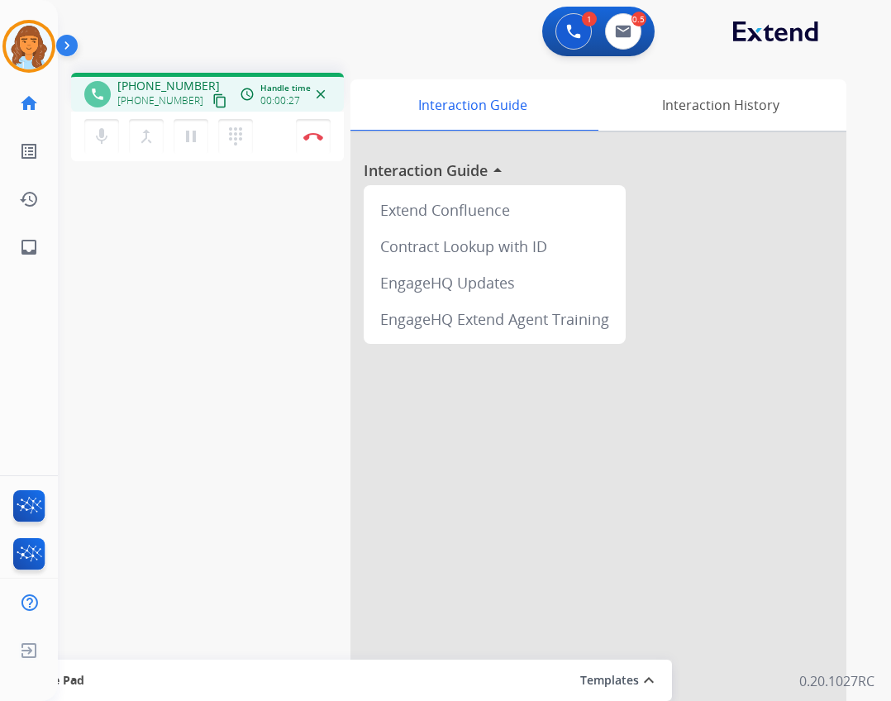
click at [212, 94] on mat-icon "content_copy" at bounding box center [219, 100] width 15 height 15
click at [315, 135] on img at bounding box center [313, 136] width 20 height 8
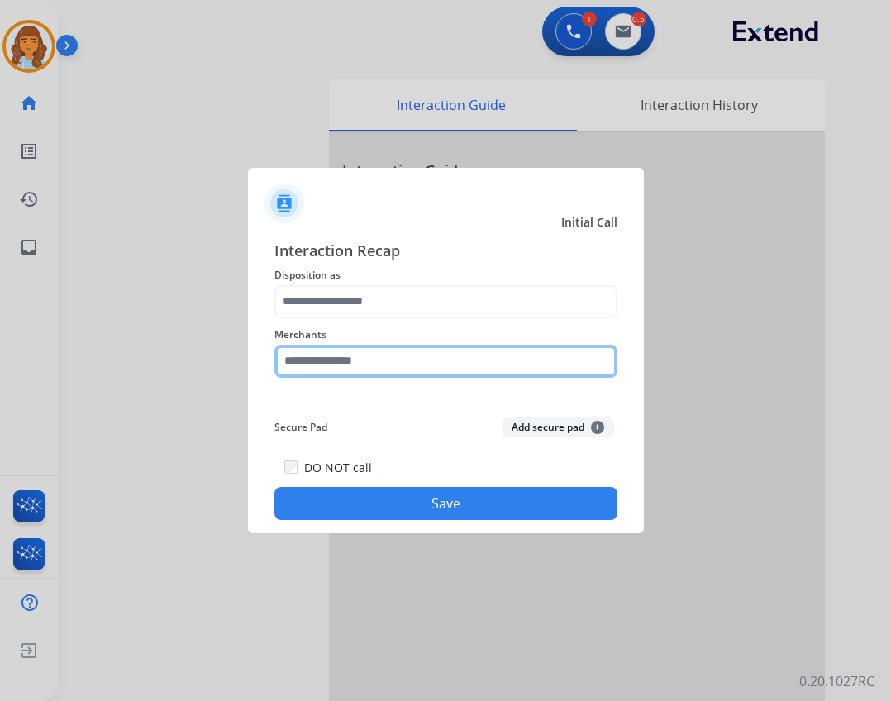
click at [350, 357] on input "text" at bounding box center [445, 361] width 343 height 33
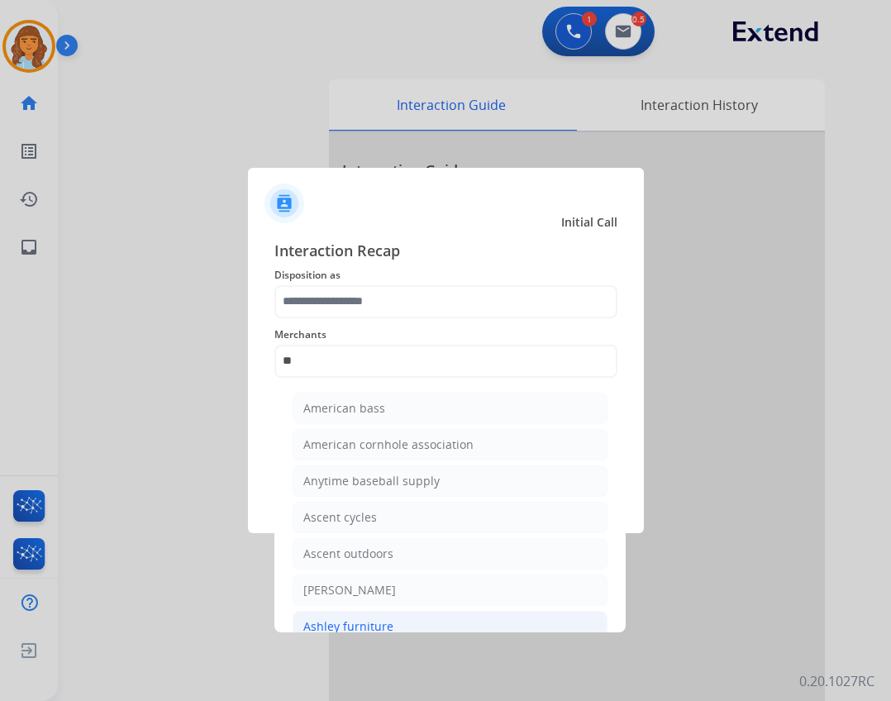
click at [450, 627] on li "Ashley furniture" at bounding box center [450, 626] width 315 height 31
type input "**********"
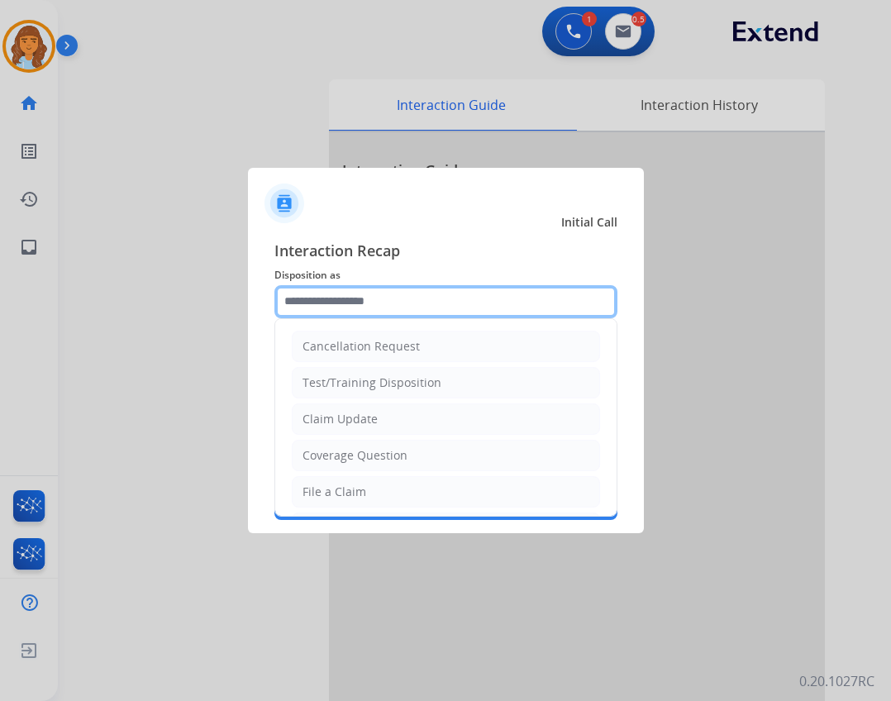
click at [378, 285] on input "text" at bounding box center [445, 301] width 343 height 33
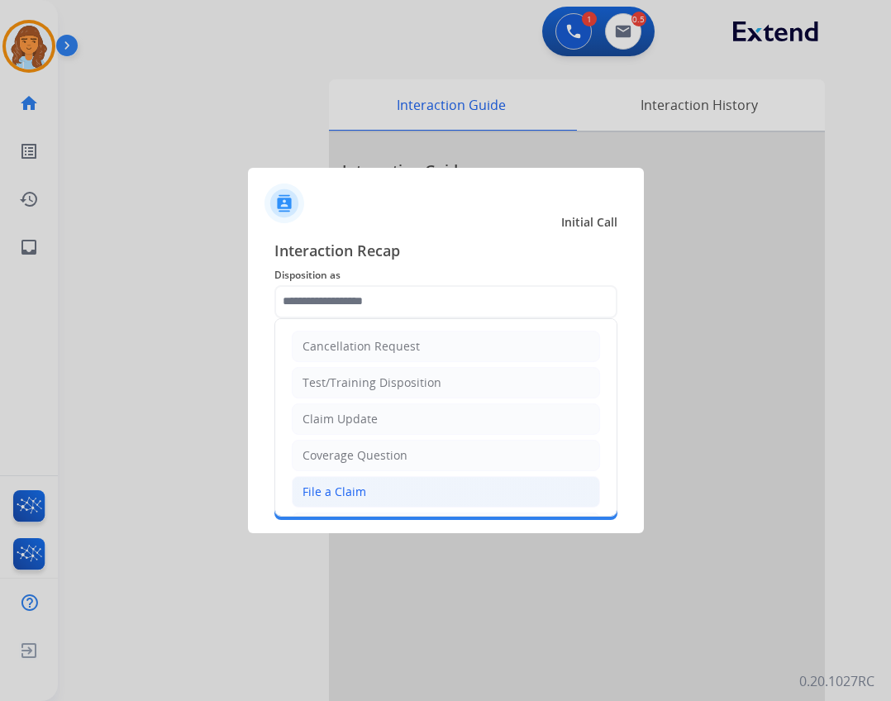
click at [347, 493] on div "File a Claim" at bounding box center [334, 491] width 64 height 17
type input "**********"
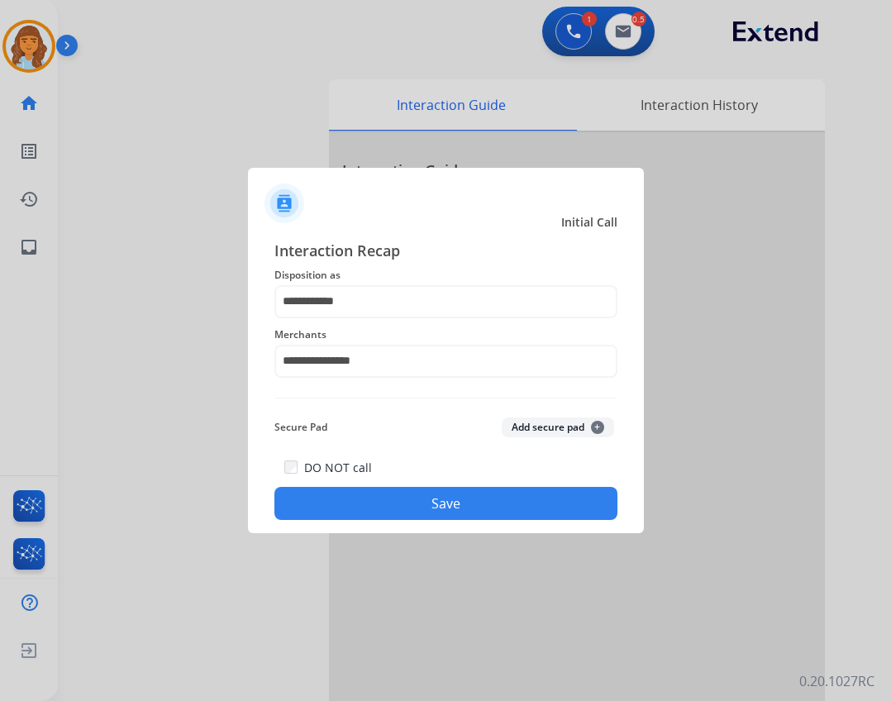
click at [492, 516] on button "Save" at bounding box center [445, 503] width 343 height 33
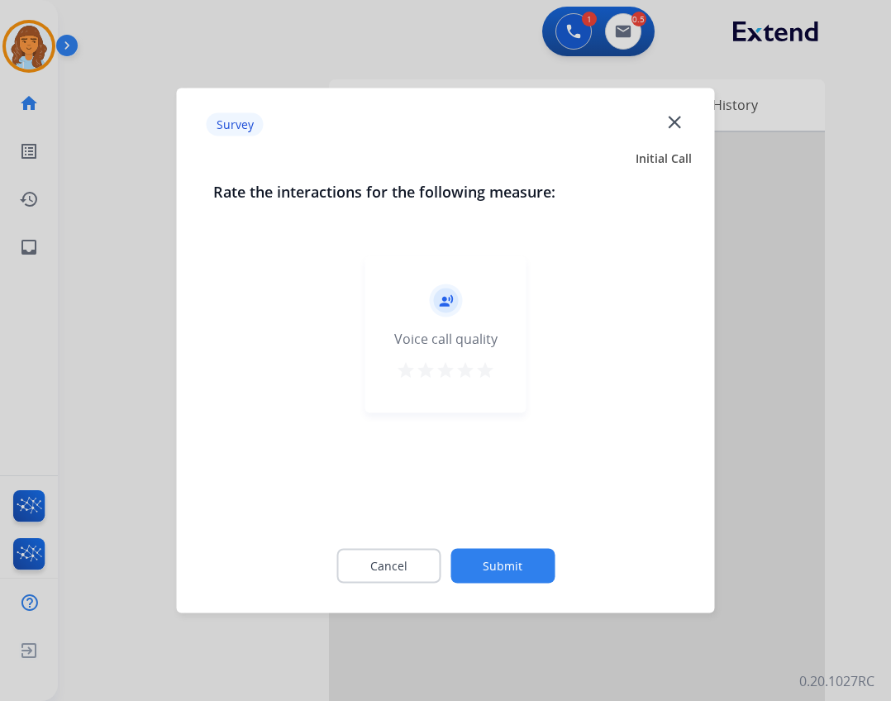
click at [523, 555] on button "Submit" at bounding box center [502, 566] width 104 height 35
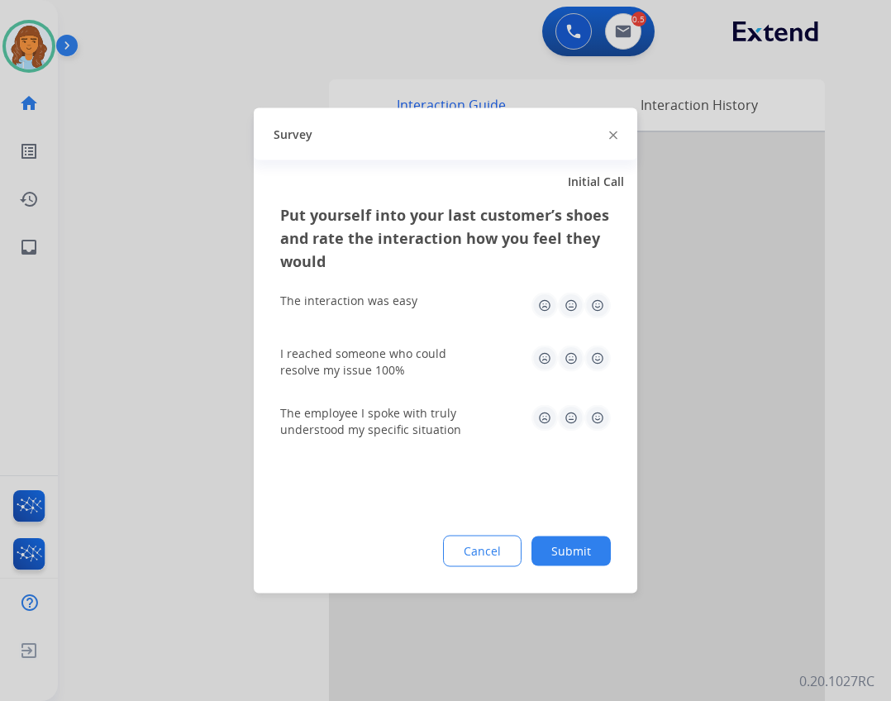
click at [598, 562] on button "Submit" at bounding box center [570, 551] width 79 height 30
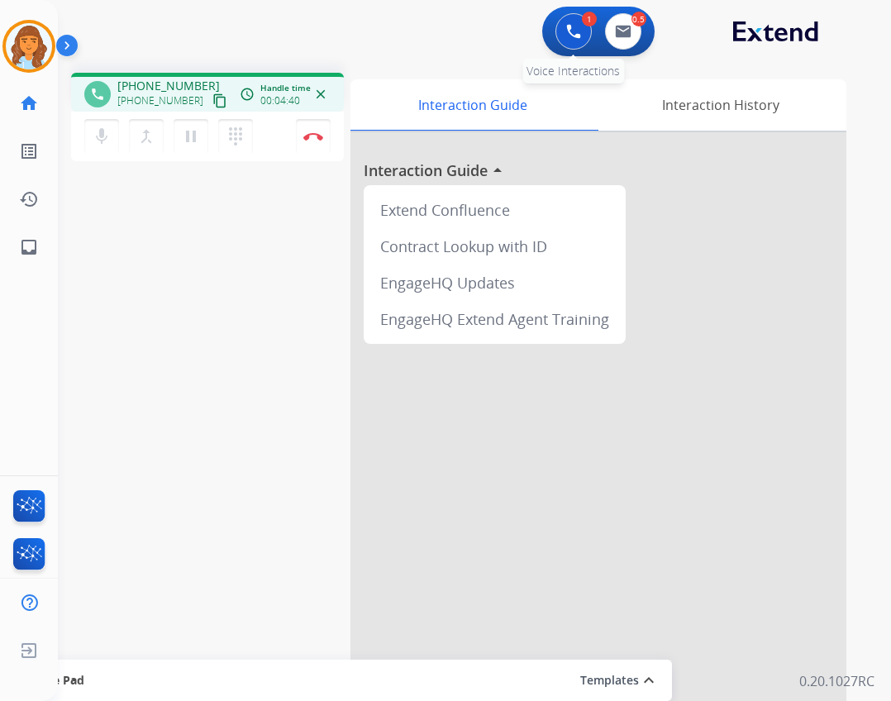
click at [593, 40] on div "1 Voice Interactions" at bounding box center [574, 31] width 50 height 36
click at [583, 40] on button at bounding box center [573, 31] width 36 height 36
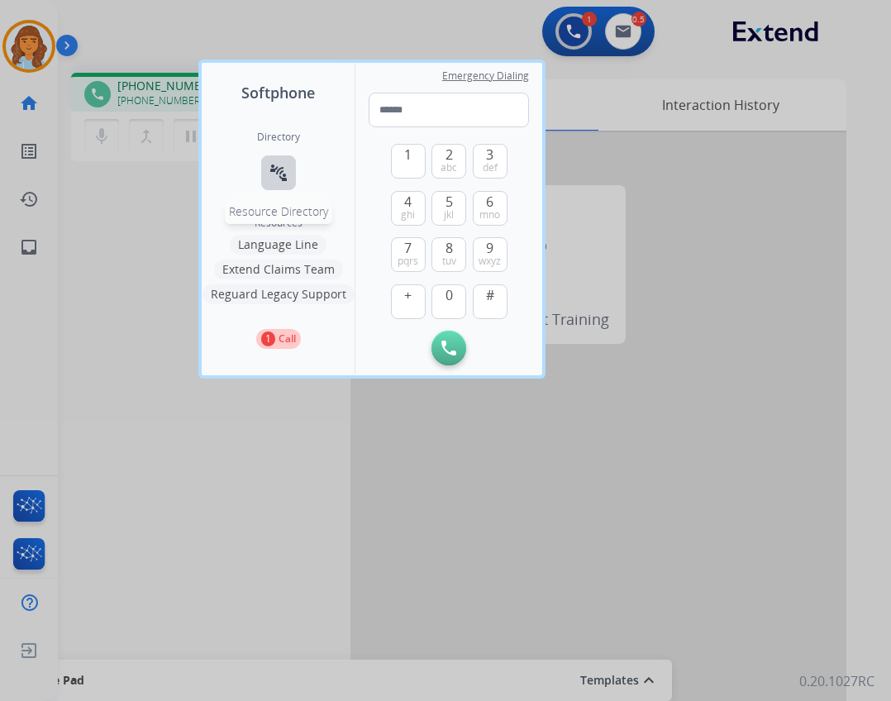
click at [286, 171] on mat-icon "connect_without_contact" at bounding box center [279, 173] width 20 height 20
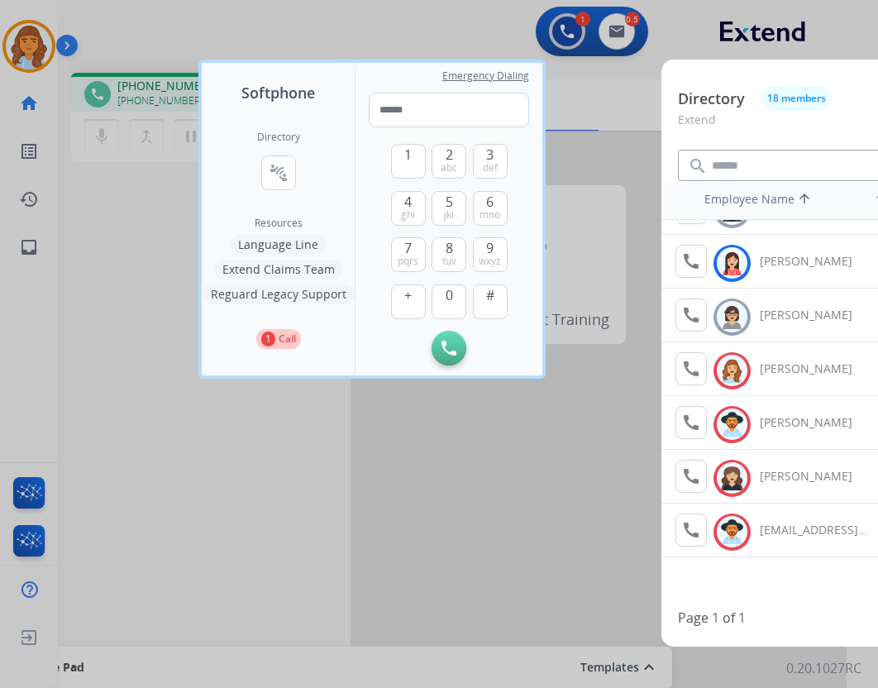
scroll to position [13, 0]
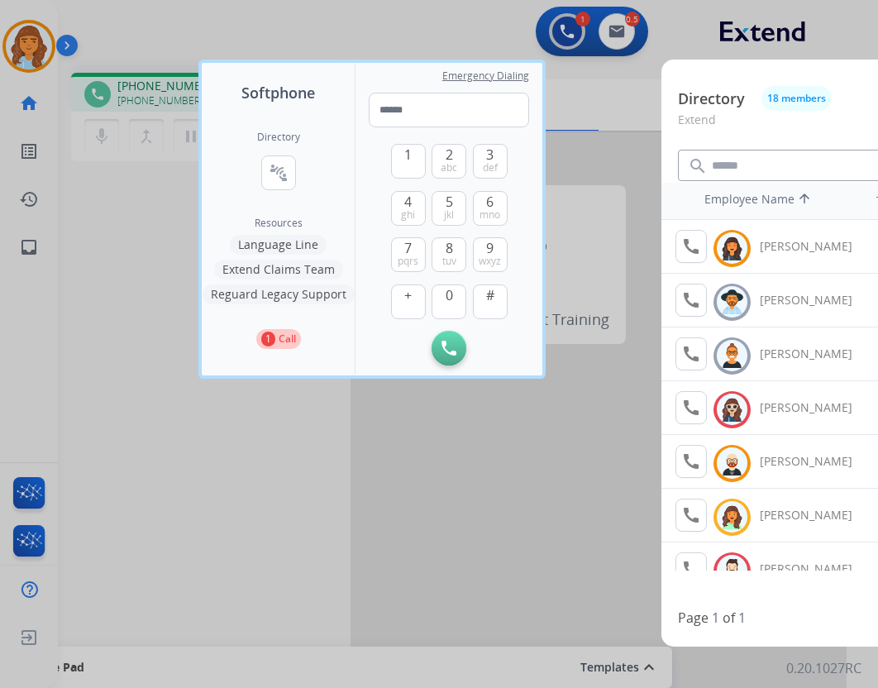
scroll to position [630, 0]
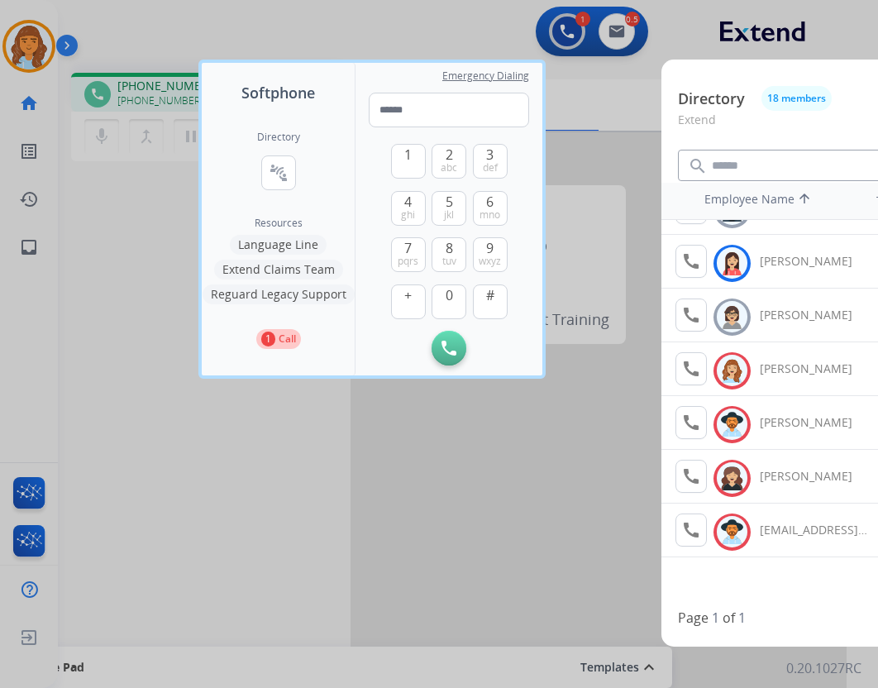
click at [629, 99] on div at bounding box center [439, 344] width 878 height 688
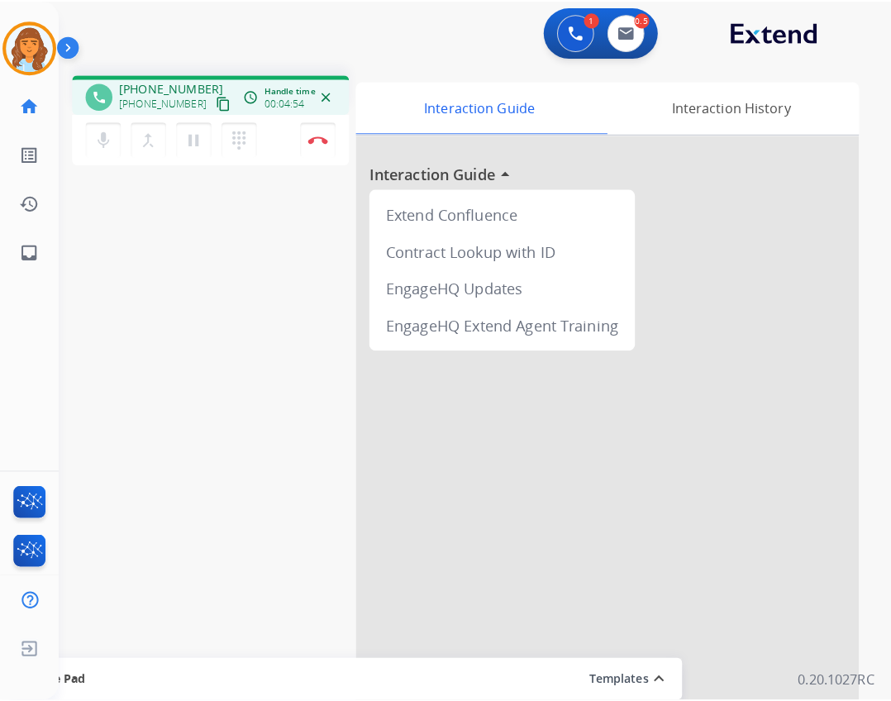
scroll to position [0, 0]
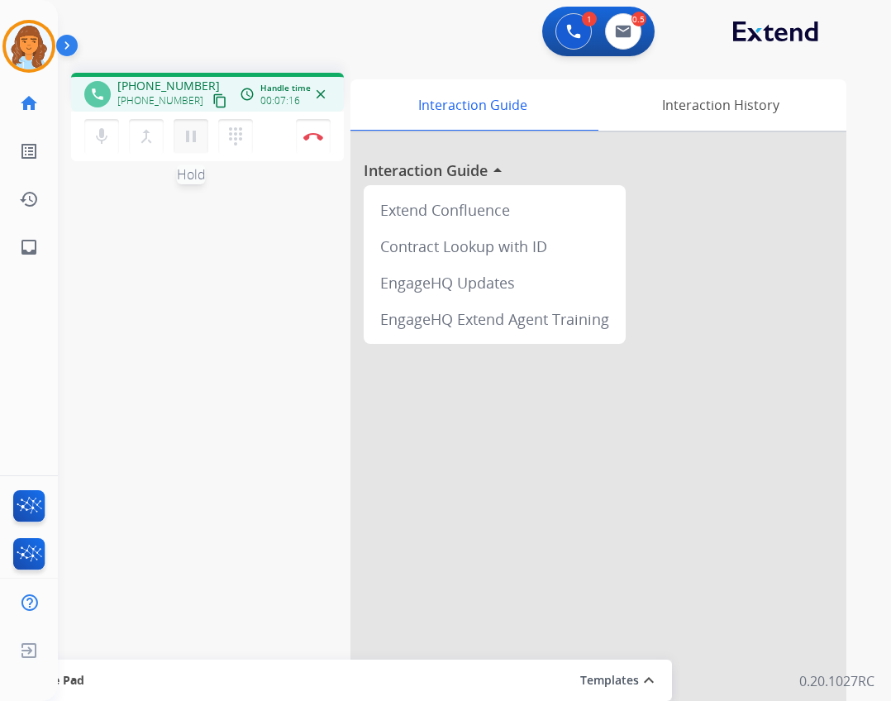
click at [194, 141] on mat-icon "pause" at bounding box center [191, 136] width 20 height 20
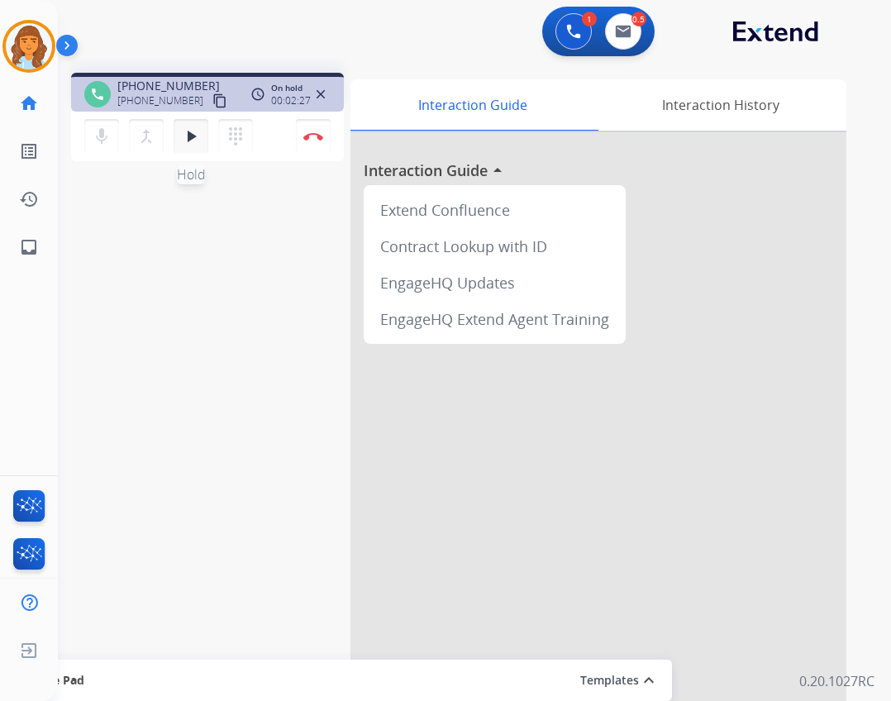
click at [189, 145] on mat-icon "play_arrow" at bounding box center [191, 136] width 20 height 20
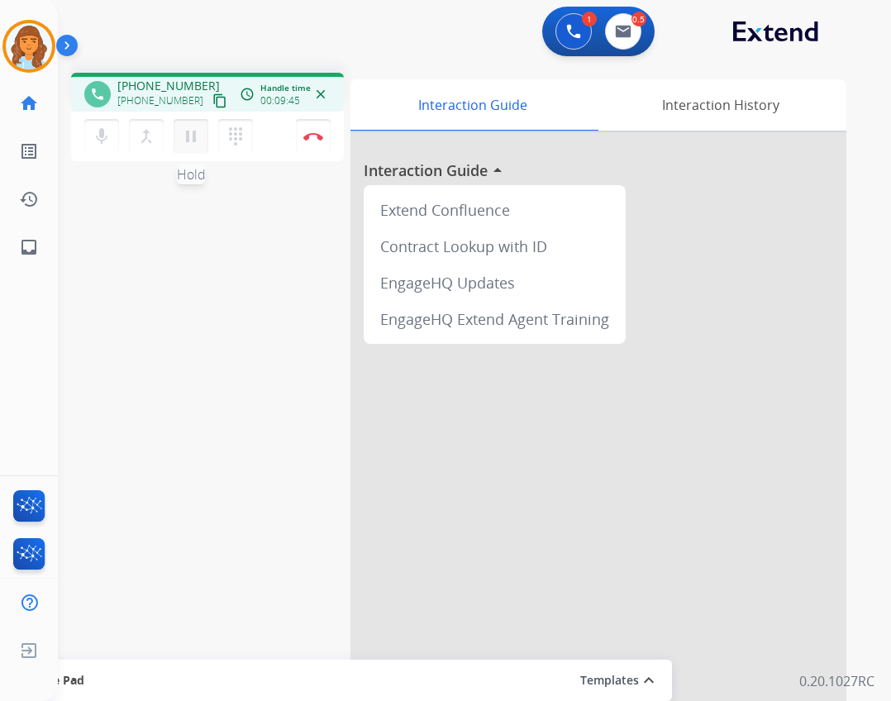
click at [204, 144] on button "pause Hold" at bounding box center [191, 136] width 35 height 35
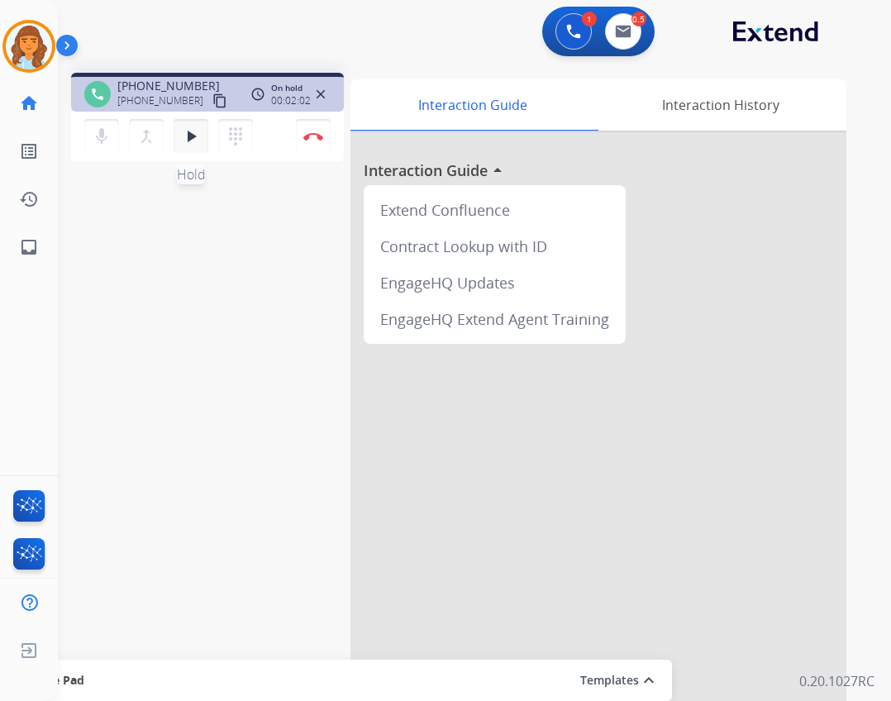
click at [202, 149] on button "play_arrow Hold" at bounding box center [191, 136] width 35 height 35
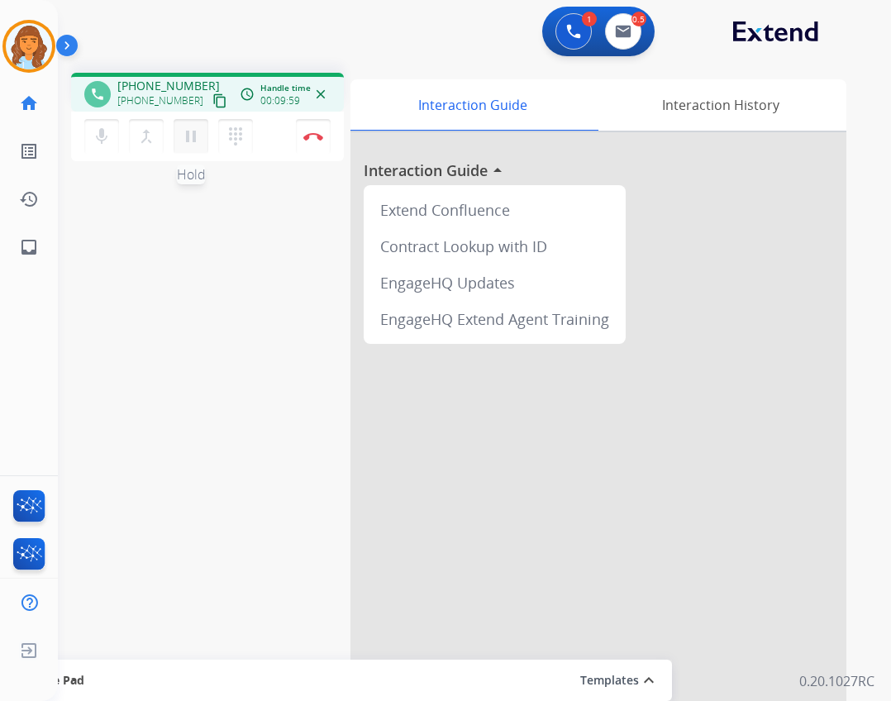
click at [183, 131] on mat-icon "pause" at bounding box center [191, 136] width 20 height 20
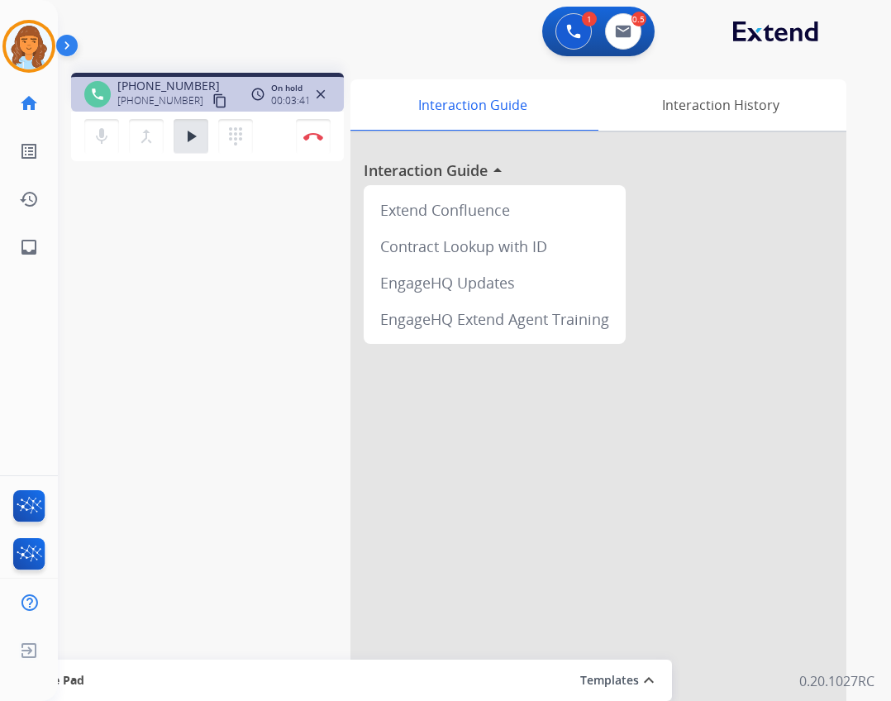
click at [168, 133] on div "merge_type Bridge" at bounding box center [151, 136] width 45 height 35
click at [195, 137] on mat-icon "play_arrow" at bounding box center [191, 136] width 20 height 20
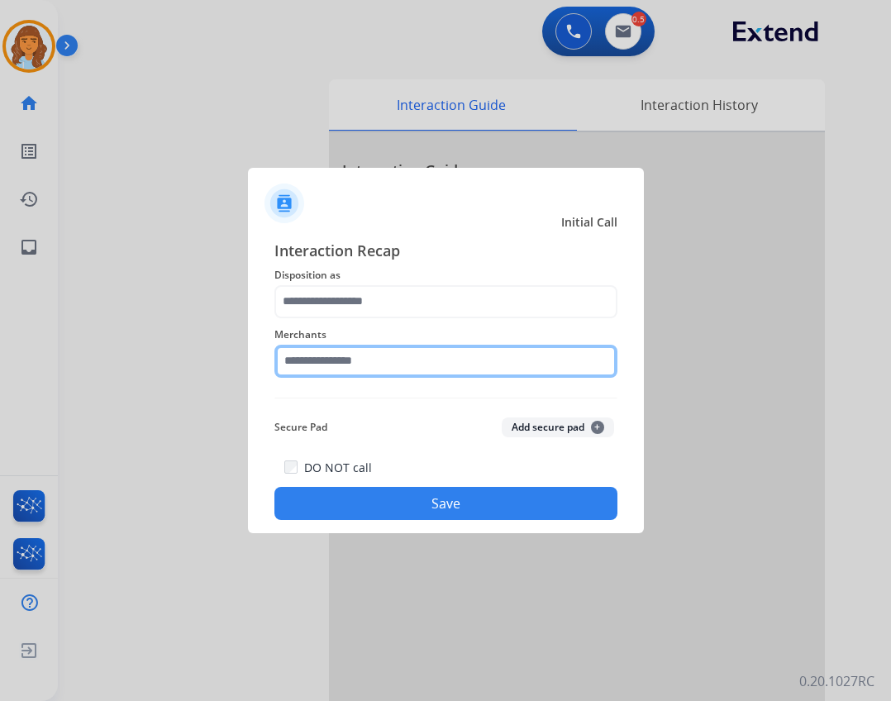
click at [438, 360] on input "text" at bounding box center [445, 361] width 343 height 33
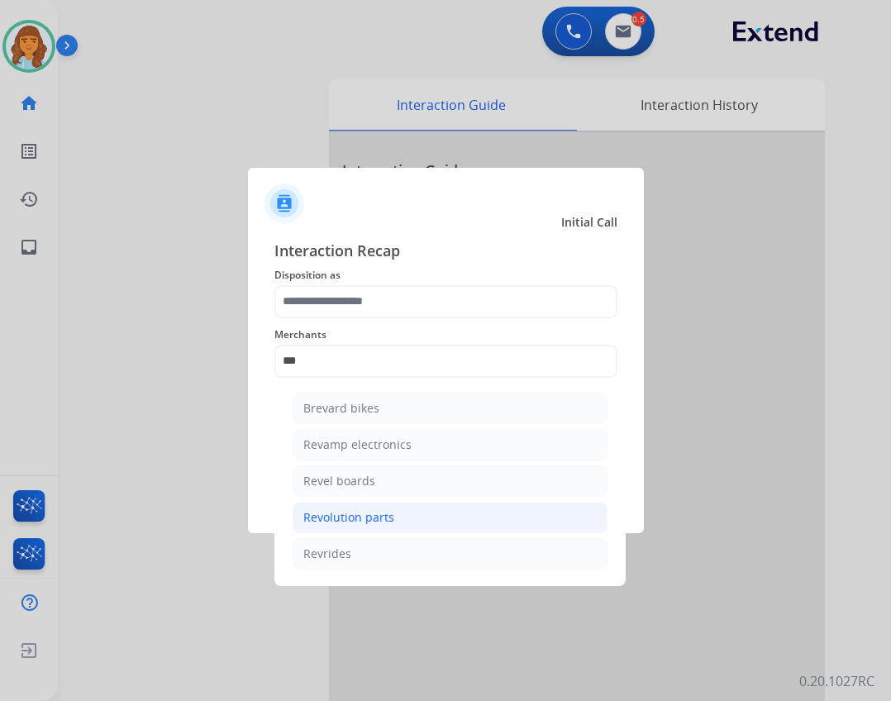
click at [475, 502] on li "Revolution parts" at bounding box center [450, 517] width 315 height 31
type input "**********"
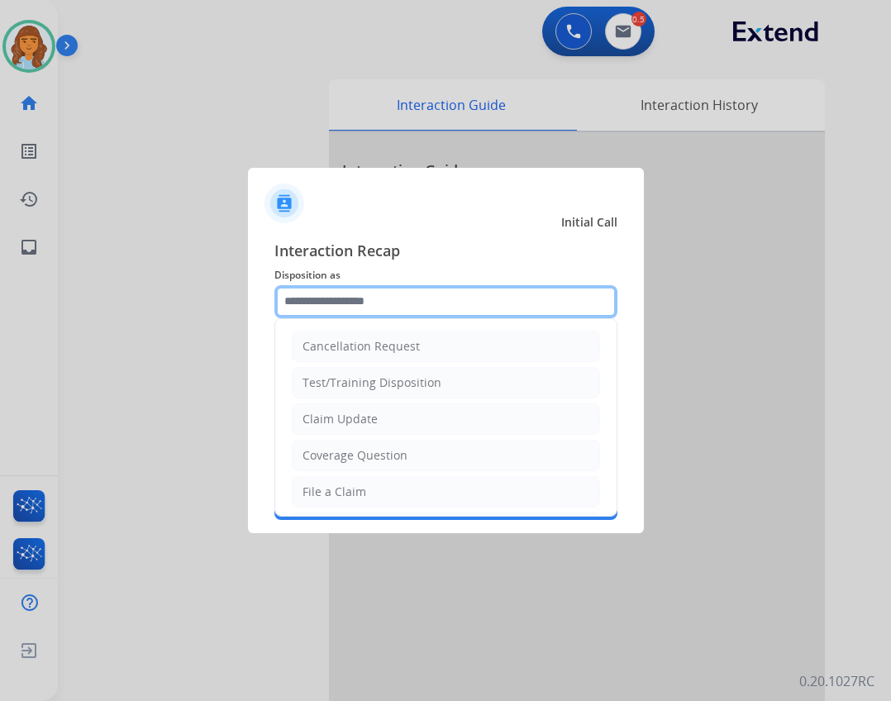
click at [395, 298] on input "text" at bounding box center [445, 301] width 343 height 33
click at [399, 293] on input "text" at bounding box center [445, 301] width 343 height 33
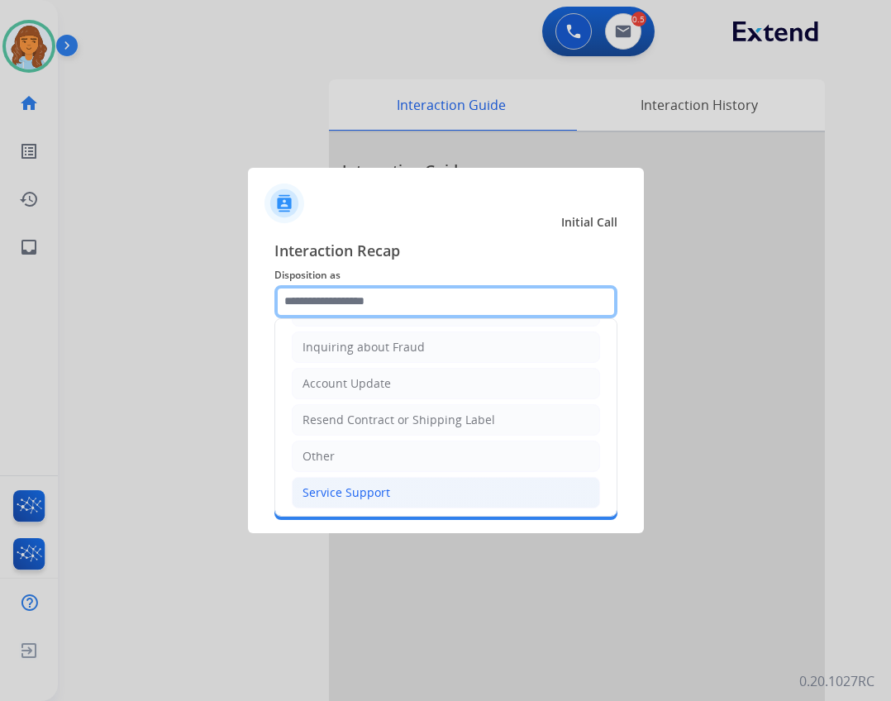
scroll to position [258, 0]
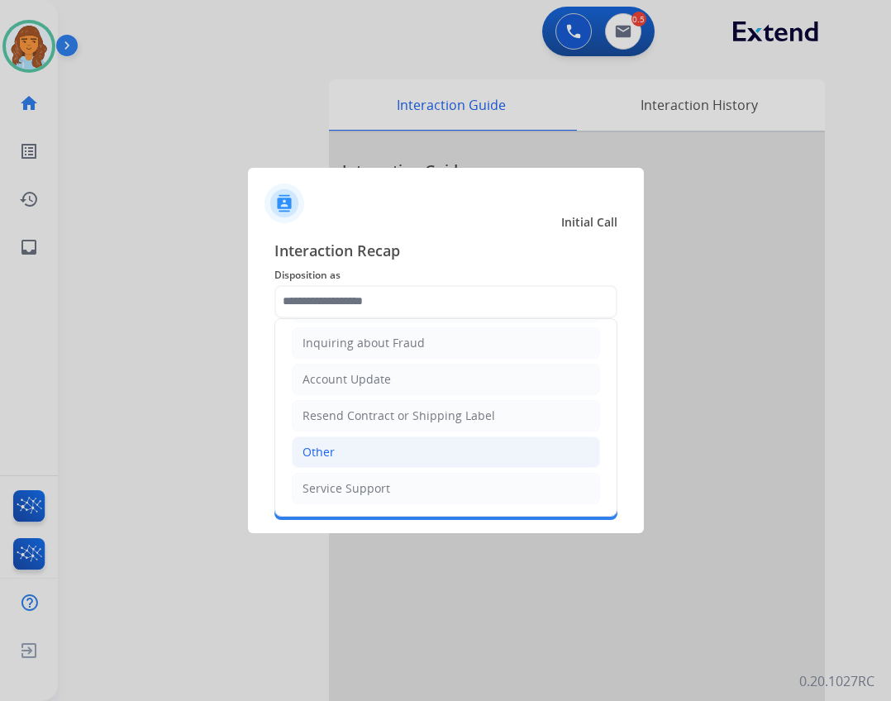
click at [377, 449] on li "Other" at bounding box center [446, 451] width 308 height 31
type input "*****"
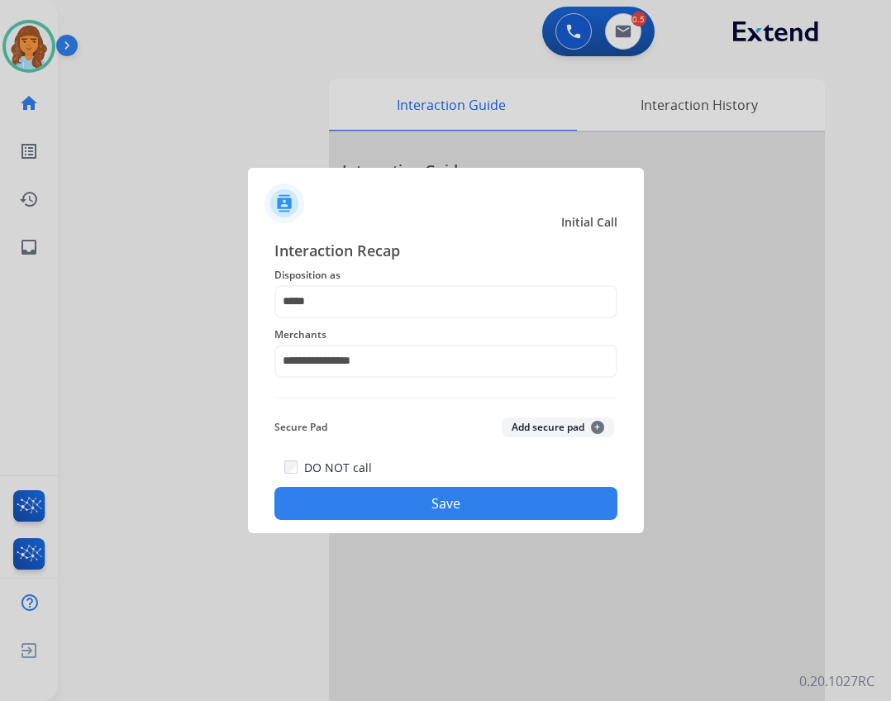
click at [386, 501] on button "Save" at bounding box center [445, 503] width 343 height 33
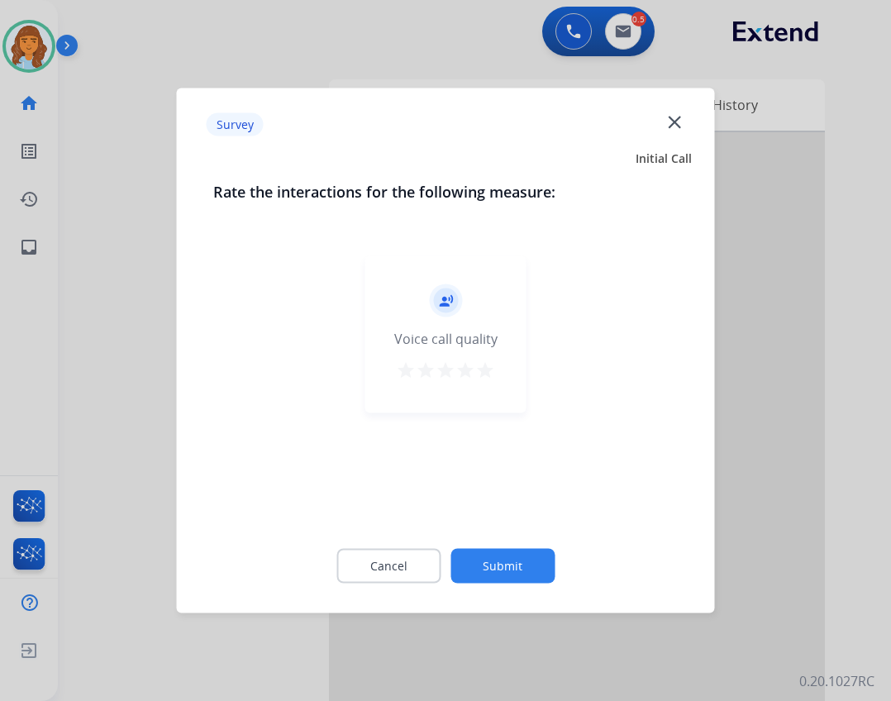
click at [483, 553] on div "Cancel Submit" at bounding box center [445, 566] width 465 height 74
drag, startPoint x: 533, startPoint y: 590, endPoint x: 524, endPoint y: 571, distance: 21.1
click at [533, 589] on div "Cancel Submit" at bounding box center [445, 566] width 465 height 74
click at [522, 560] on button "Submit" at bounding box center [502, 566] width 104 height 35
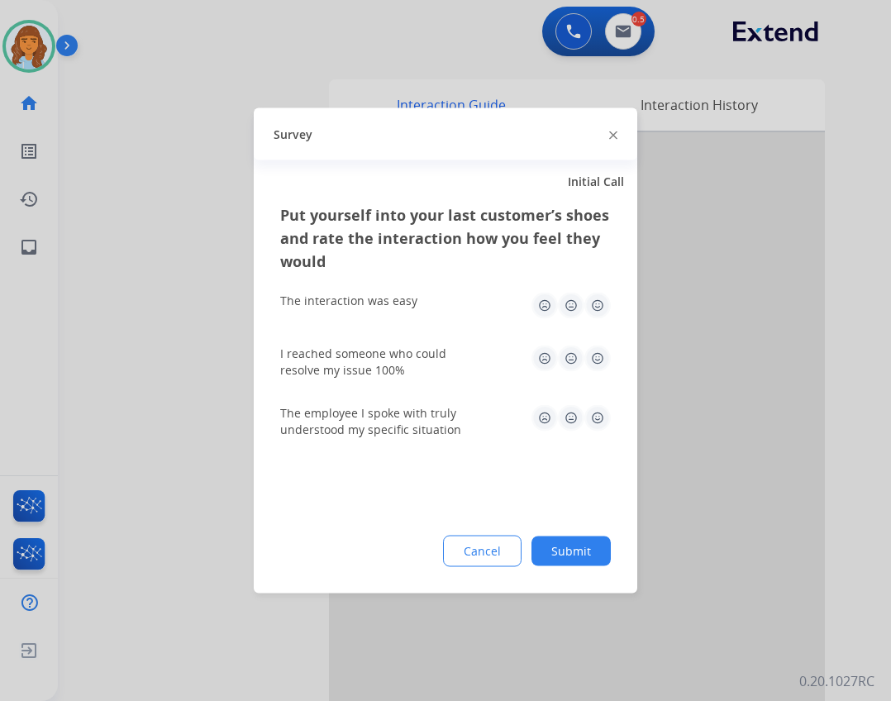
click at [558, 545] on button "Submit" at bounding box center [570, 551] width 79 height 30
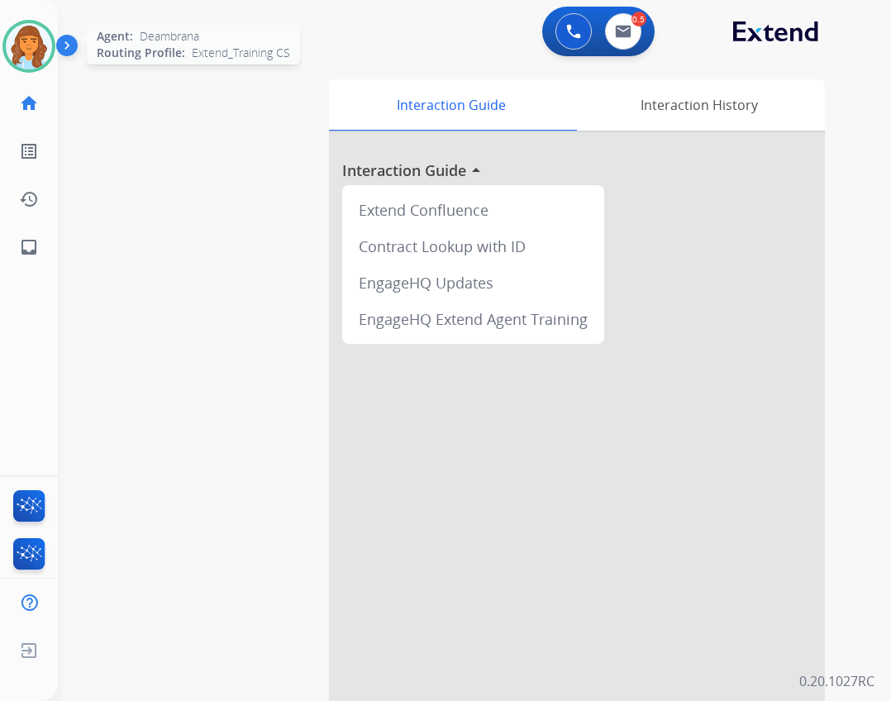
click at [47, 45] on img at bounding box center [29, 46] width 46 height 46
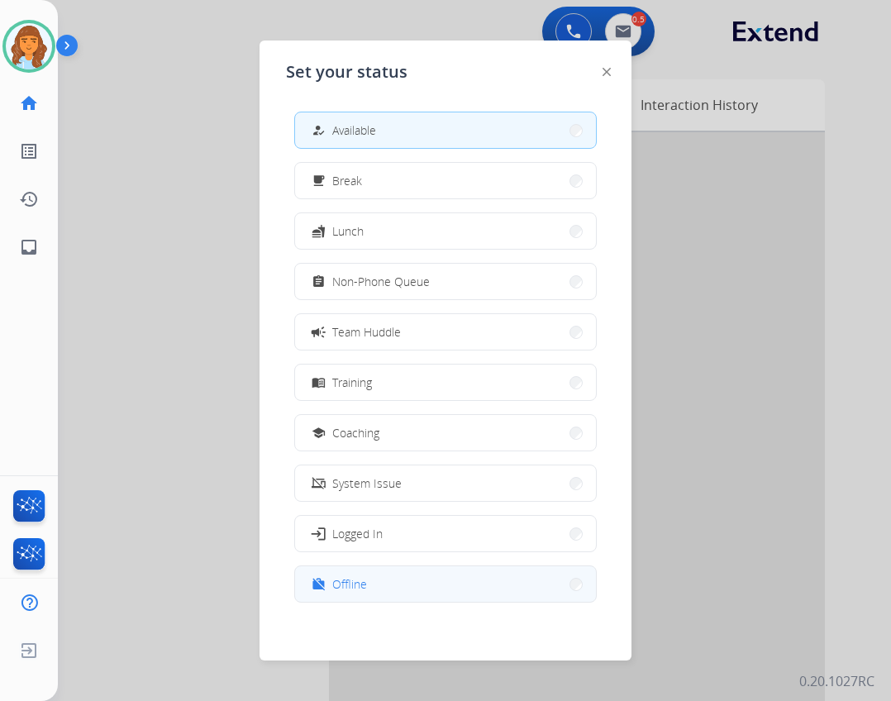
click at [393, 574] on button "work_off Offline" at bounding box center [445, 584] width 301 height 36
